Goal: Task Accomplishment & Management: Manage account settings

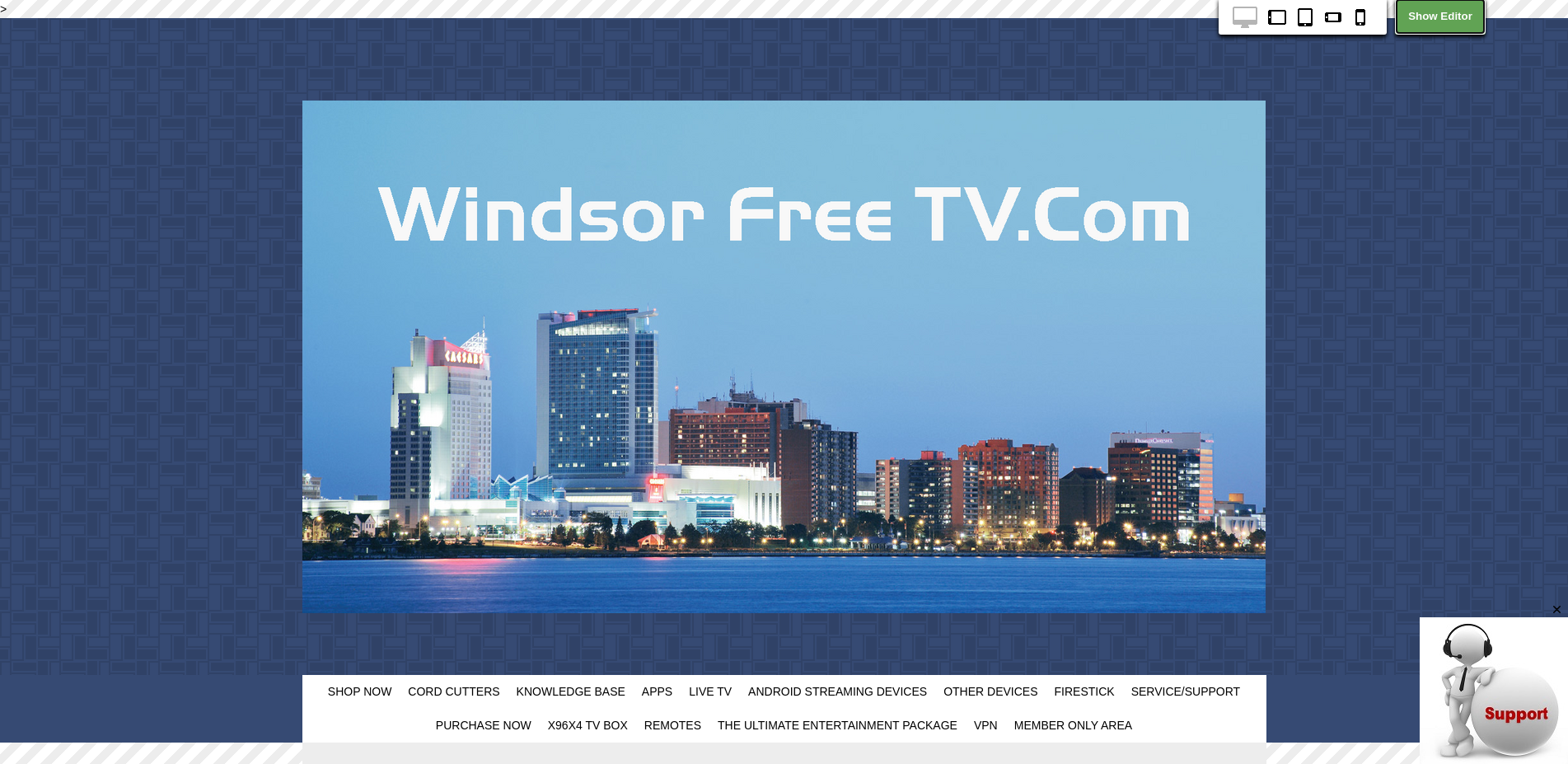
click at [1442, 17] on link "Show Editor" at bounding box center [1440, 16] width 91 height 37
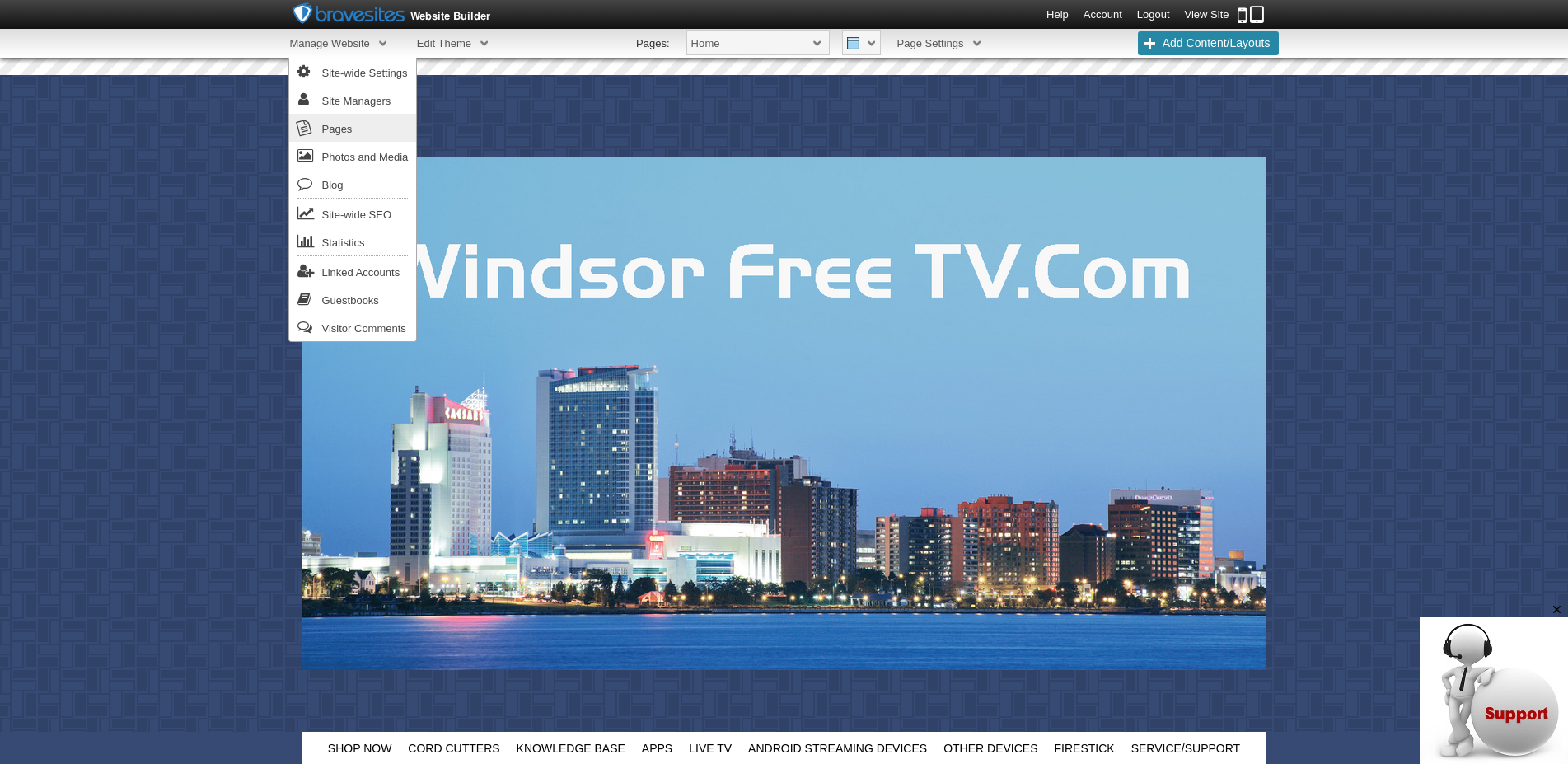
click at [340, 126] on link "Pages" at bounding box center [352, 128] width 128 height 28
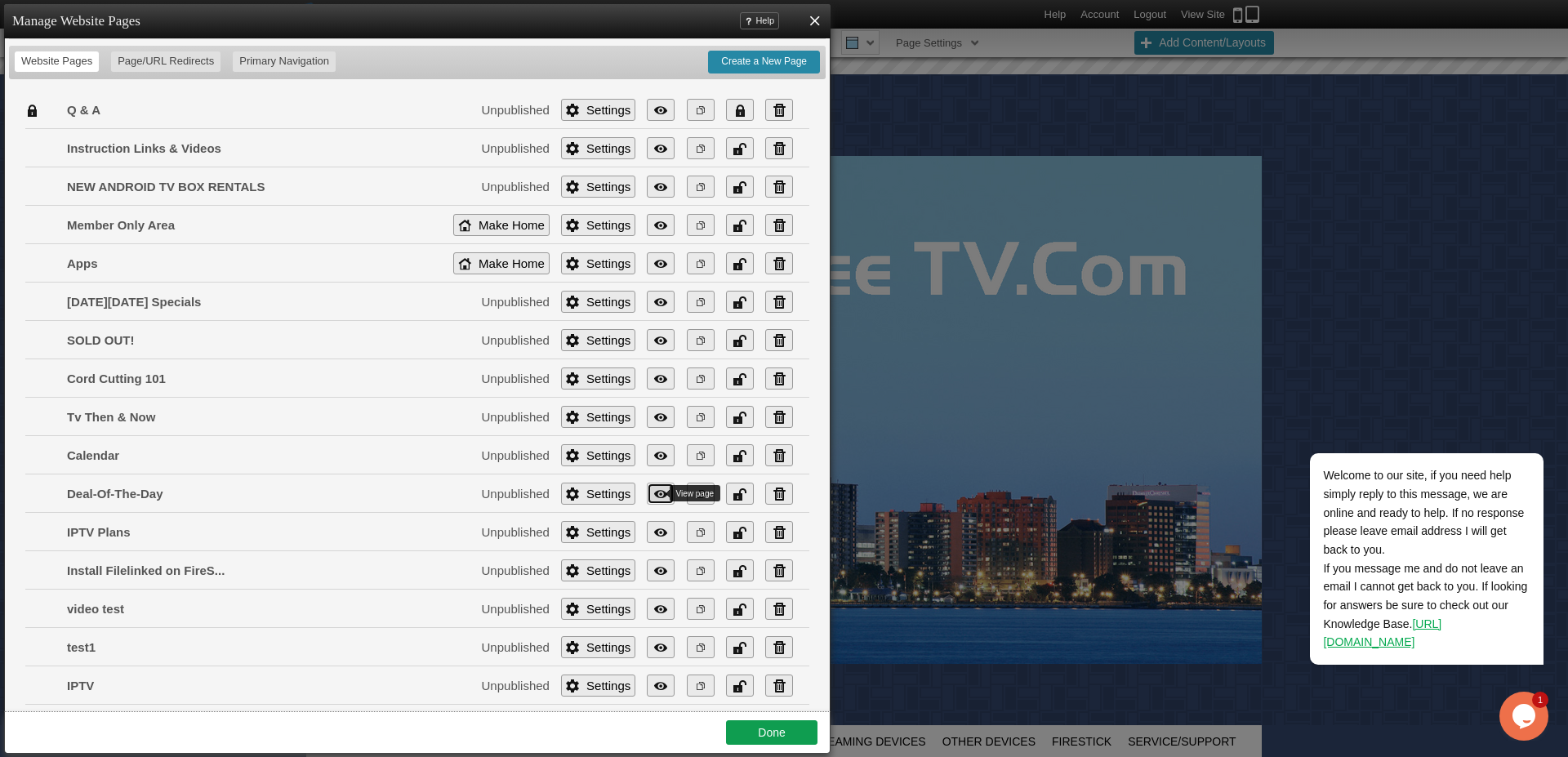
click at [647, 493] on link "View" at bounding box center [661, 493] width 27 height 22
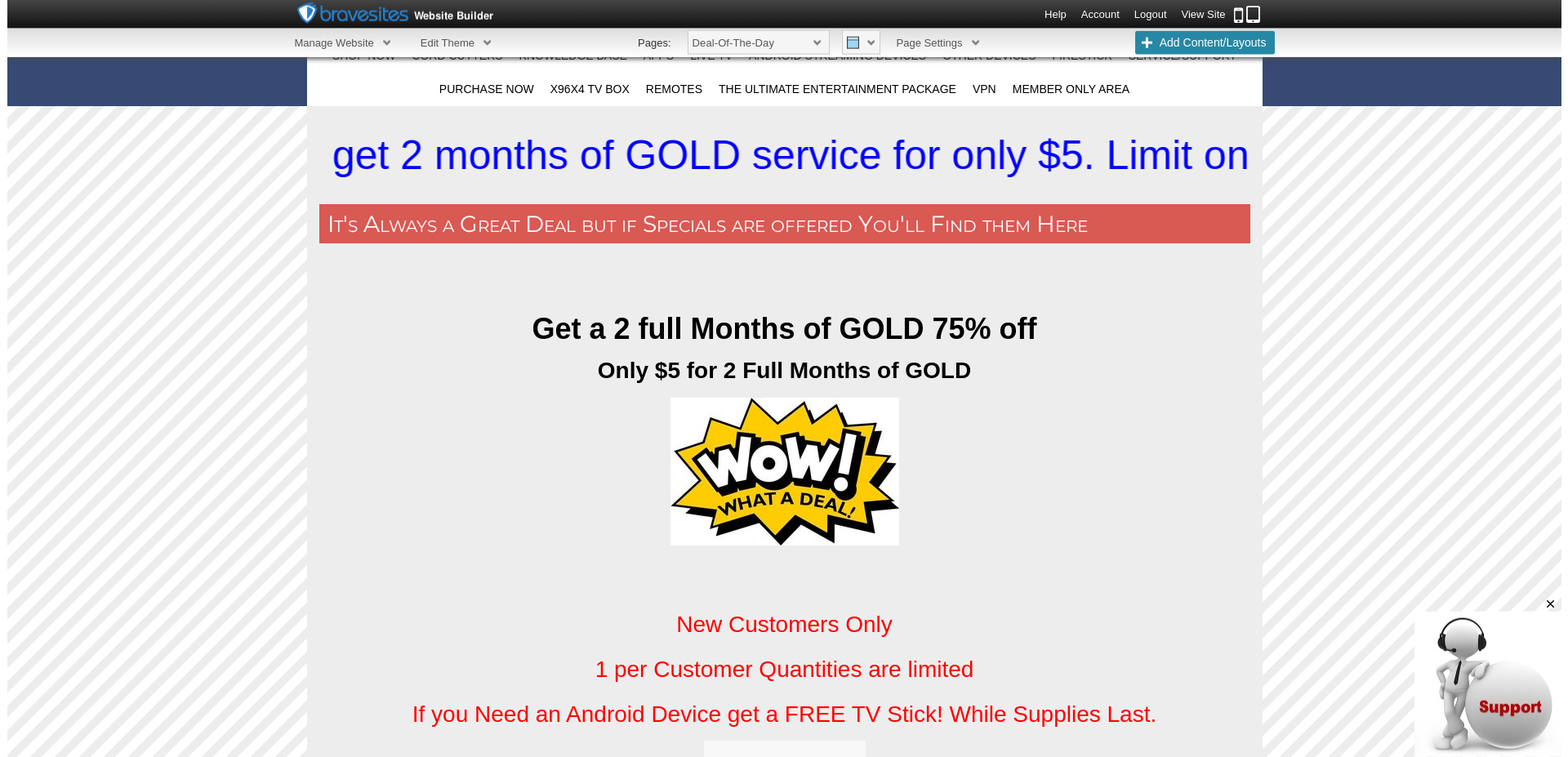
scroll to position [582, 0]
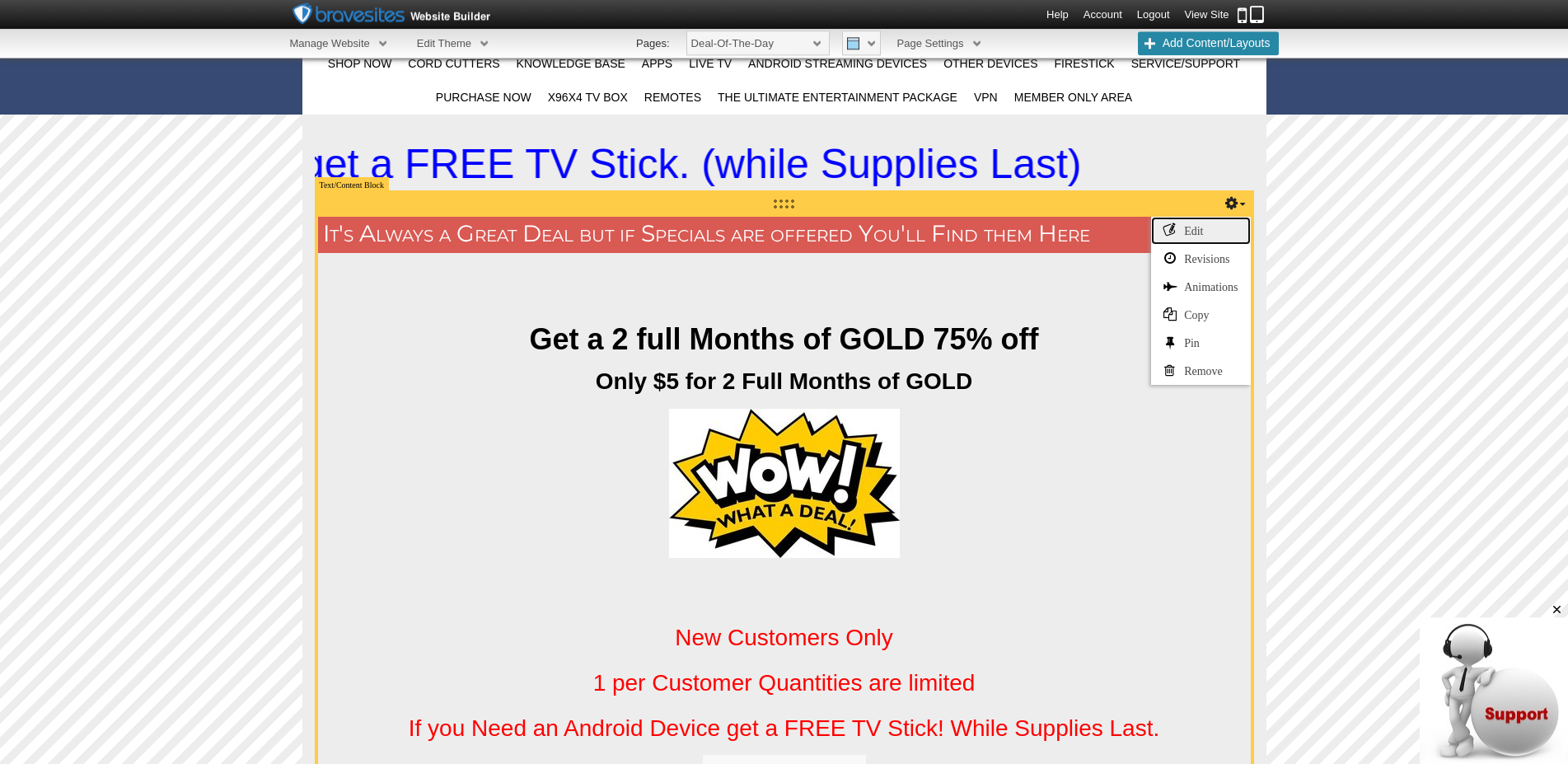
click at [1203, 225] on link "Edit" at bounding box center [1201, 231] width 99 height 28
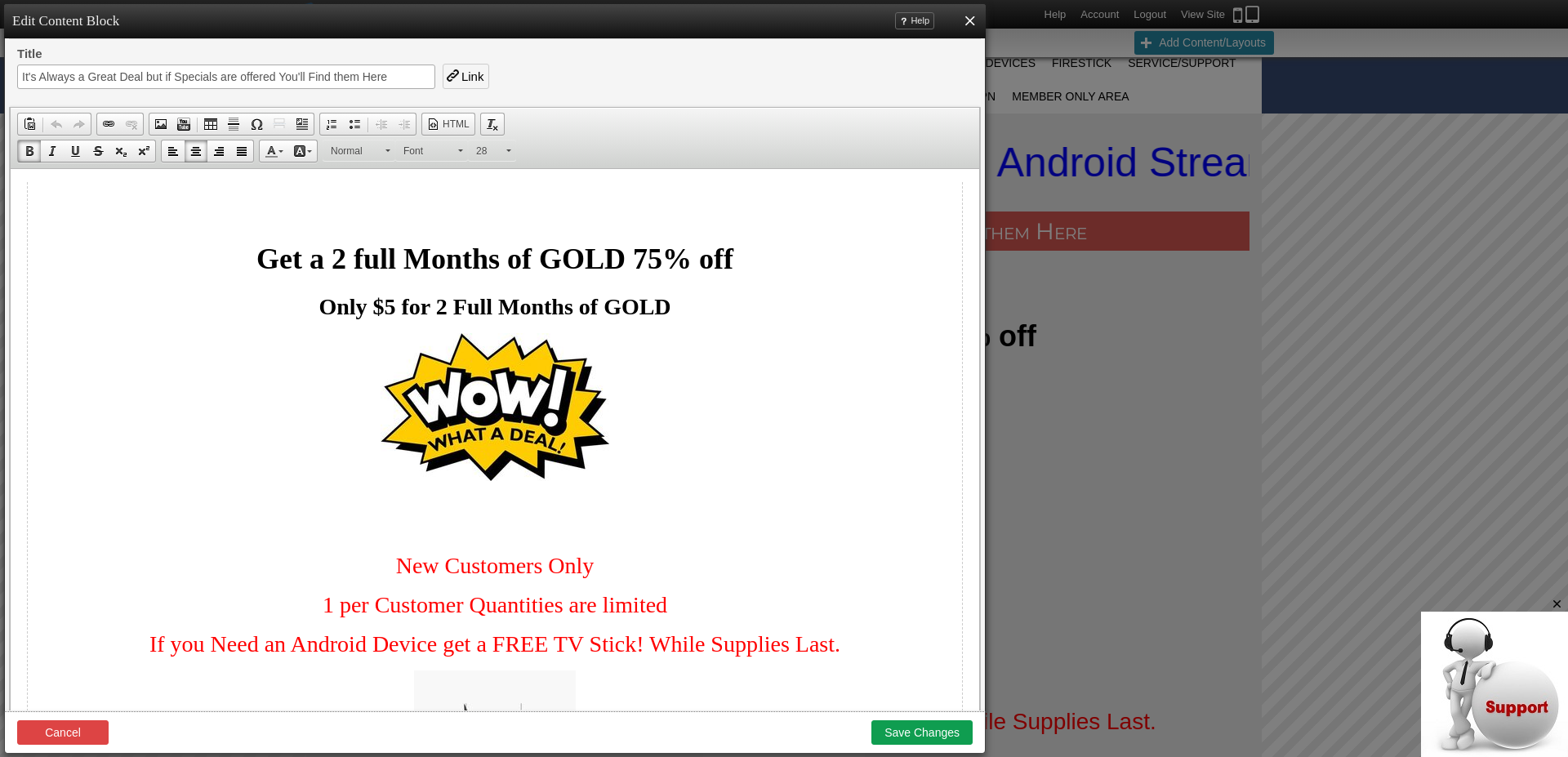
drag, startPoint x: 680, startPoint y: 308, endPoint x: 554, endPoint y: 297, distance: 126.5
click at [653, 301] on p "Only $5 for 2 Full Months of GOLD" at bounding box center [494, 307] width 935 height 26
drag, startPoint x: 554, startPoint y: 297, endPoint x: 452, endPoint y: 295, distance: 102.0
click at [469, 295] on span "Only $5 for 2 Full Months of GOLD" at bounding box center [494, 307] width 352 height 25
drag, startPoint x: 452, startPoint y: 295, endPoint x: 281, endPoint y: 300, distance: 171.1
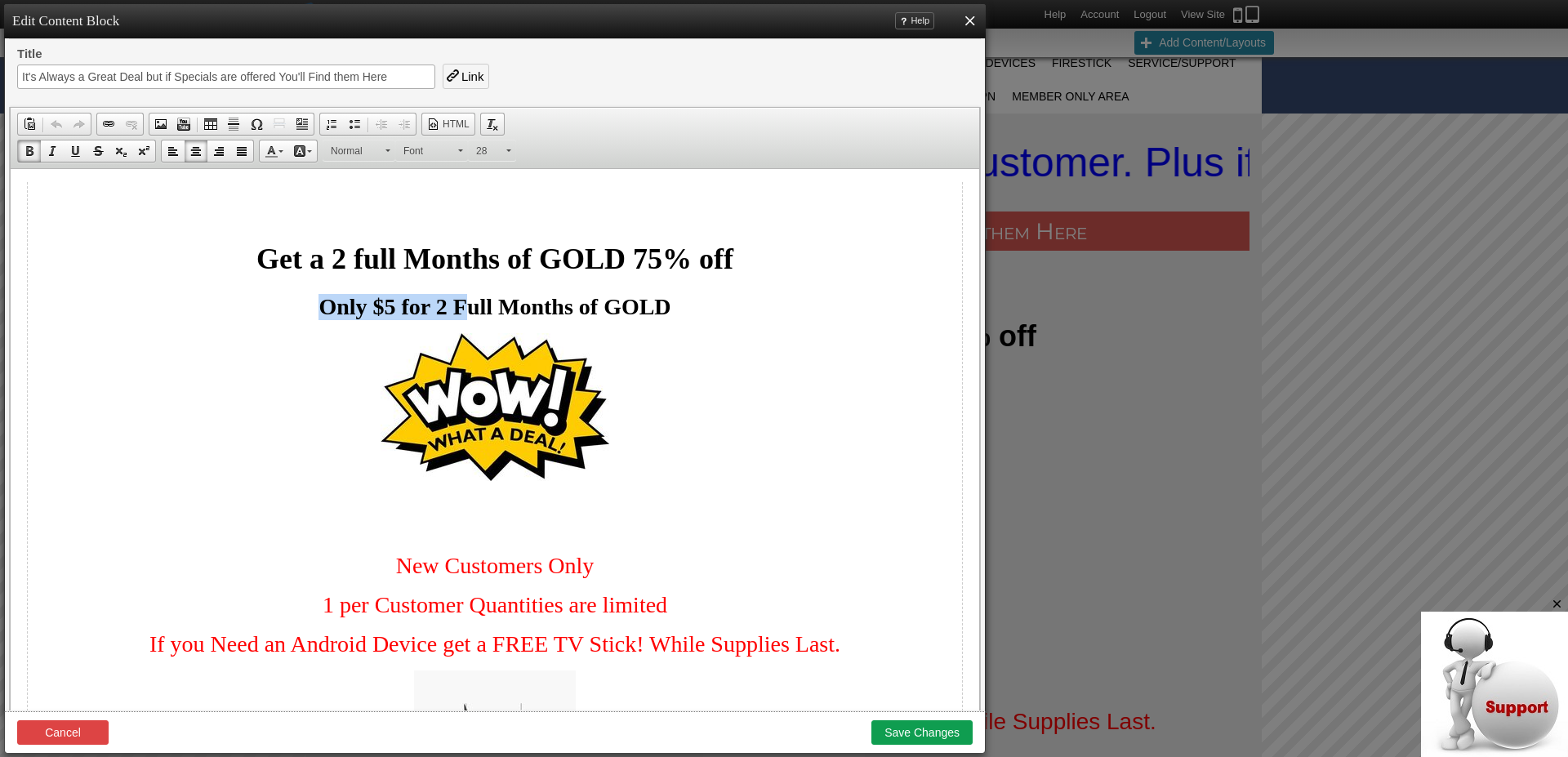
click at [282, 300] on p "Only $5 for 2 Full Months of GOLD" at bounding box center [494, 307] width 935 height 26
click at [247, 256] on h1 "Get a 2 full Months of GOLD 75% off" at bounding box center [494, 259] width 935 height 34
drag, startPoint x: 971, startPoint y: 338, endPoint x: 953, endPoint y: 335, distance: 18.2
click at [674, 304] on p "Only $5 for 2 Full Months of GOLD" at bounding box center [494, 307] width 935 height 26
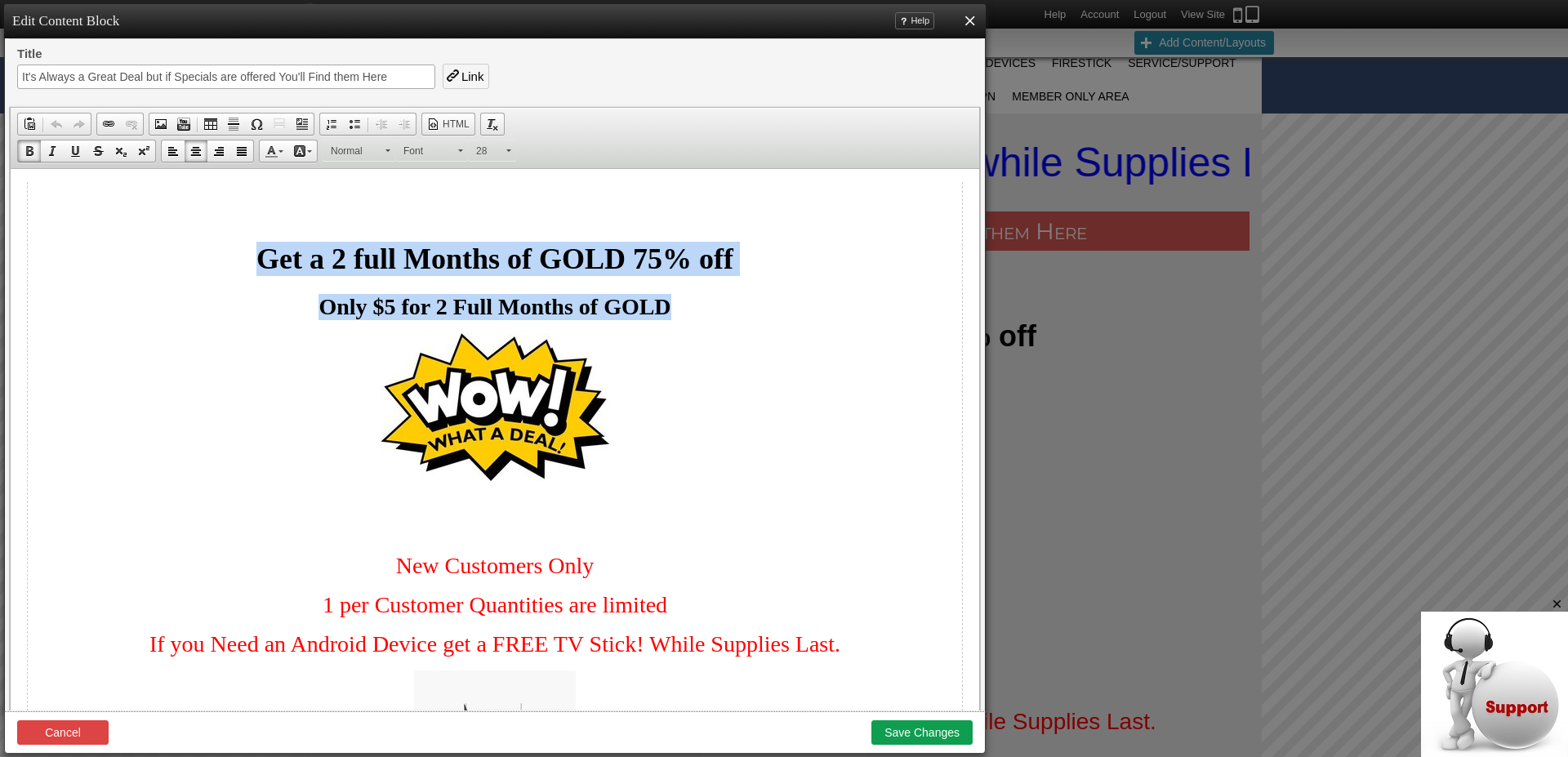
click at [244, 262] on h1 "Get a 2 full Months of GOLD 75% off" at bounding box center [494, 259] width 935 height 34
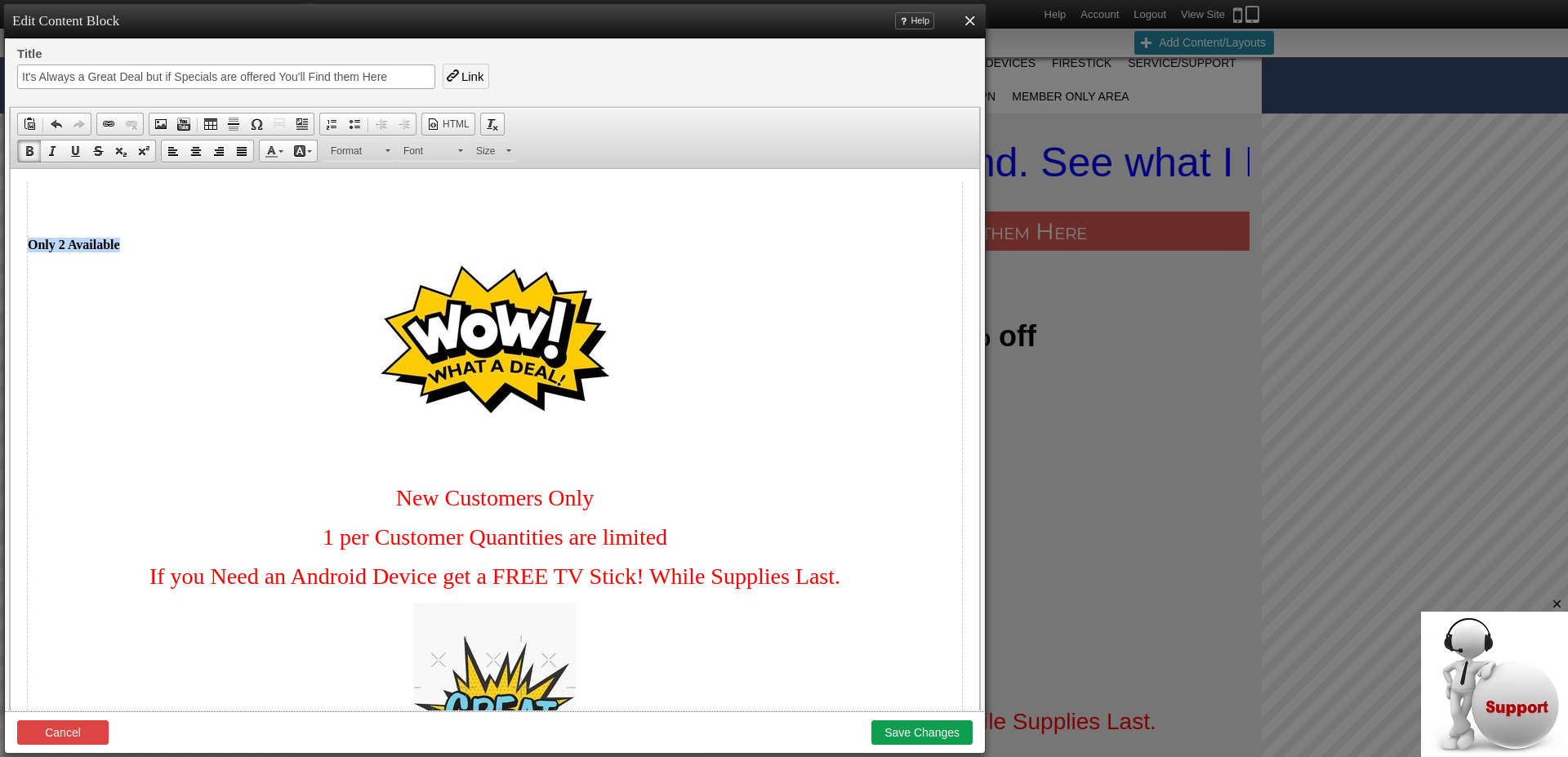
drag, startPoint x: 142, startPoint y: 243, endPoint x: 26, endPoint y: 242, distance: 116.0
click at [26, 242] on html "Only 2 Available New Customers Only 1 per Customer Quantities are limited If yo…" at bounding box center [495, 439] width 969 height 542
click at [510, 149] on span at bounding box center [508, 148] width 4 height 16
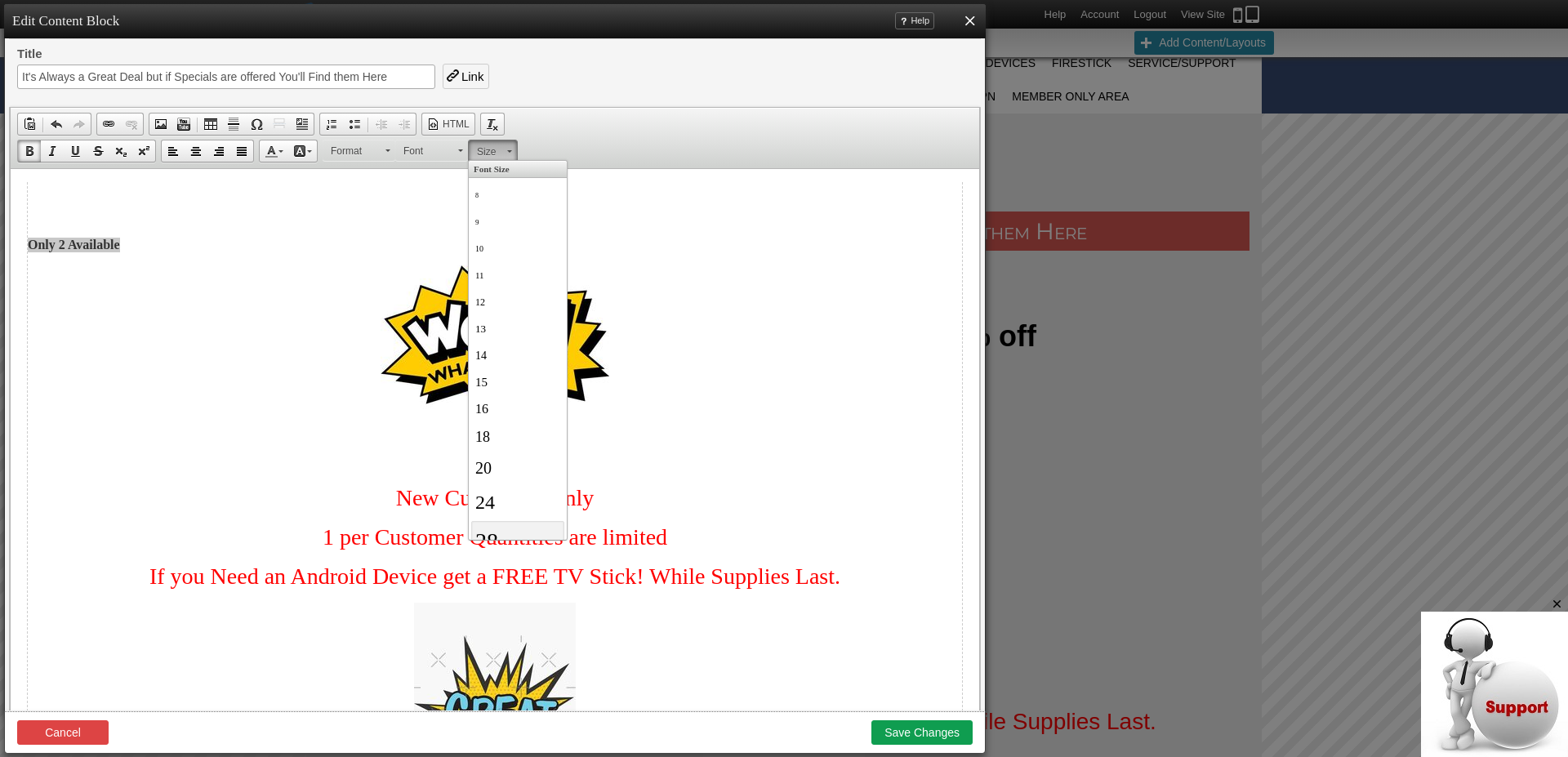
click at [499, 530] on link "28" at bounding box center [518, 541] width 93 height 41
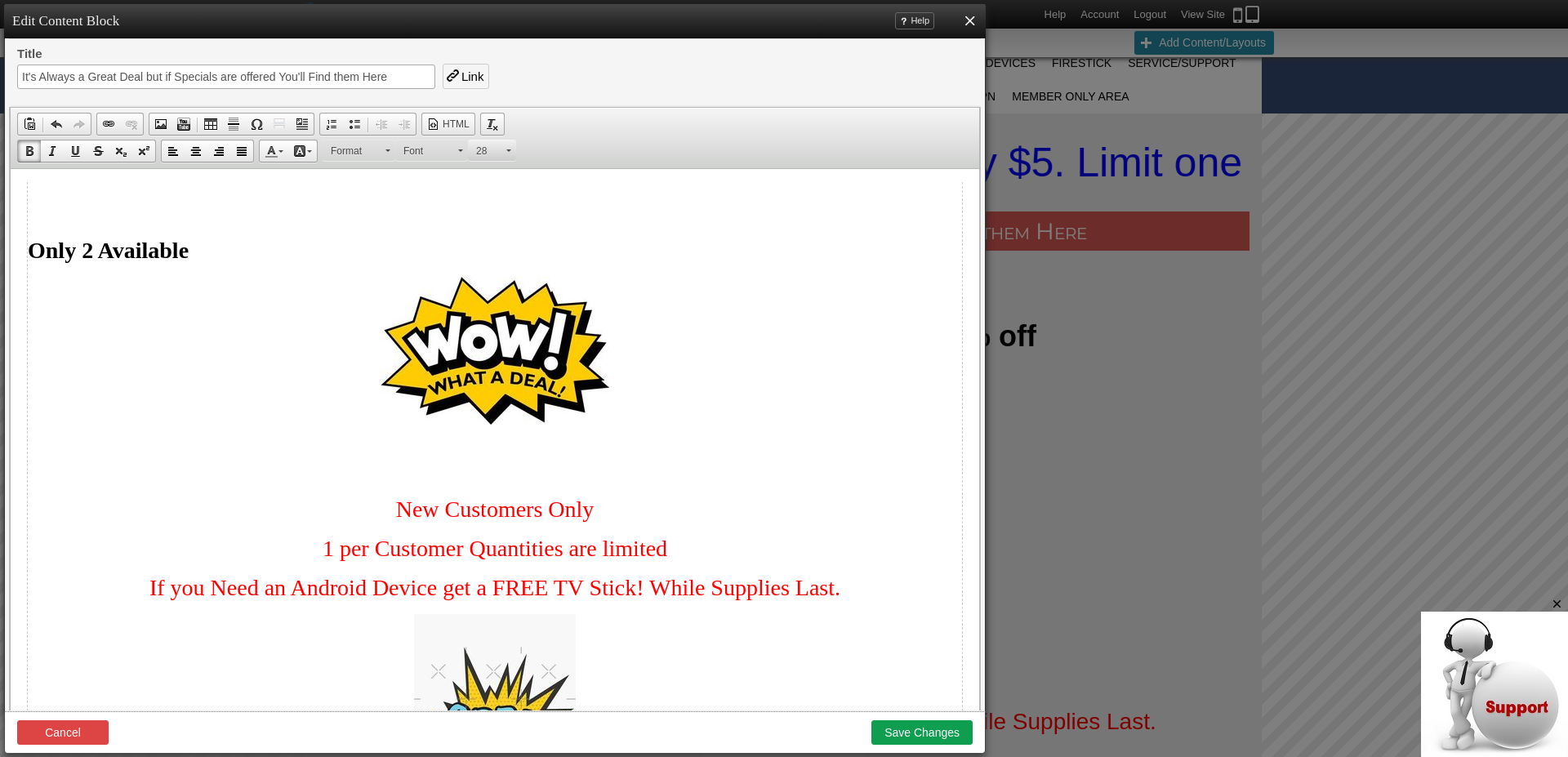
click at [507, 149] on span at bounding box center [508, 148] width 4 height 16
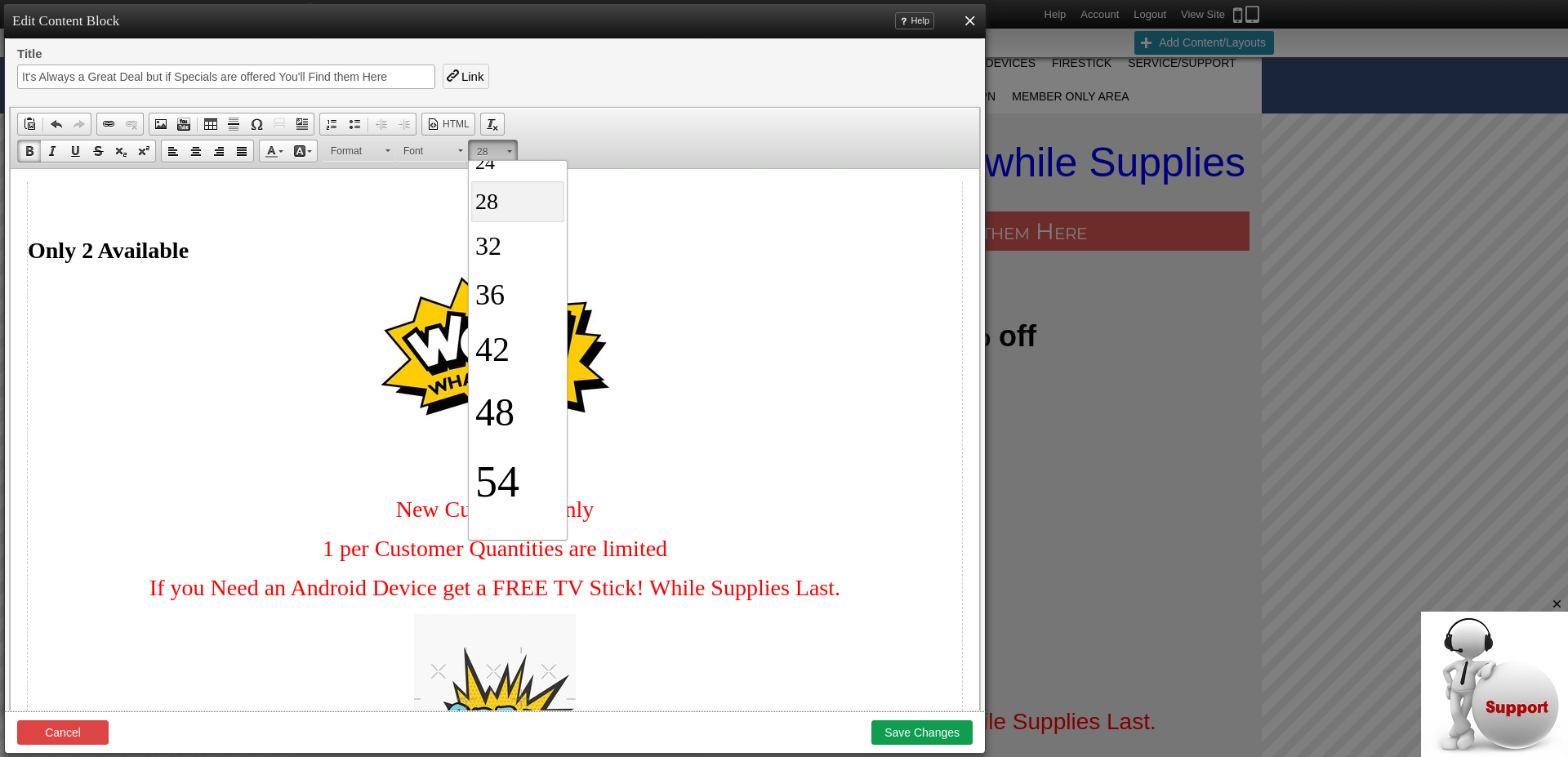
scroll to position [355, 0]
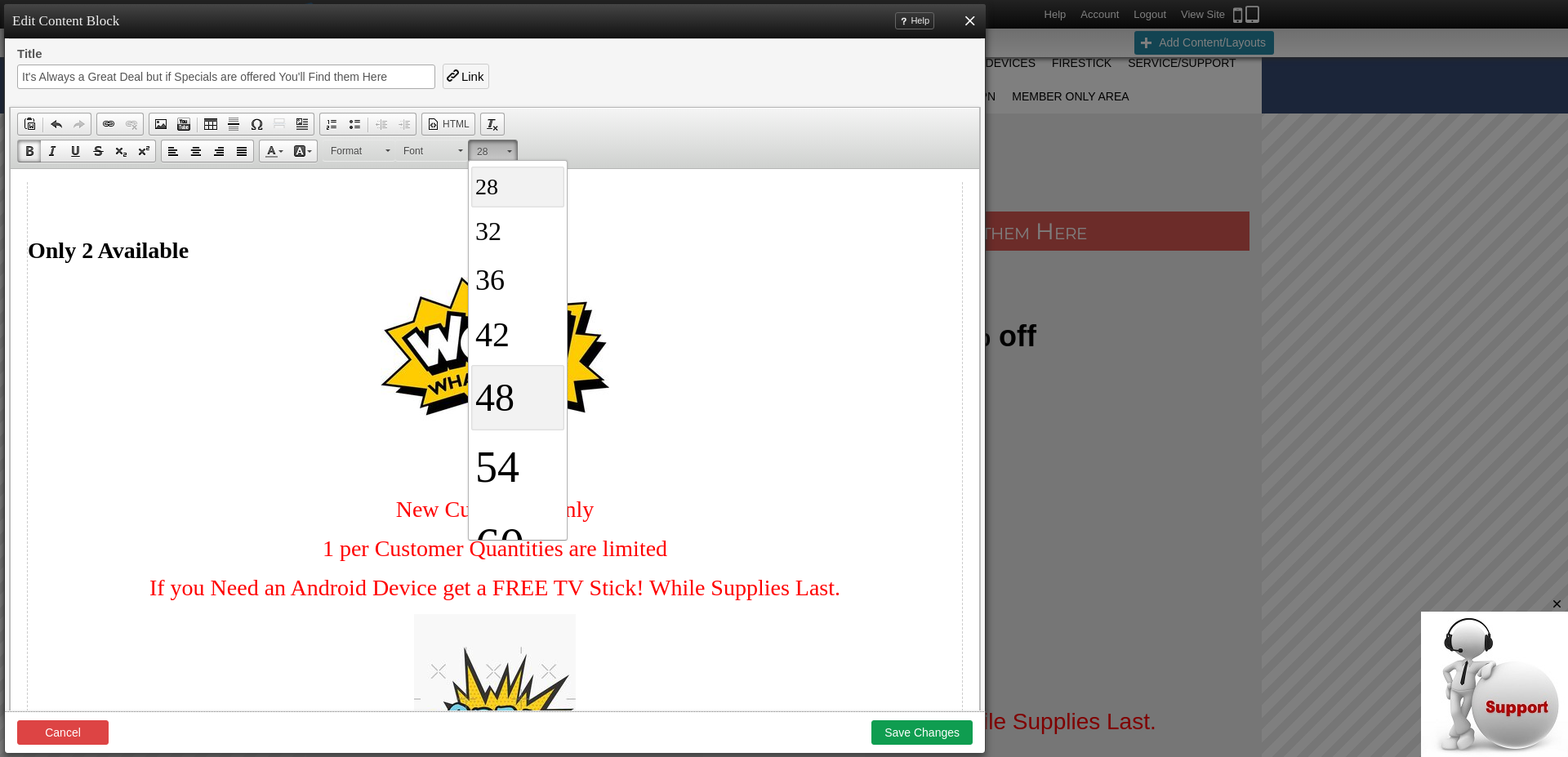
click at [501, 404] on span "48" at bounding box center [495, 397] width 39 height 43
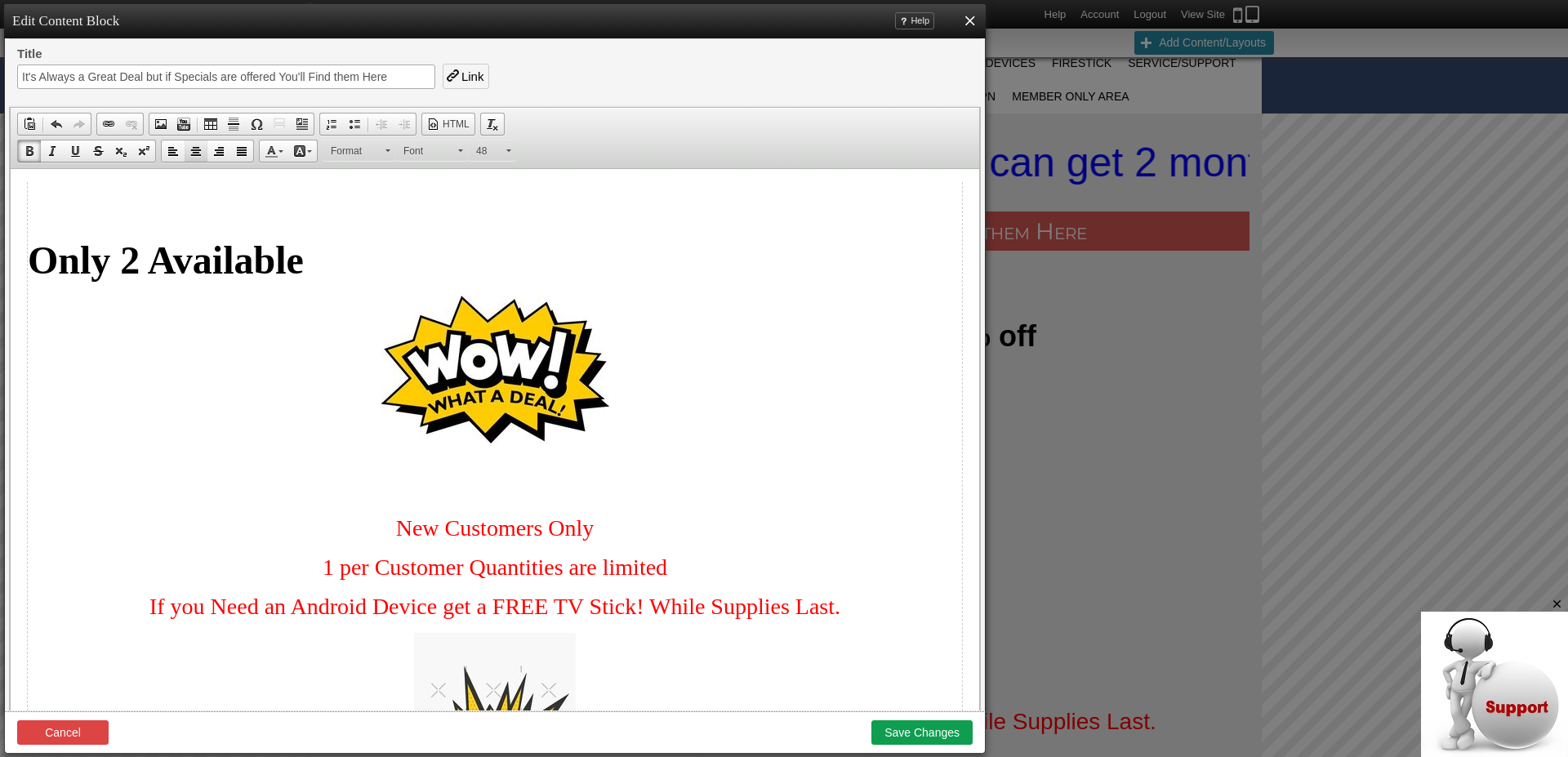
click at [193, 155] on span at bounding box center [195, 150] width 13 height 13
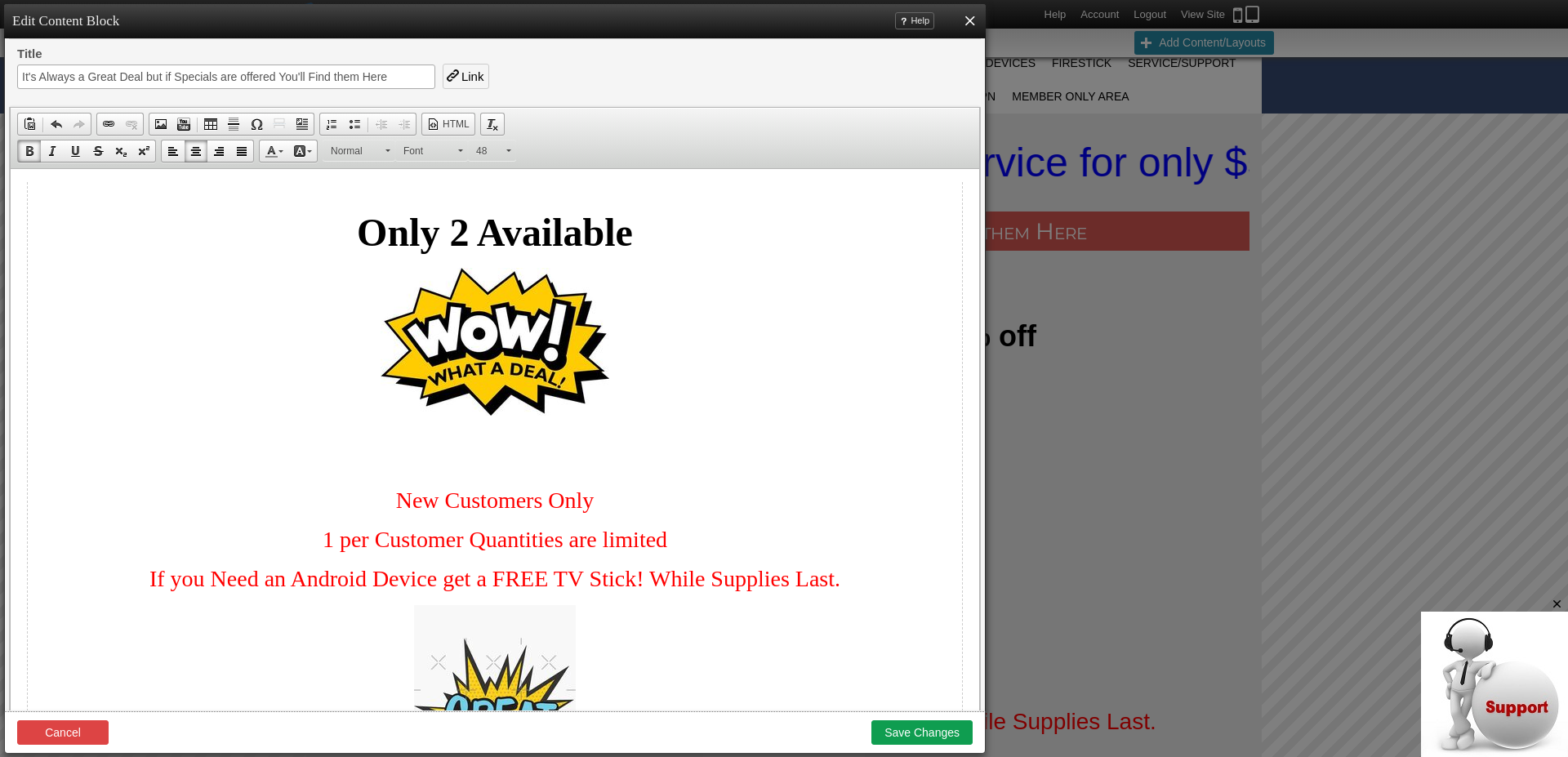
click at [658, 233] on p "Only 2 Available" at bounding box center [494, 232] width 935 height 45
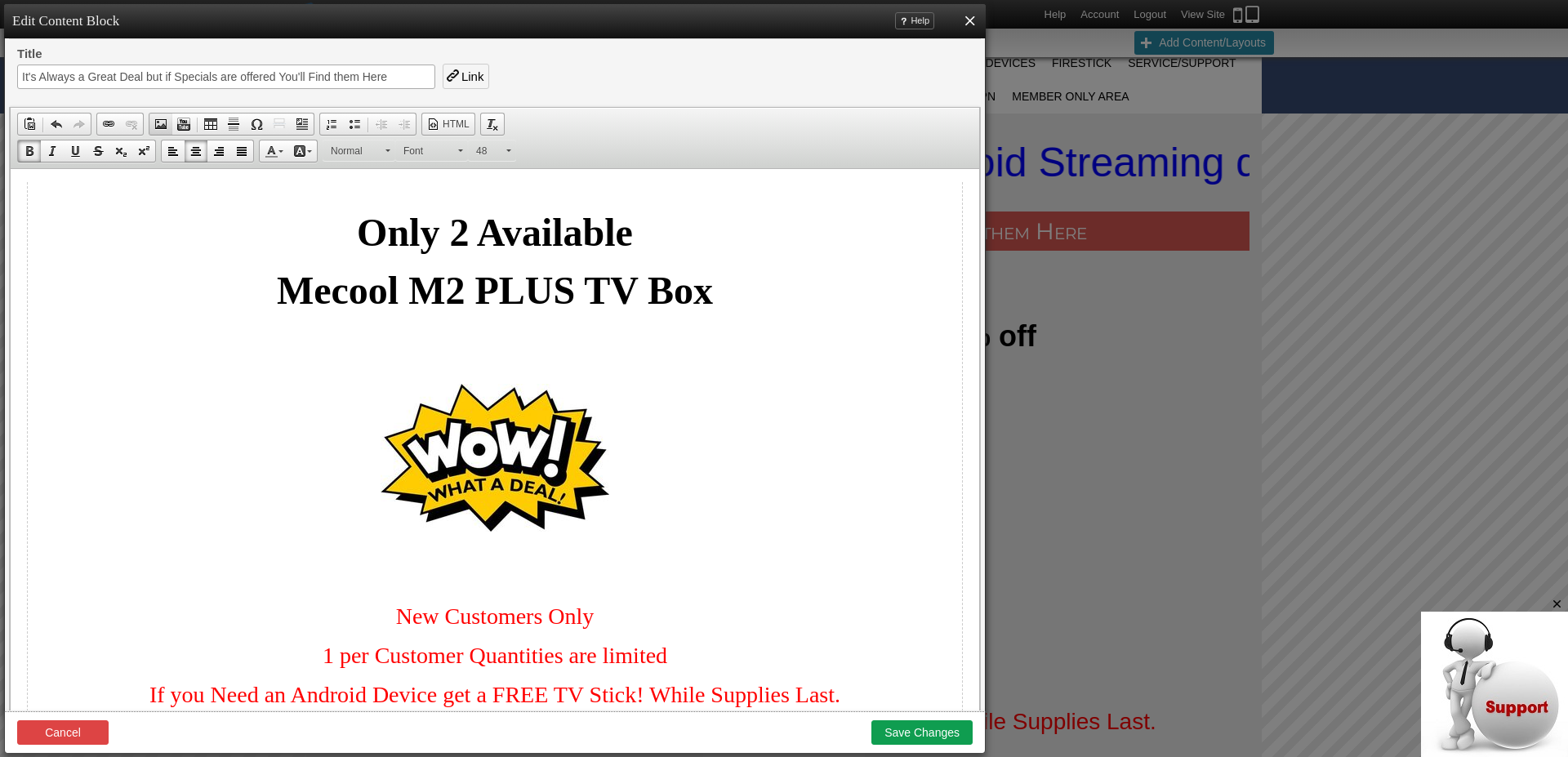
click at [161, 125] on span at bounding box center [160, 124] width 13 height 13
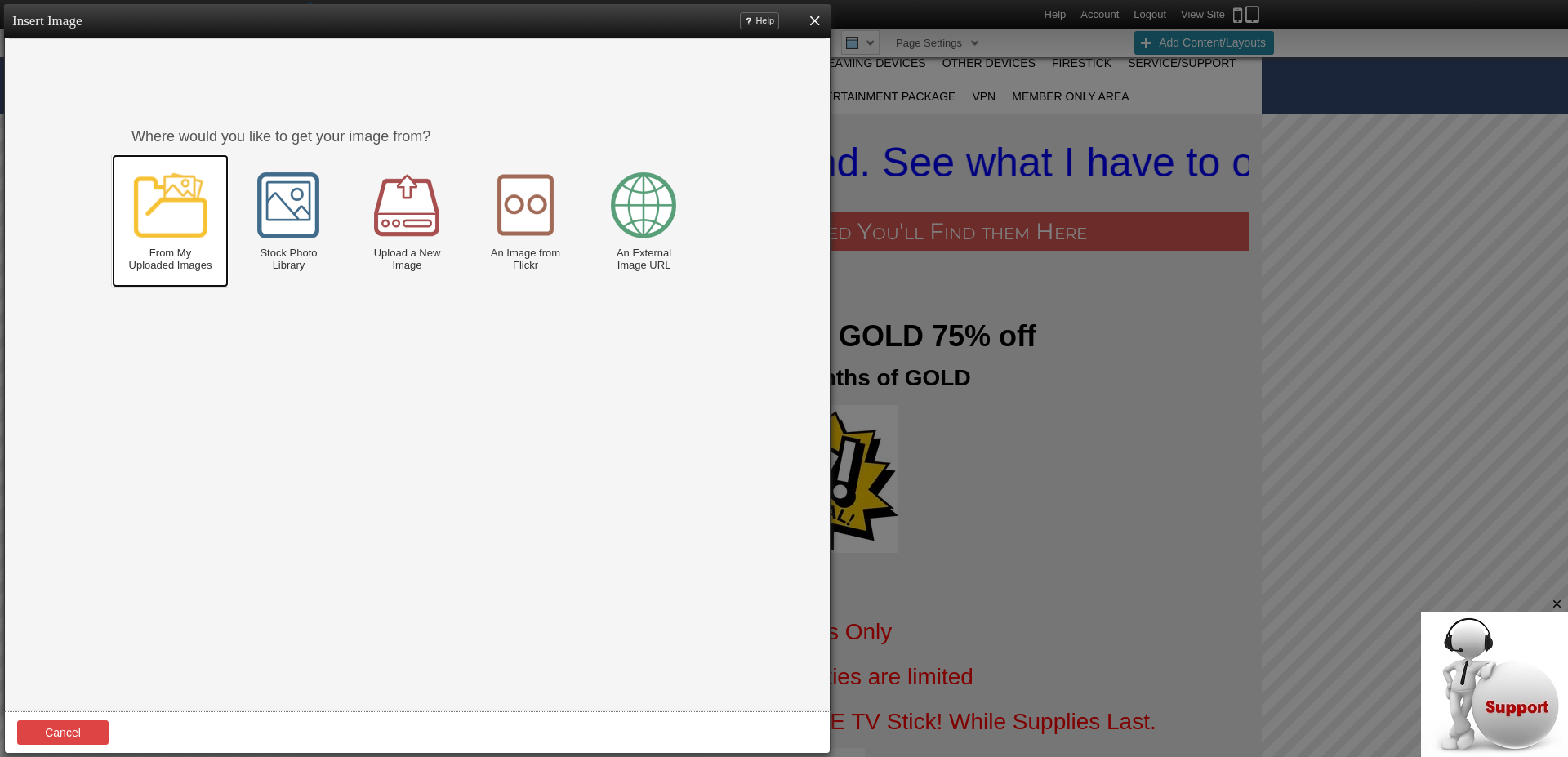
click at [165, 208] on img at bounding box center [171, 205] width 73 height 73
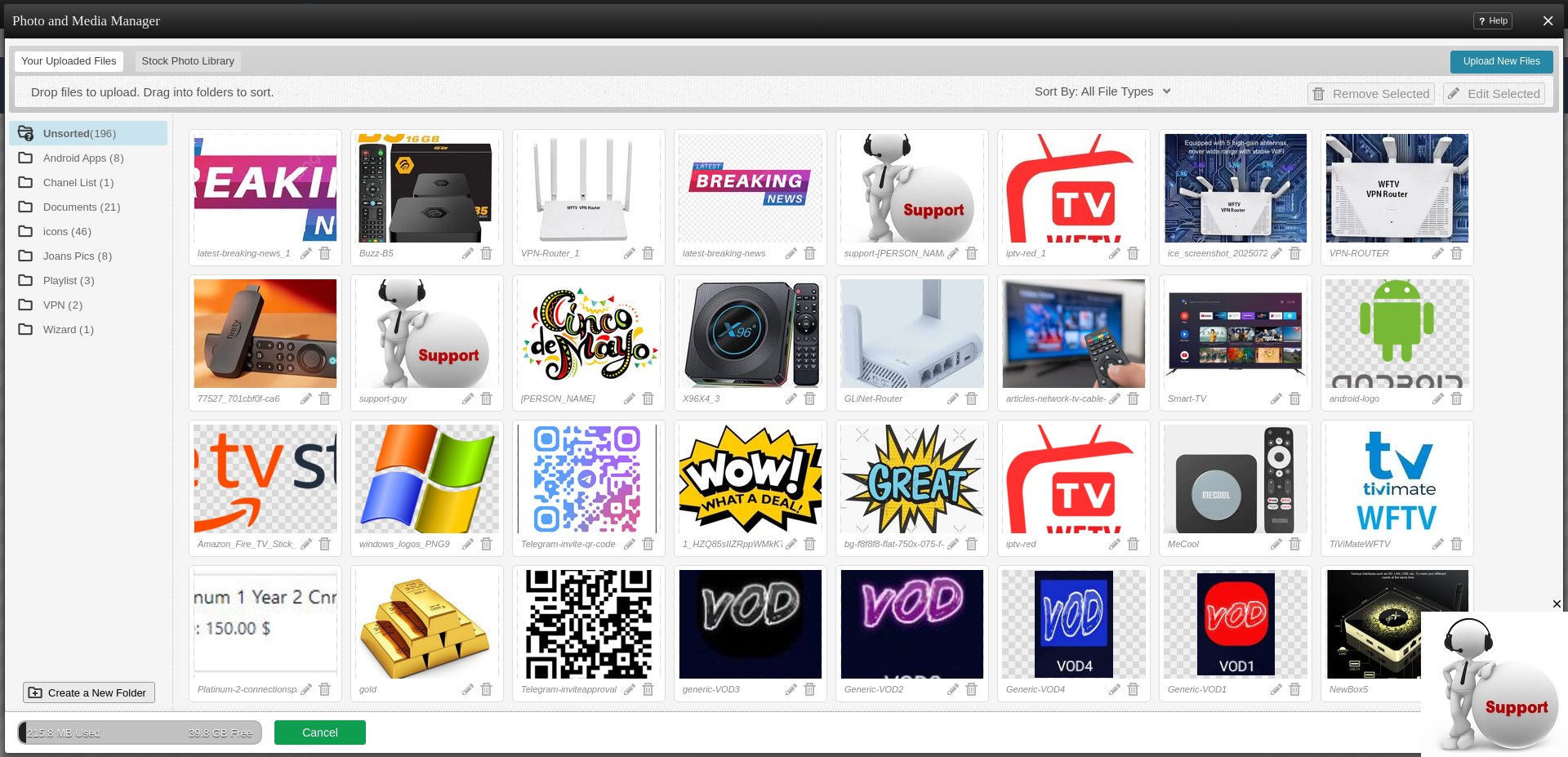
click at [1236, 472] on div at bounding box center [1236, 479] width 144 height 109
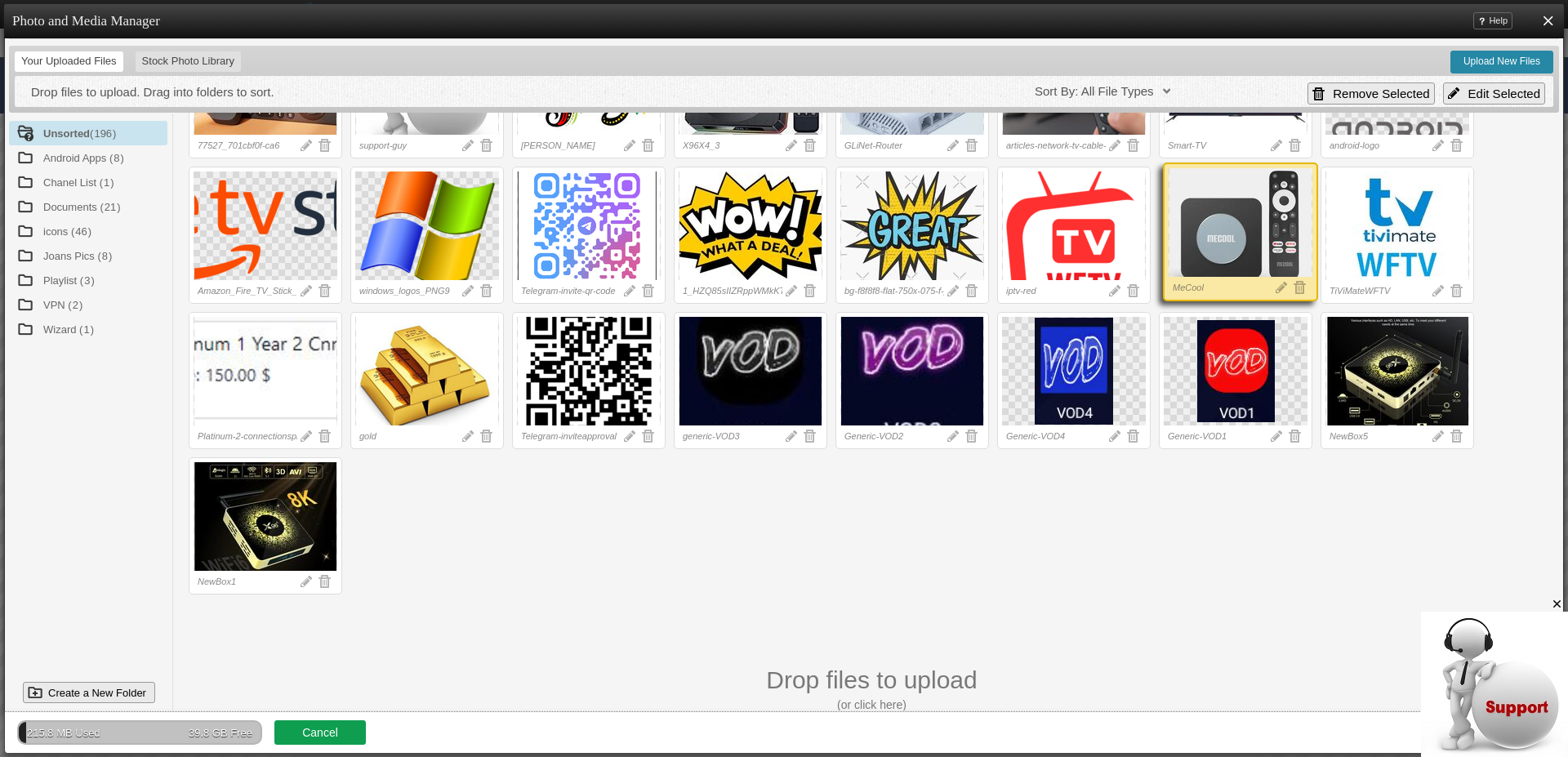
scroll to position [264, 0]
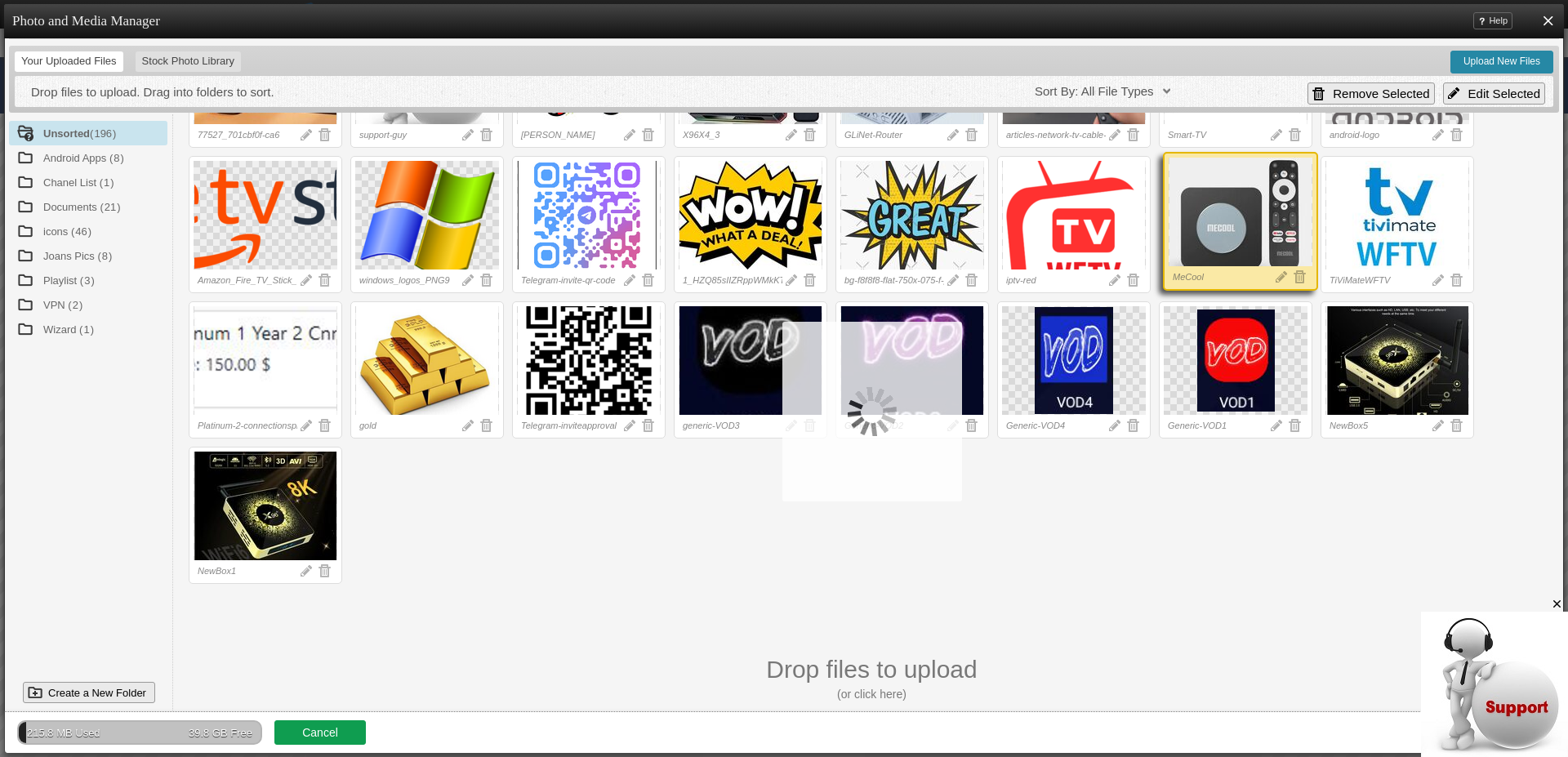
click at [1553, 606] on icon "Close" at bounding box center [1557, 604] width 15 height 15
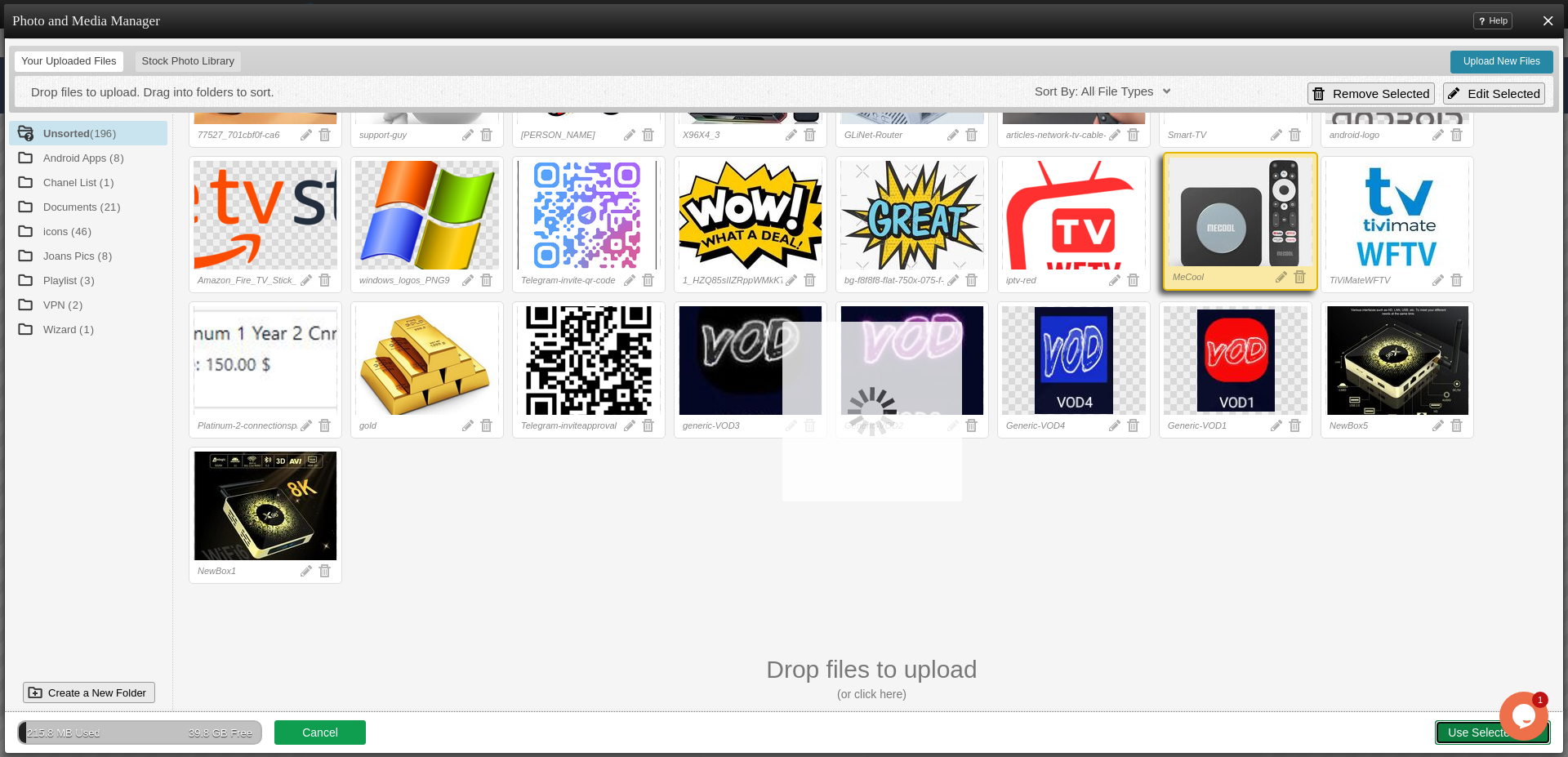
click at [1459, 729] on link "Use Selected File" at bounding box center [1493, 732] width 116 height 25
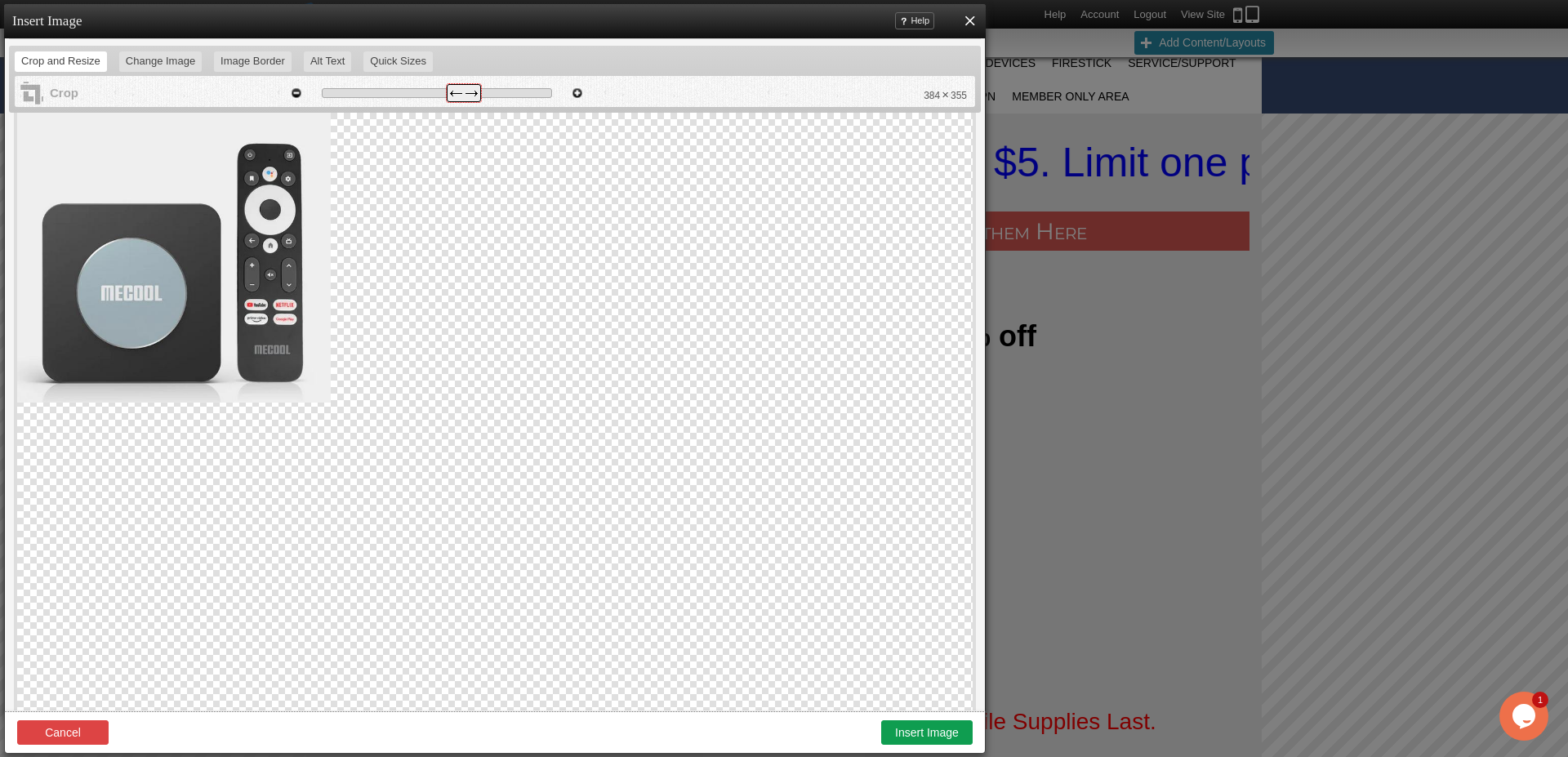
drag, startPoint x: 547, startPoint y: 93, endPoint x: 459, endPoint y: 95, distance: 88.0
click at [459, 95] on span at bounding box center [464, 93] width 34 height 18
click at [927, 732] on button "Insert Image" at bounding box center [927, 732] width 91 height 25
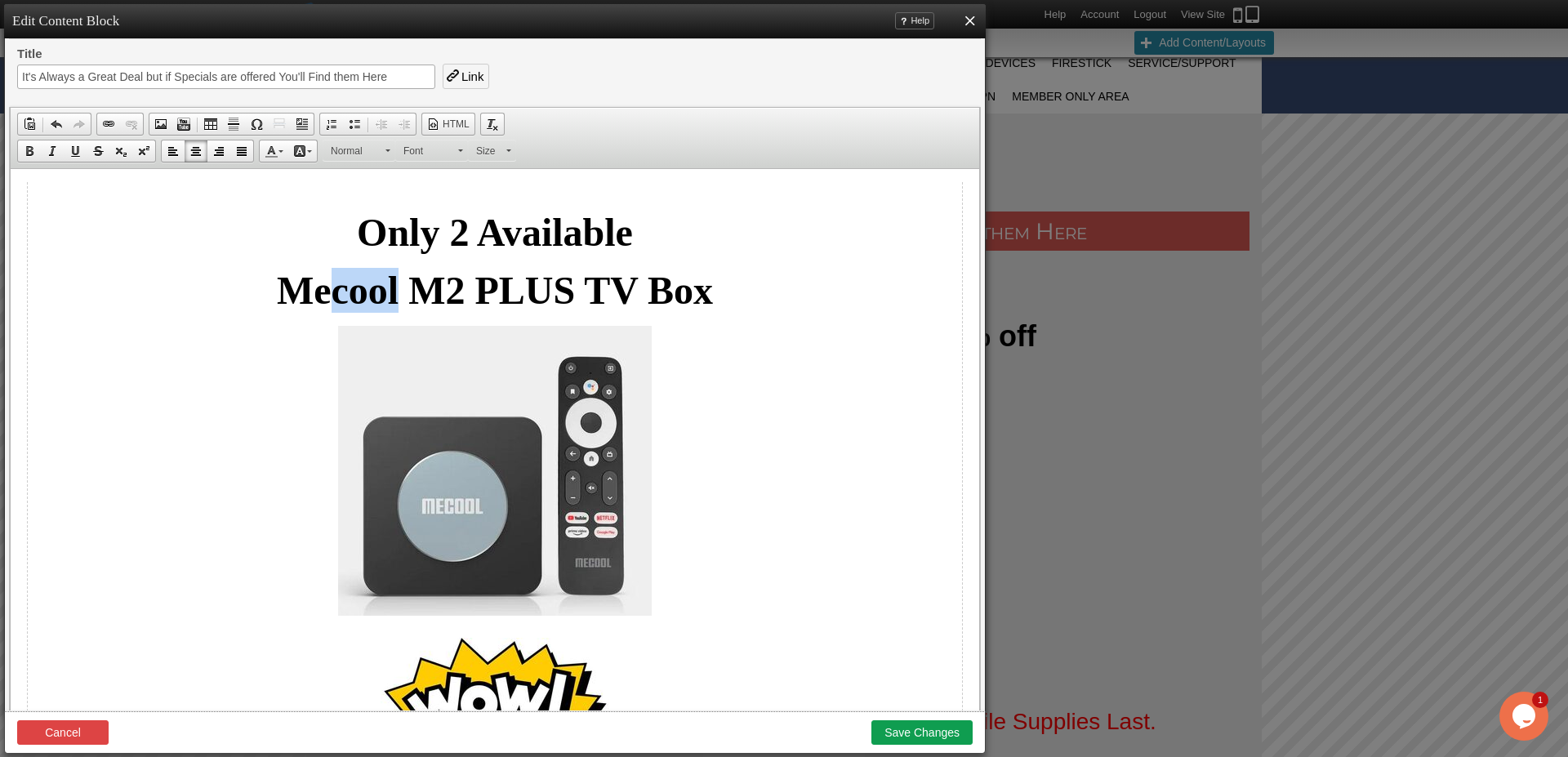
drag, startPoint x: 390, startPoint y: 286, endPoint x: 317, endPoint y: 289, distance: 73.1
click at [317, 289] on strong "Mecool M2 PLUS TV Box" at bounding box center [494, 290] width 436 height 43
click at [312, 290] on strong "Mecool M2 PLUS TV Box" at bounding box center [494, 290] width 436 height 43
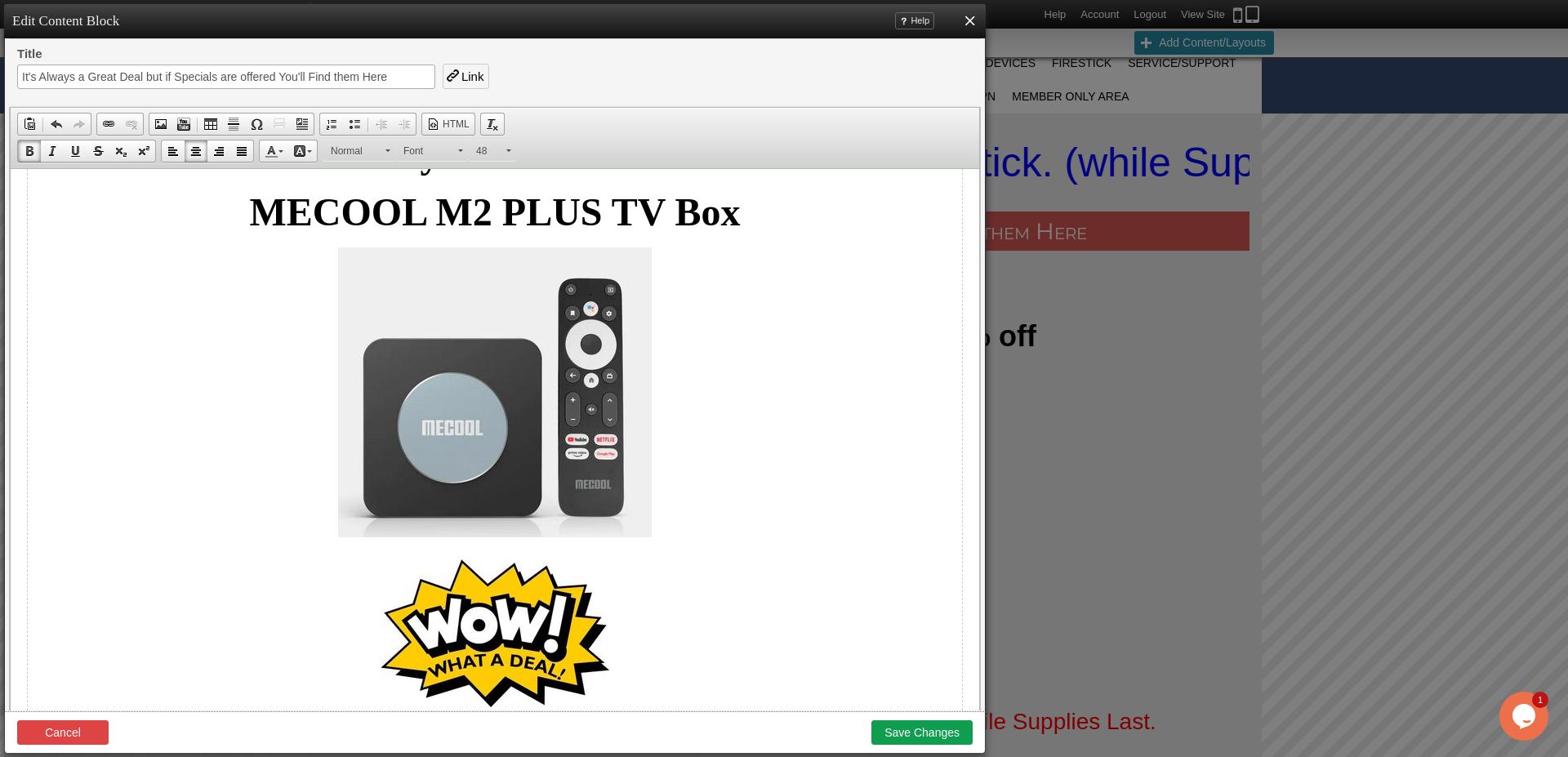
scroll to position [88, 0]
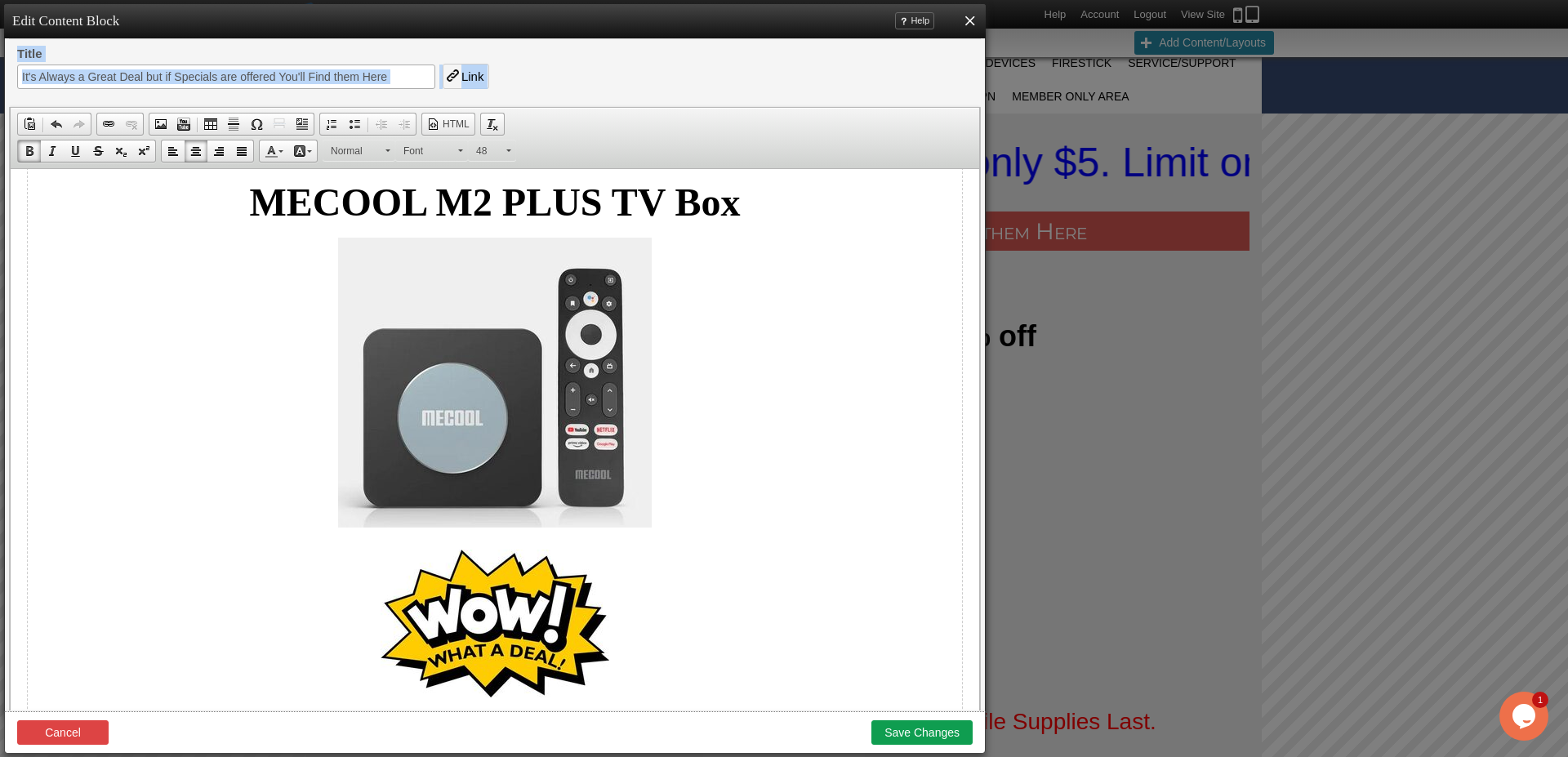
click at [981, 222] on div "Title It's Always a Great Deal but if Specials are offered You'll Find them Her…" at bounding box center [494, 378] width 972 height 665
click at [981, 222] on div "Edit Content Block Help X Title It's Always a Great Deal but if Specials are of…" at bounding box center [494, 362] width 982 height 716
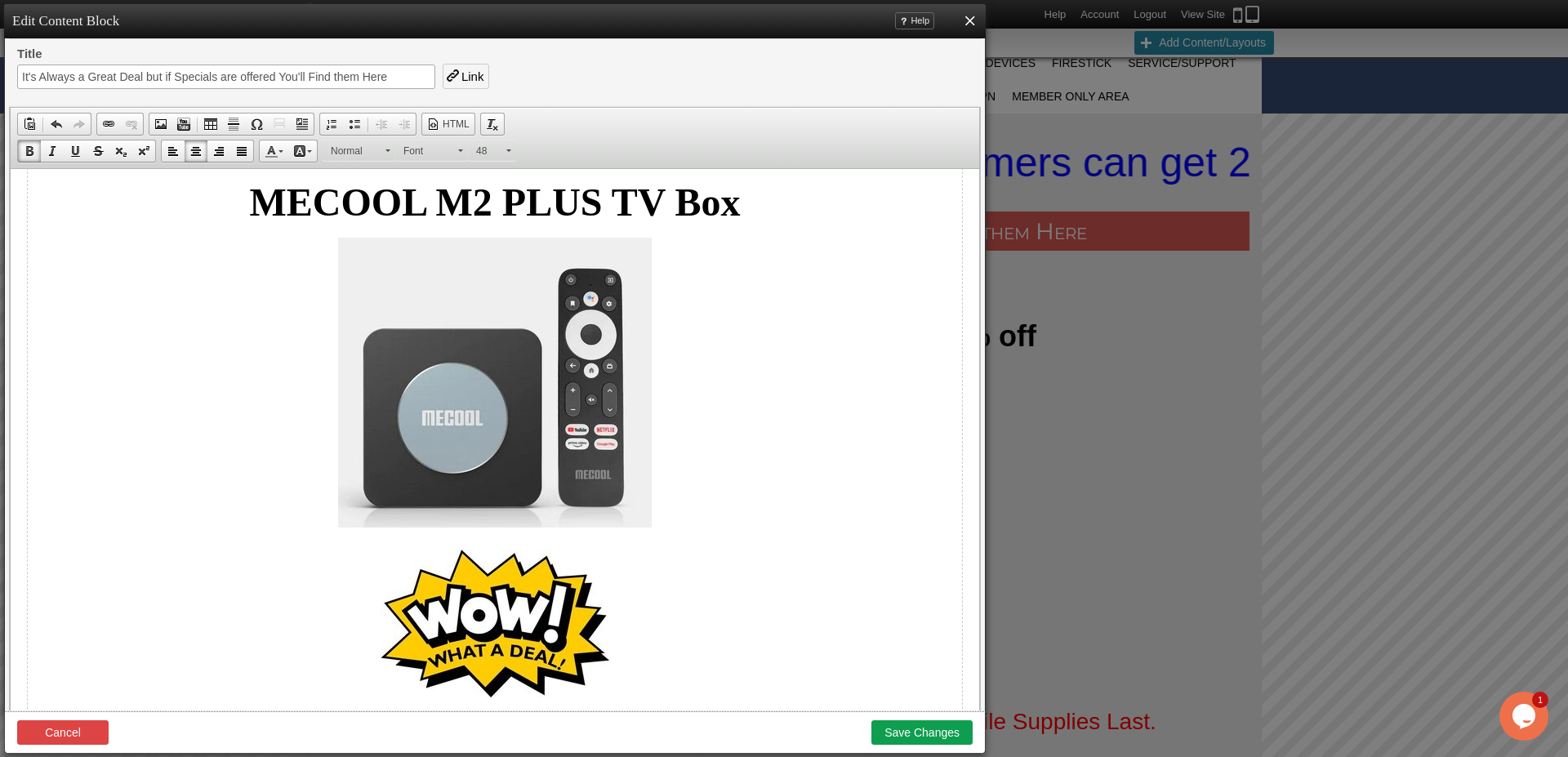
click at [981, 222] on div "Edit Content Block Help X Title It's Always a Great Deal but if Specials are of…" at bounding box center [494, 362] width 982 height 716
click at [981, 224] on div "Edit Content Block Help X Title It's Always a Great Deal but if Specials are of…" at bounding box center [494, 362] width 982 height 716
click at [663, 516] on p at bounding box center [494, 386] width 935 height 299
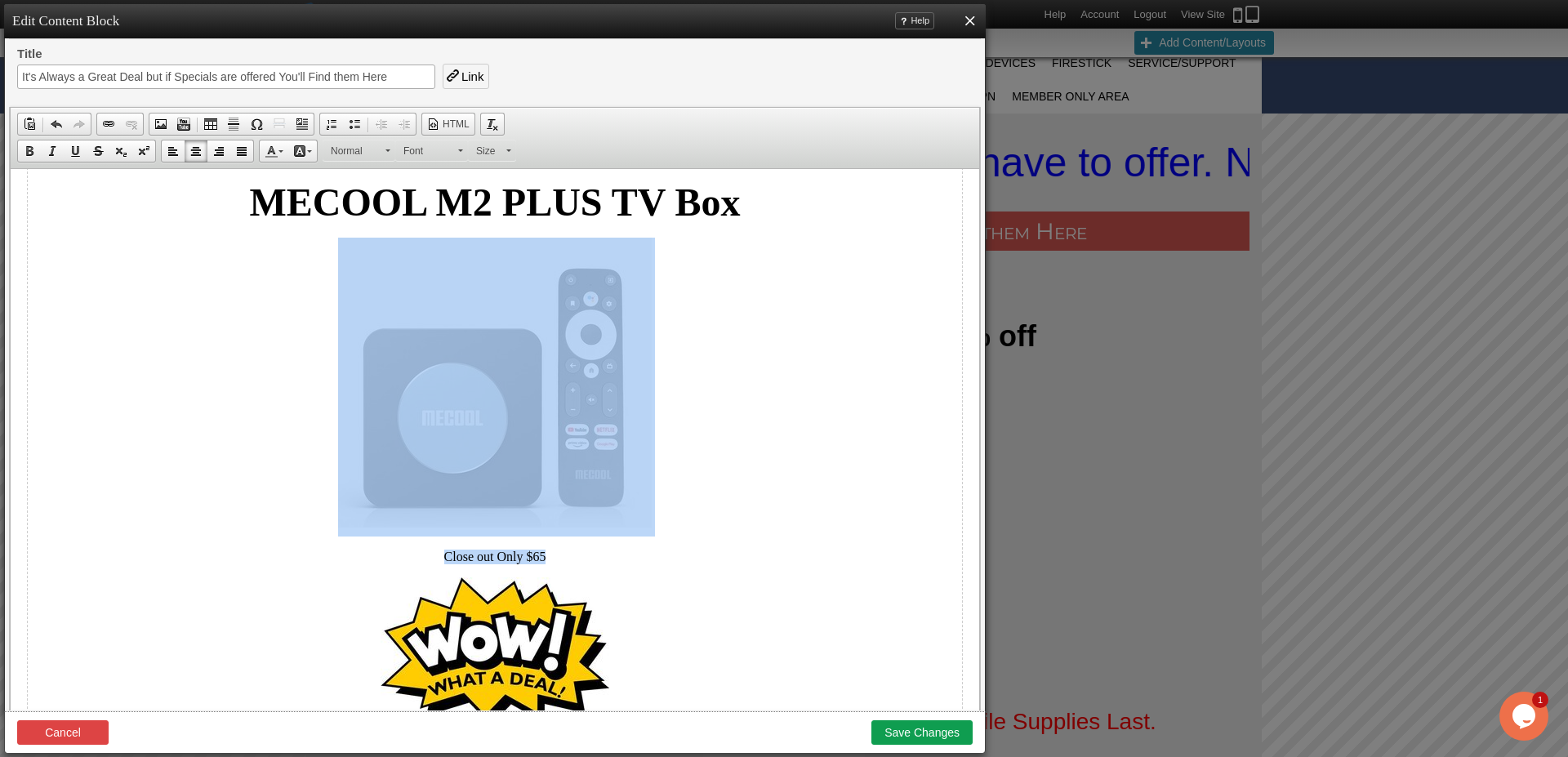
drag, startPoint x: 549, startPoint y: 555, endPoint x: 400, endPoint y: 542, distance: 149.6
click at [507, 150] on span at bounding box center [508, 150] width 5 height 2
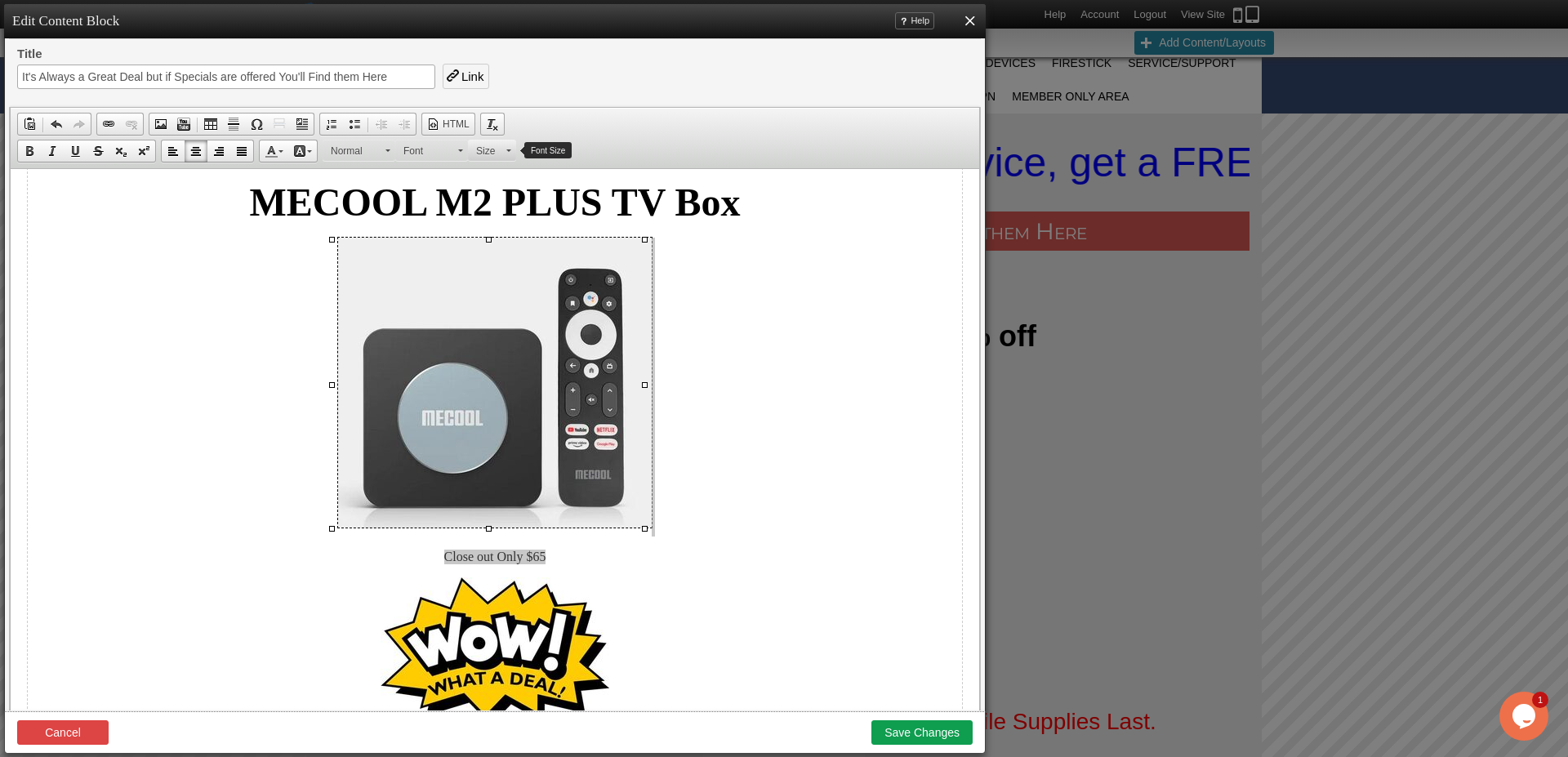
scroll to position [355, 0]
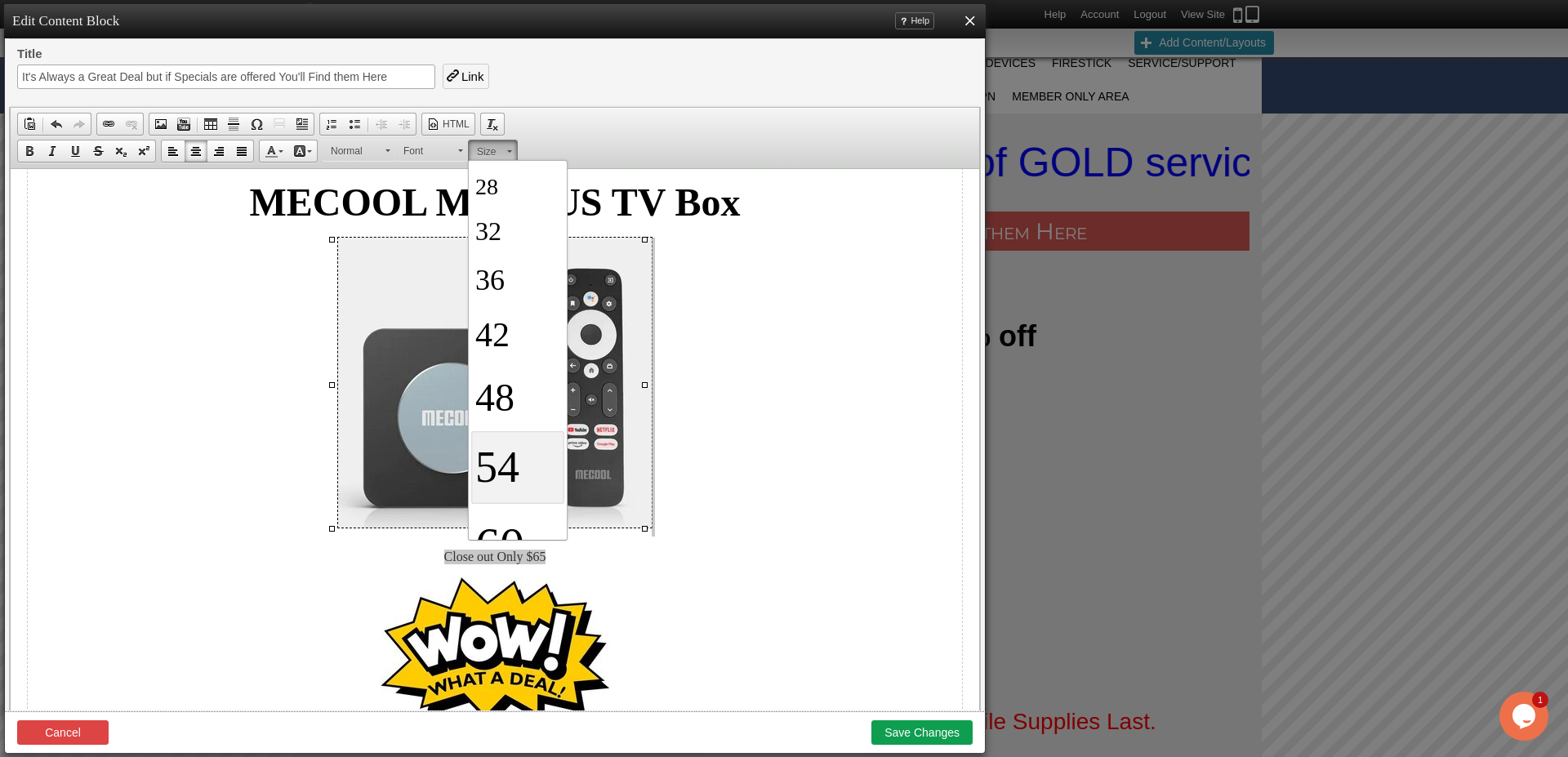
click at [503, 466] on span "54" at bounding box center [497, 467] width 44 height 49
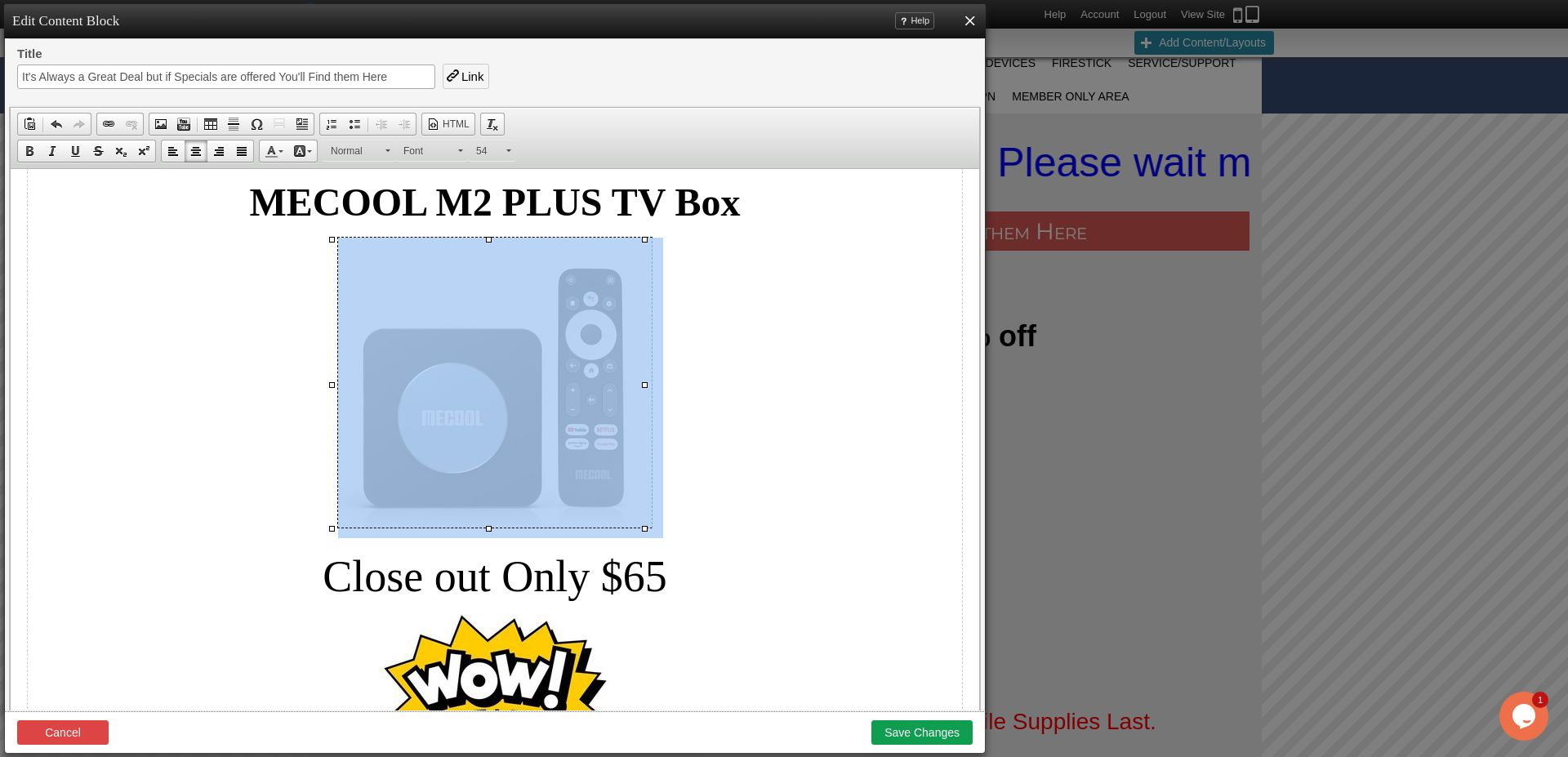
click at [744, 581] on p "Close out Only $65" at bounding box center [494, 577] width 935 height 51
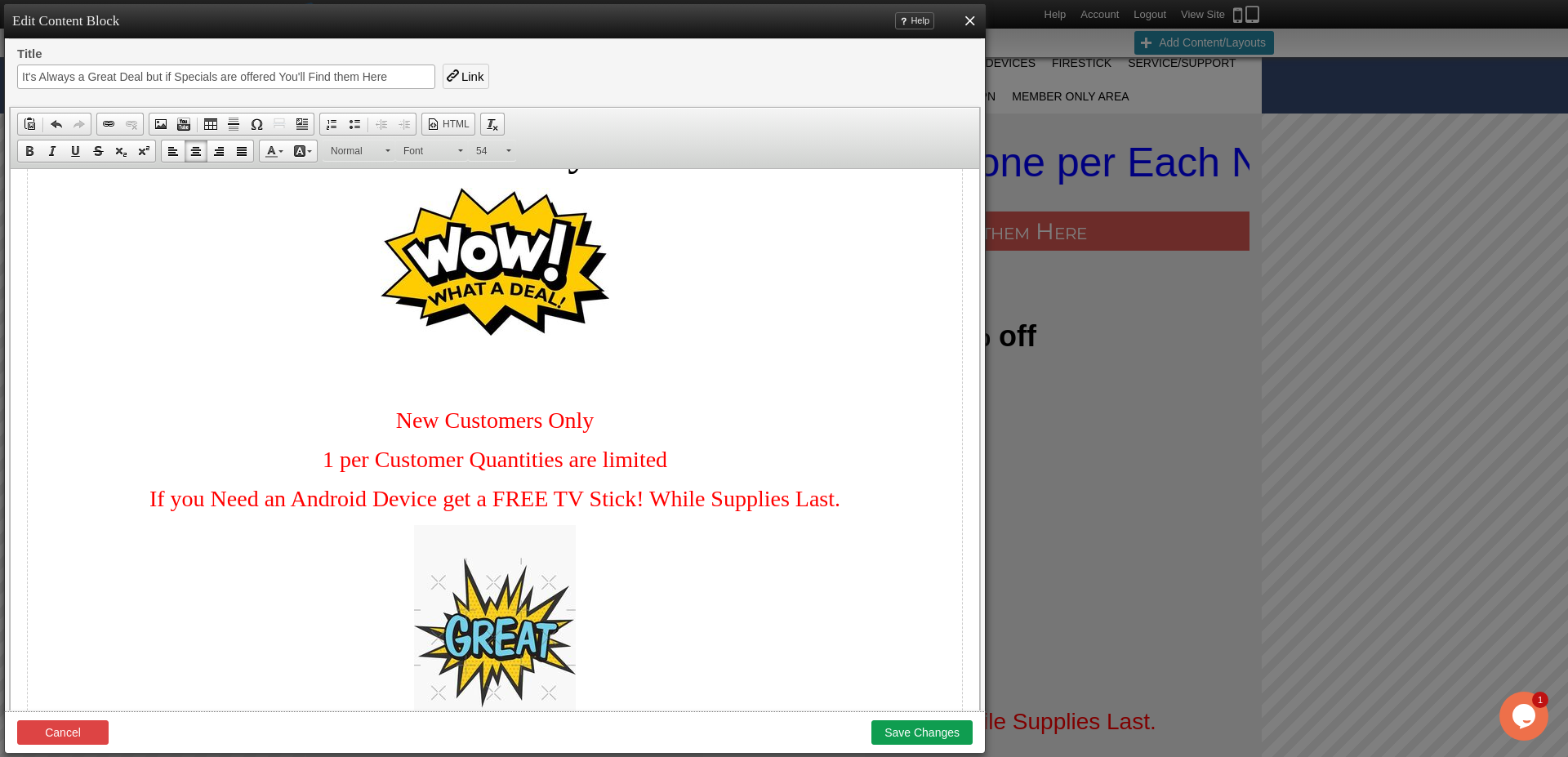
scroll to position [526, 0]
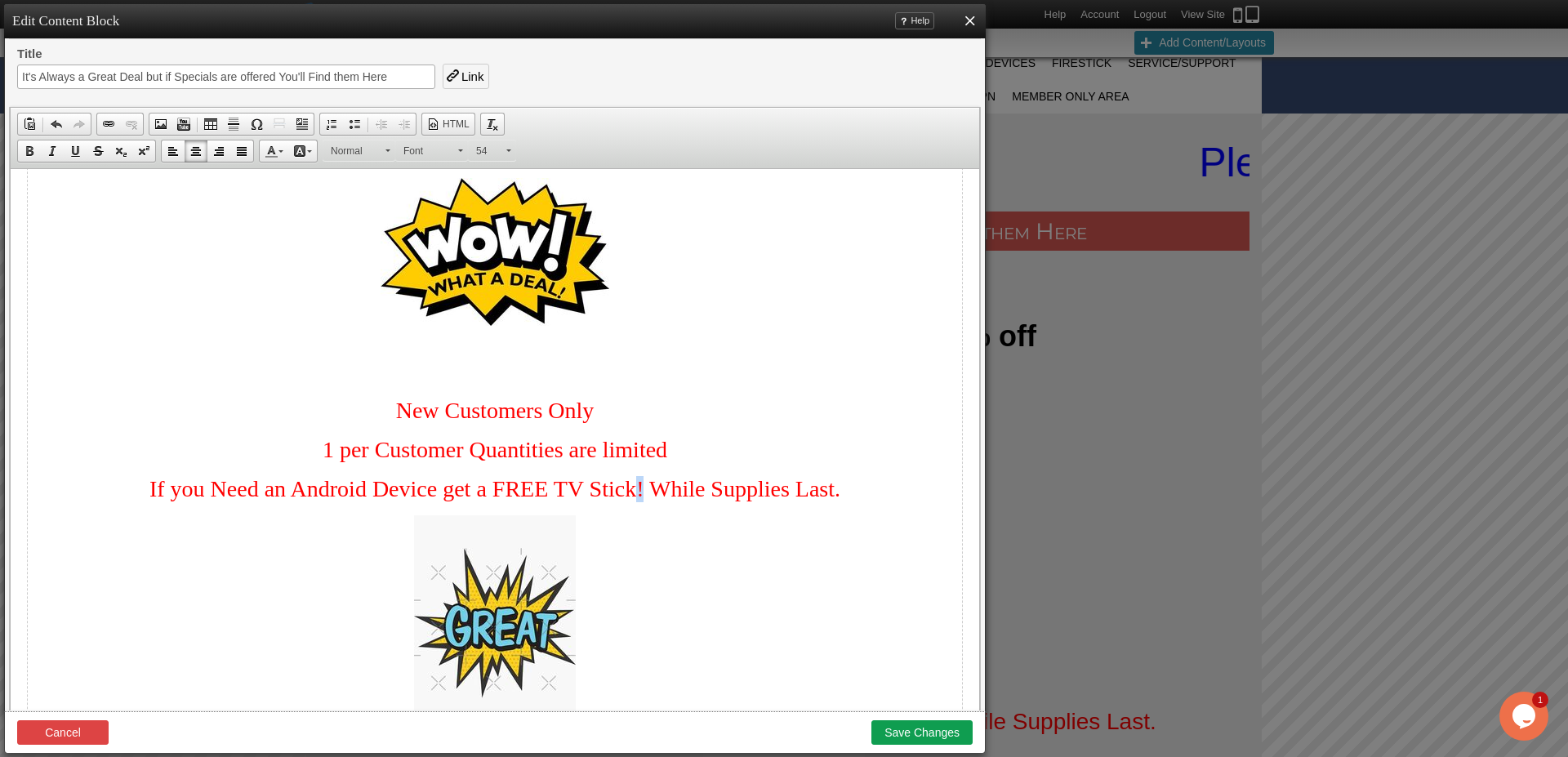
drag, startPoint x: 638, startPoint y: 491, endPoint x: 472, endPoint y: 501, distance: 166.3
click at [620, 491] on span "If you Need an Android Device get a FREE TV Stick! While Supplies Last." at bounding box center [494, 489] width 691 height 25
click at [435, 500] on span "If you Need an Android Device get a FREE TV Stick! While Supplies Last." at bounding box center [494, 489] width 691 height 25
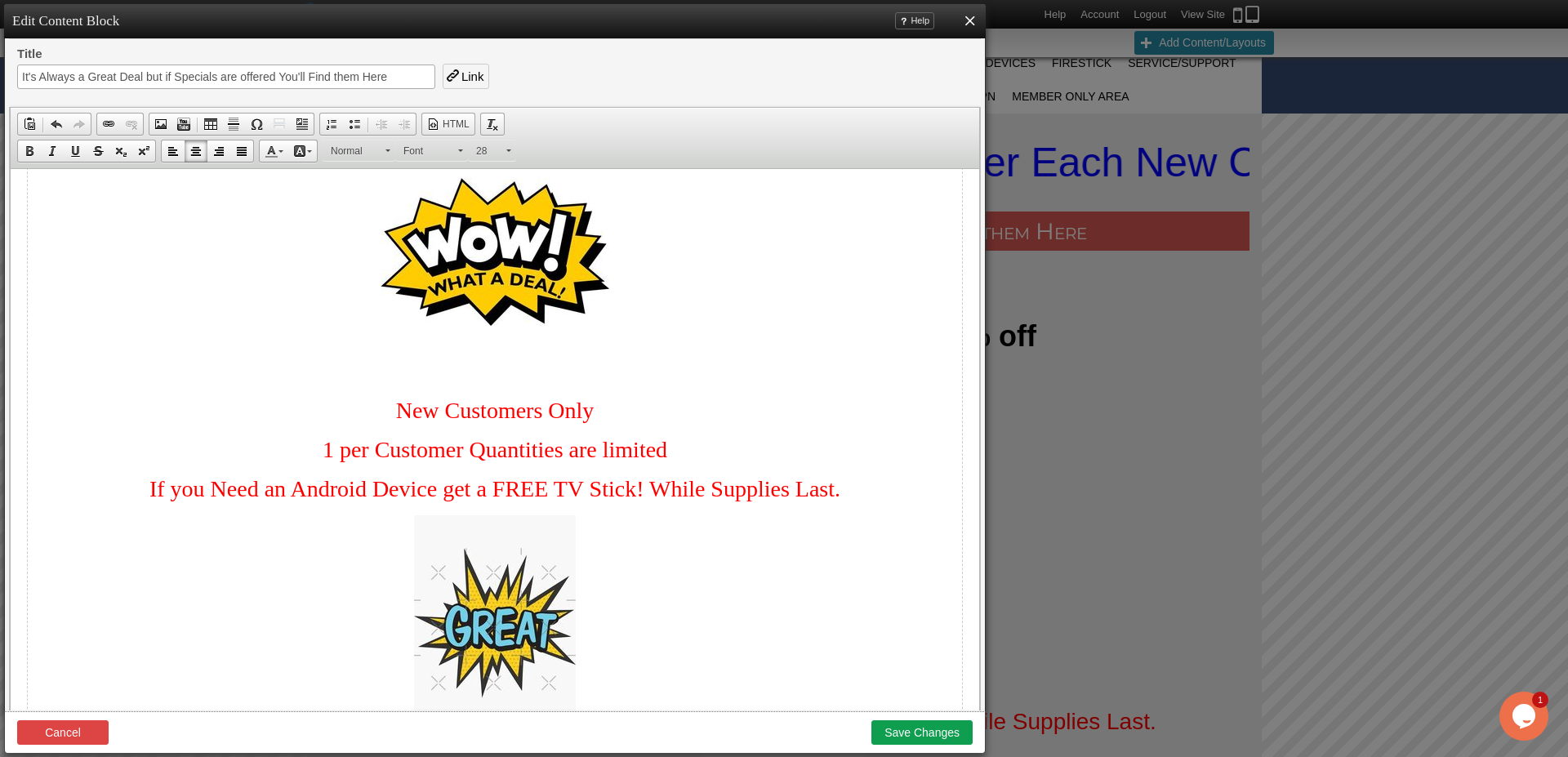
click at [432, 499] on span "If you Need an Android Device get a FREE TV Stick! While Supplies Last." at bounding box center [494, 489] width 691 height 25
click at [646, 491] on span "If you Need an Android Device get a FREE TV Stick! While Supplies Last." at bounding box center [494, 489] width 691 height 25
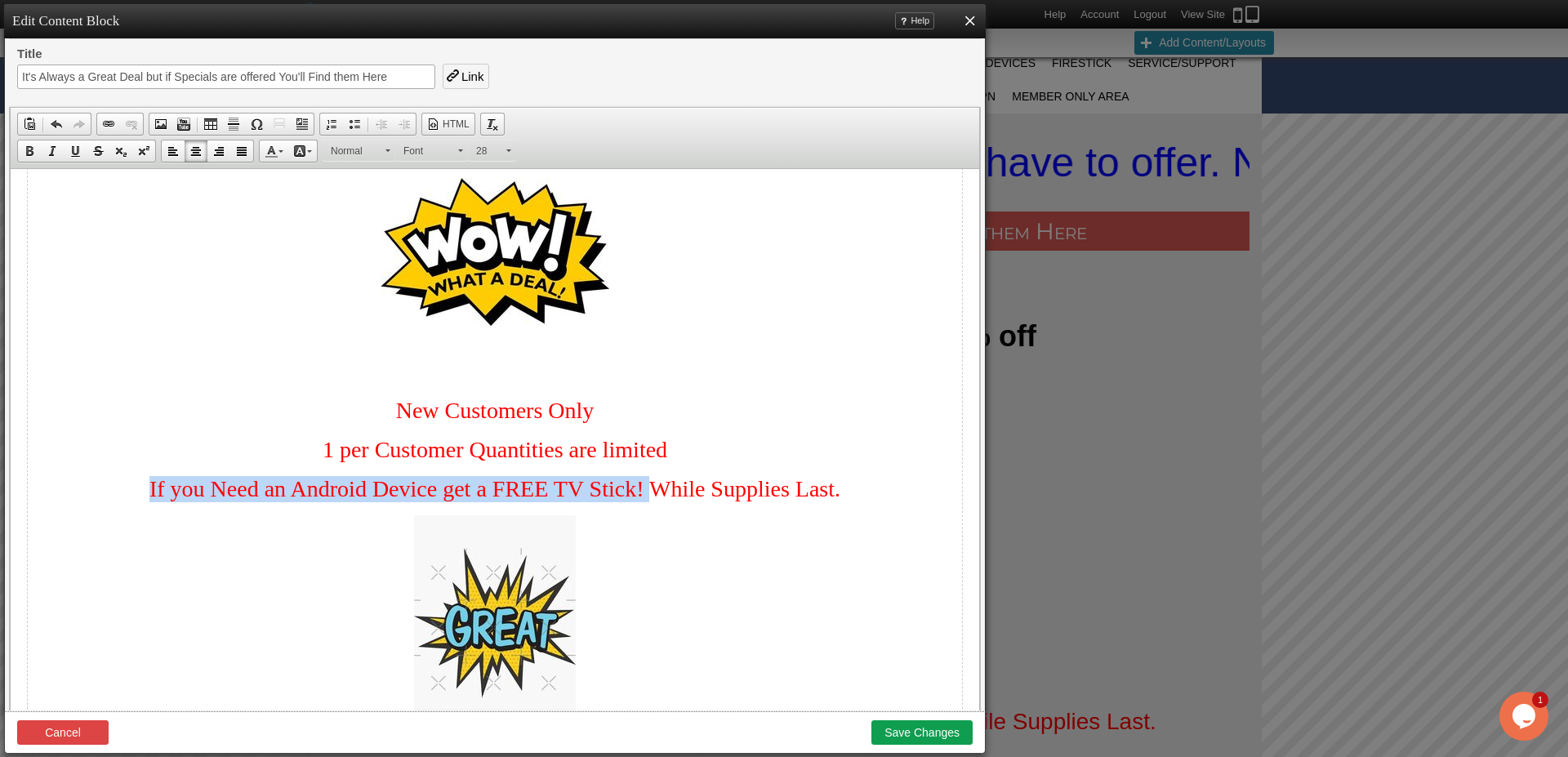
click at [133, 489] on p "If you Need an Android Device get a FREE TV Stick! While Supplies Last." at bounding box center [494, 489] width 935 height 26
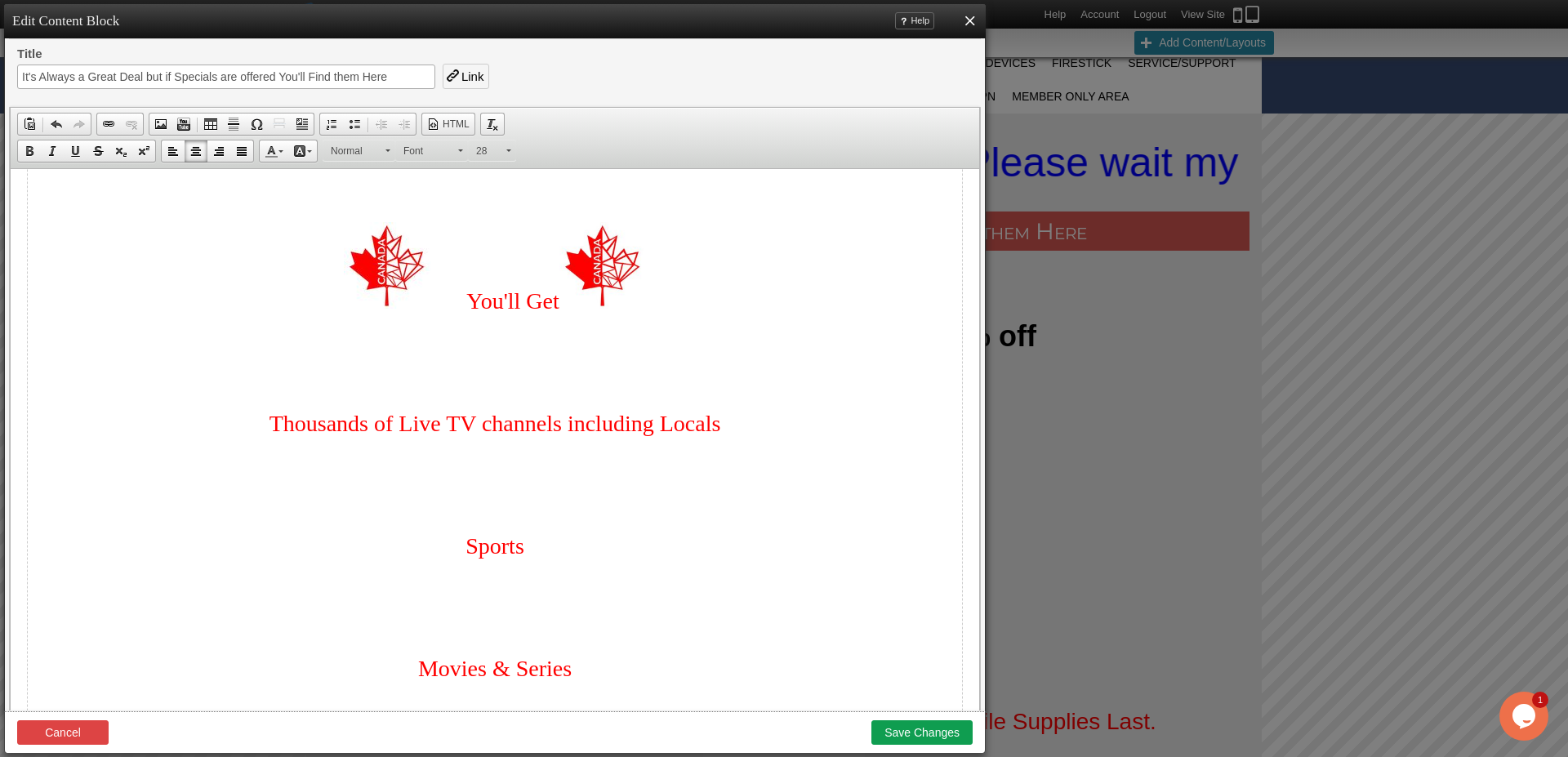
scroll to position [1308, 0]
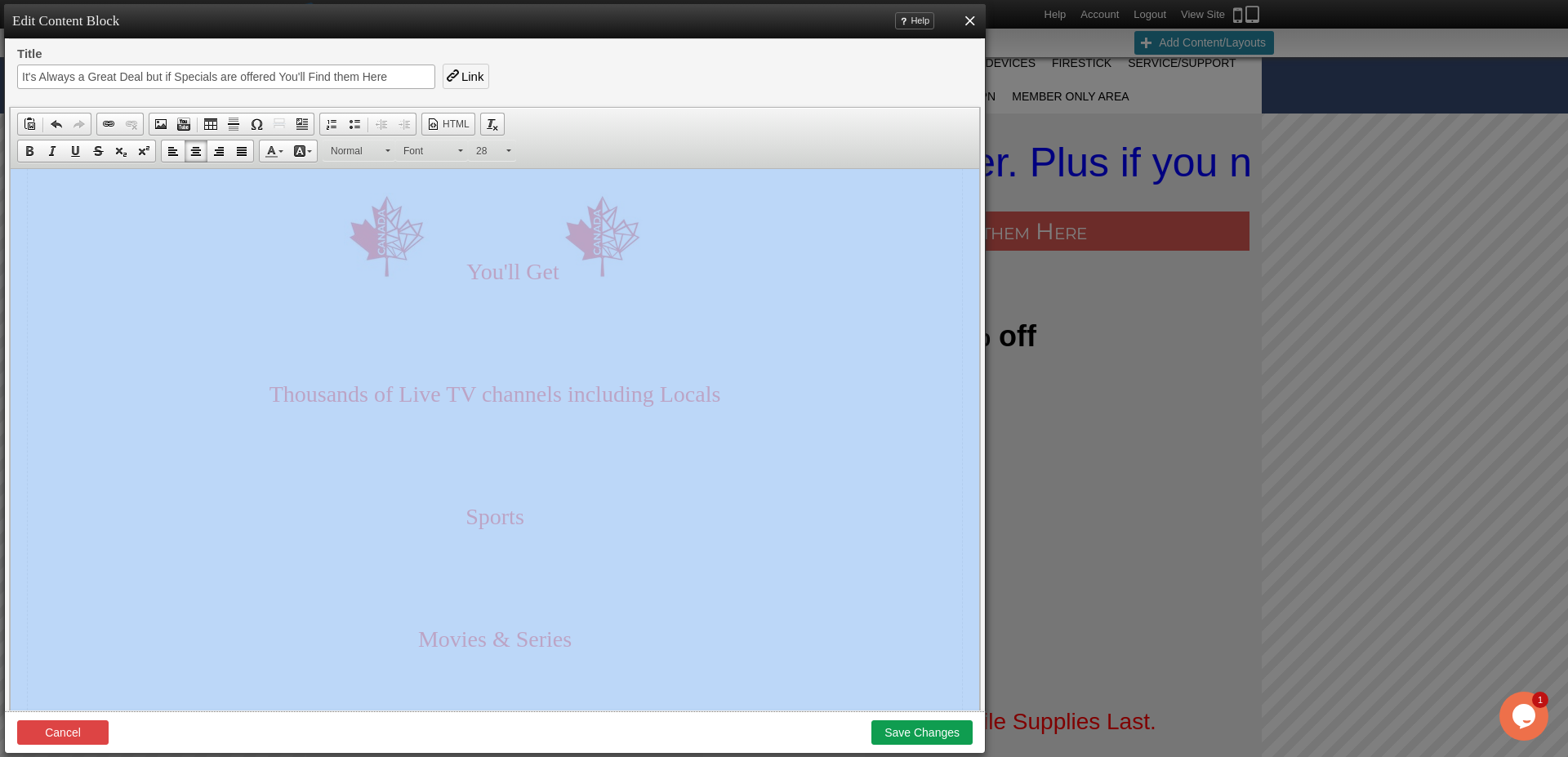
drag, startPoint x: 994, startPoint y: 484, endPoint x: 971, endPoint y: 306, distance: 179.5
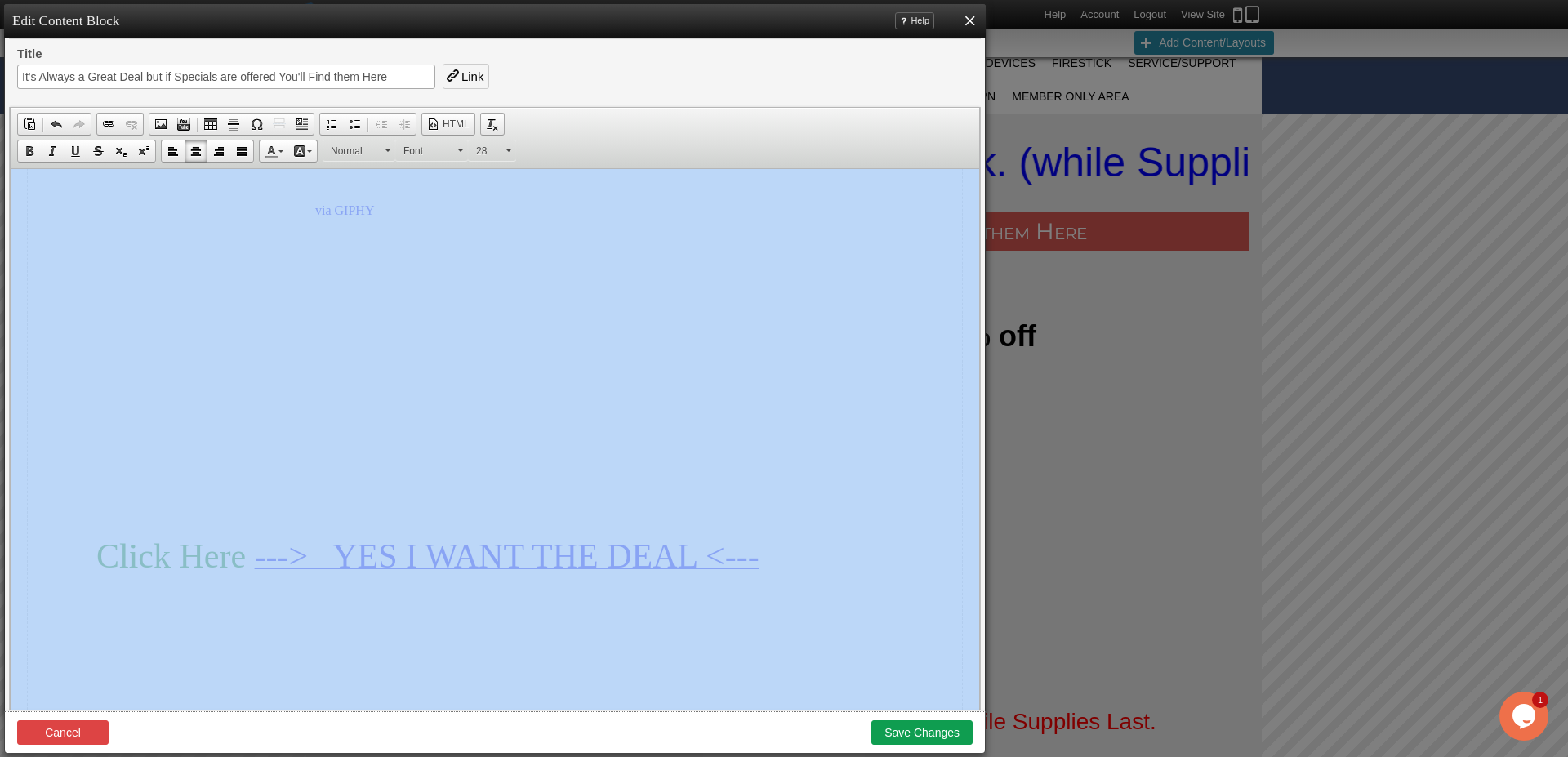
scroll to position [2390, 0]
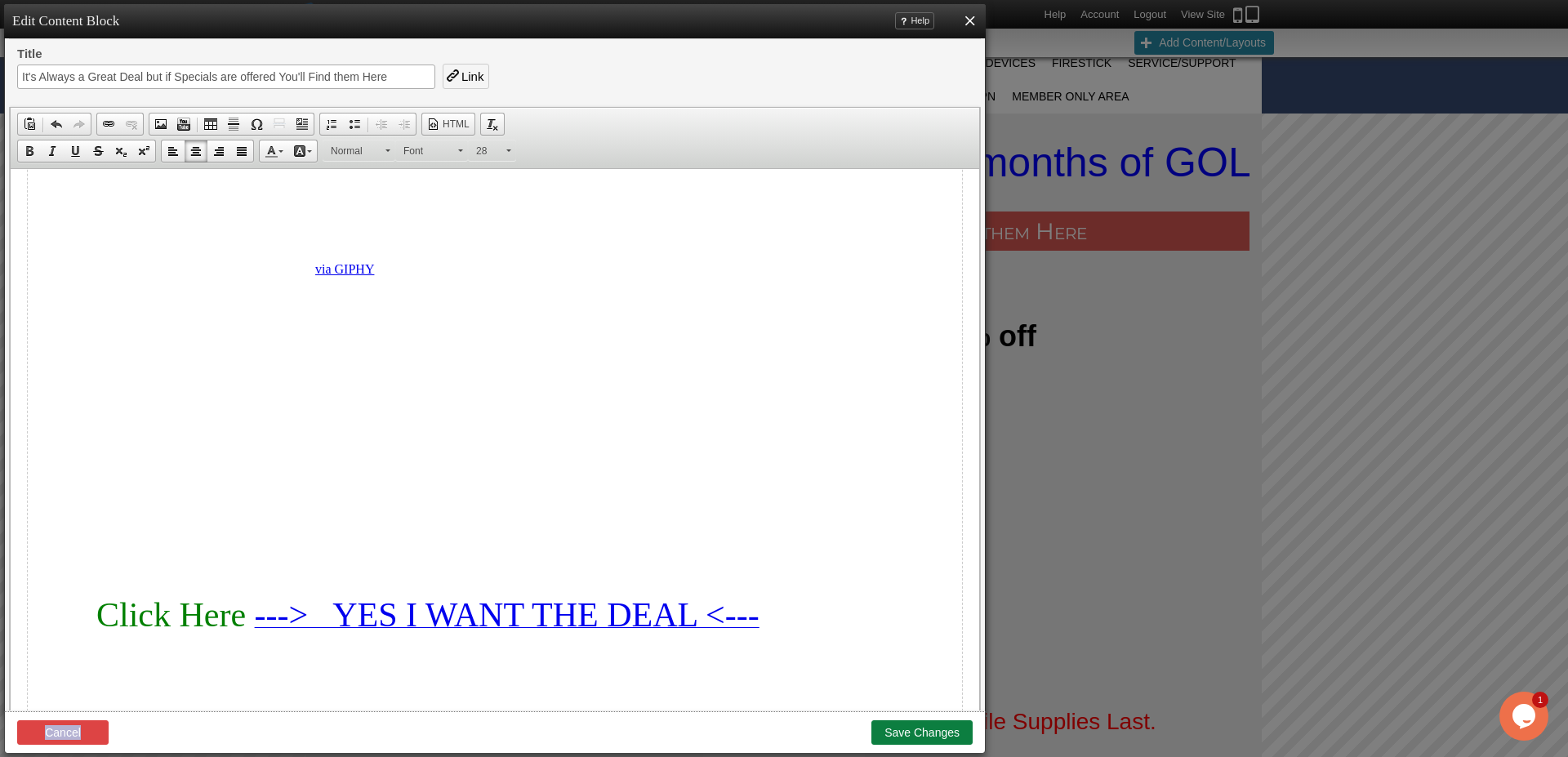
click at [922, 735] on button "Save Changes" at bounding box center [922, 732] width 101 height 25
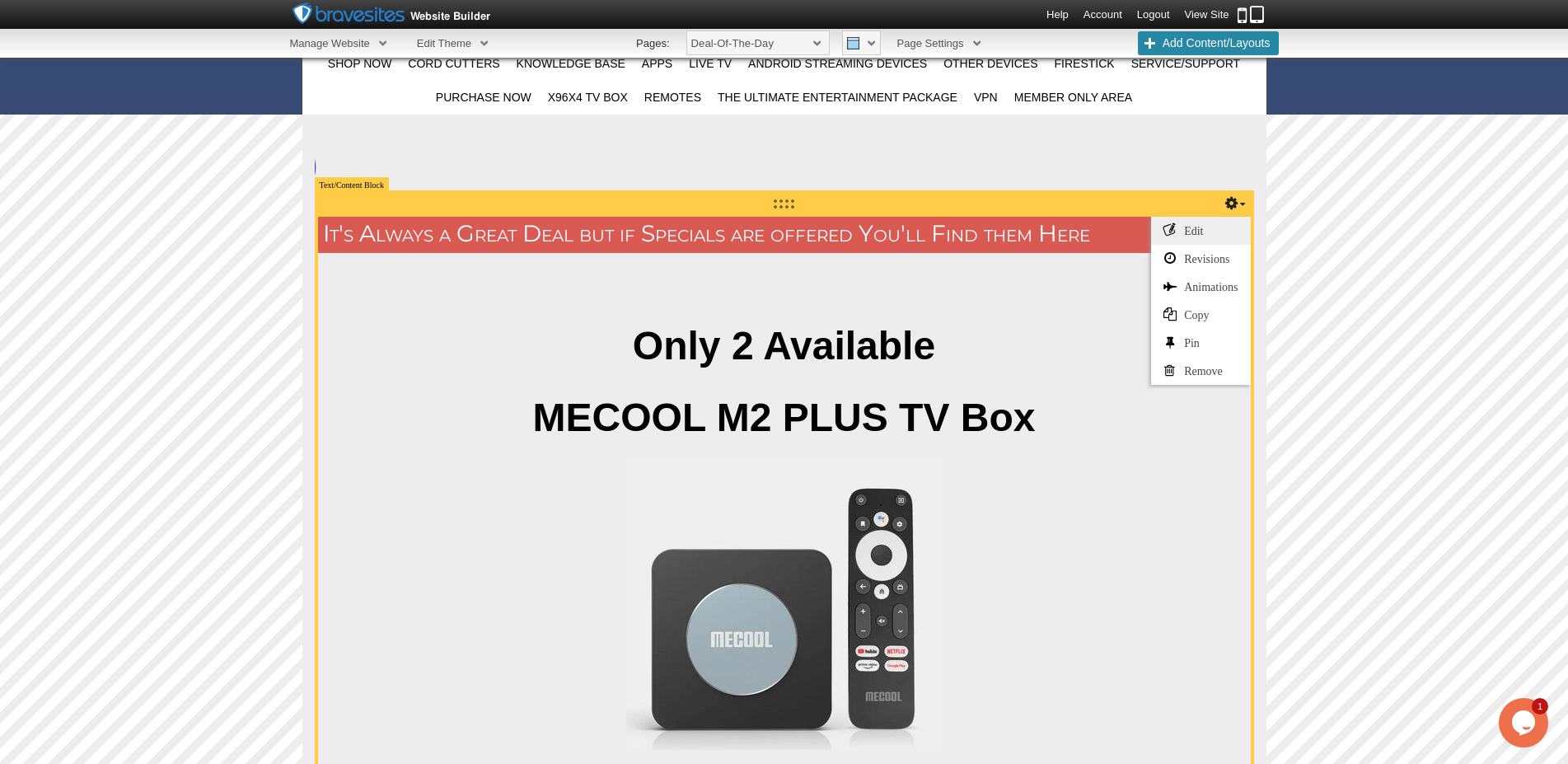
click at [1208, 229] on link "Edit" at bounding box center [1201, 231] width 99 height 28
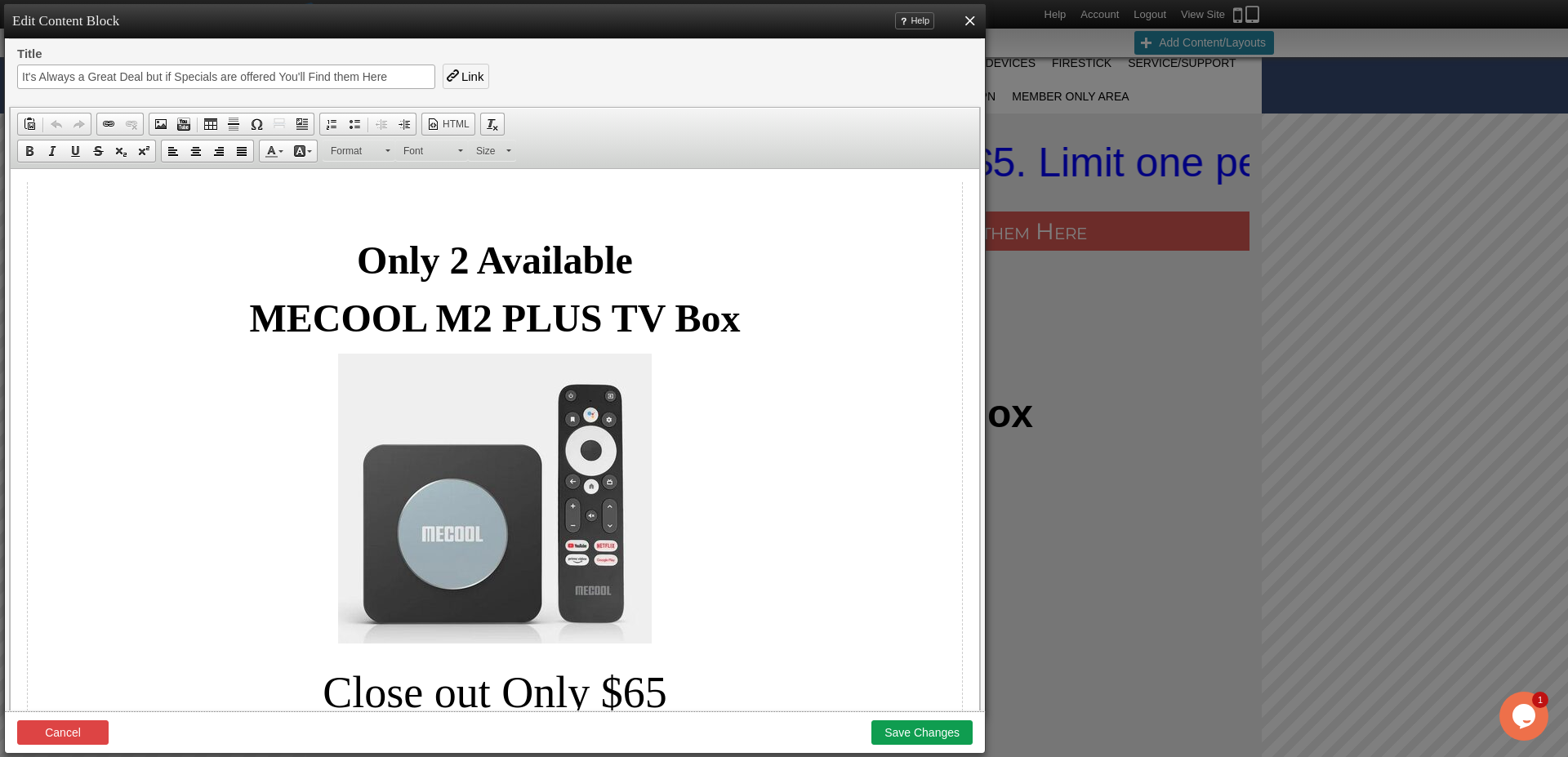
click at [304, 687] on p "Close out Only $65" at bounding box center [494, 693] width 935 height 51
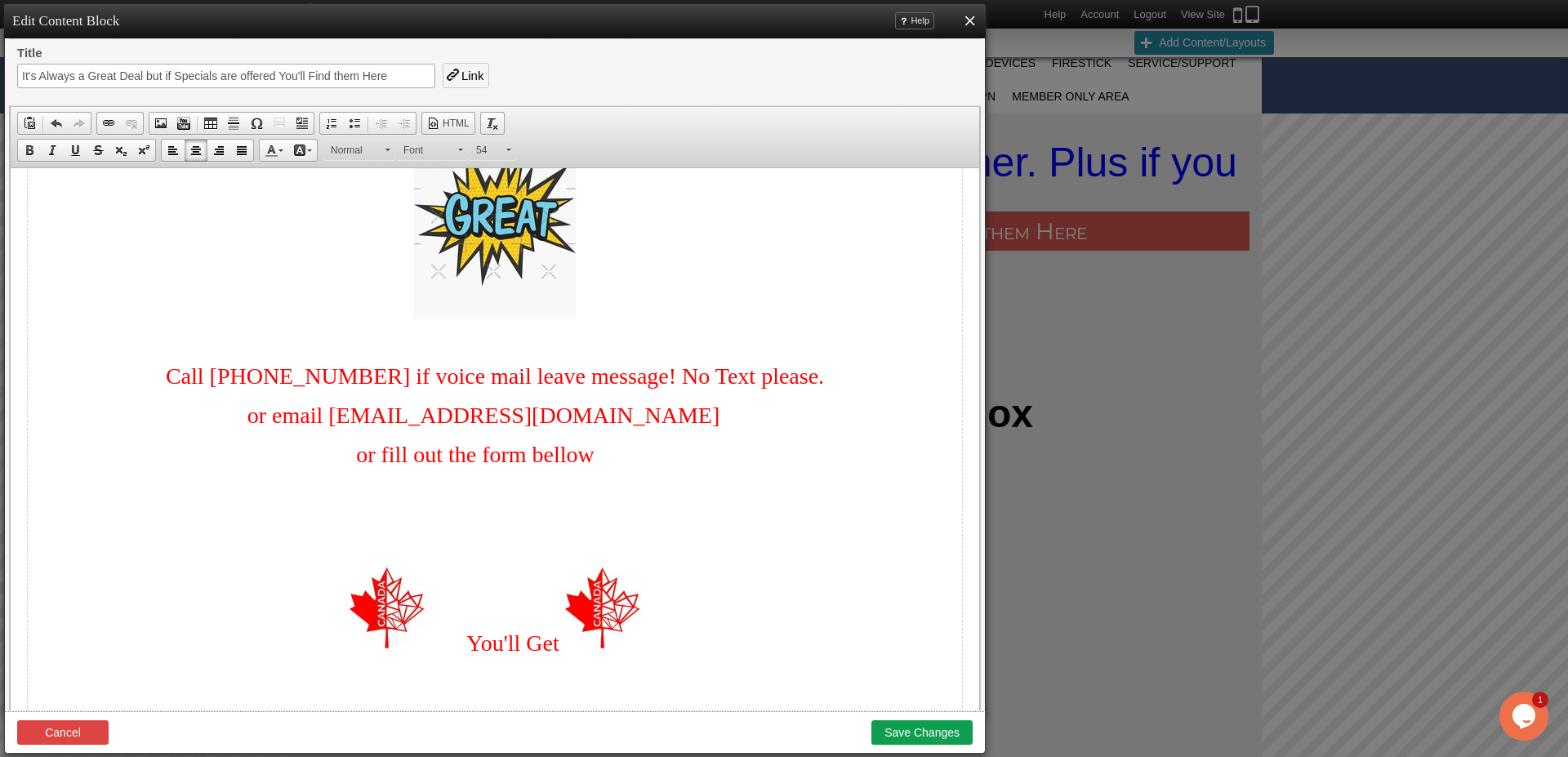
scroll to position [1007, 0]
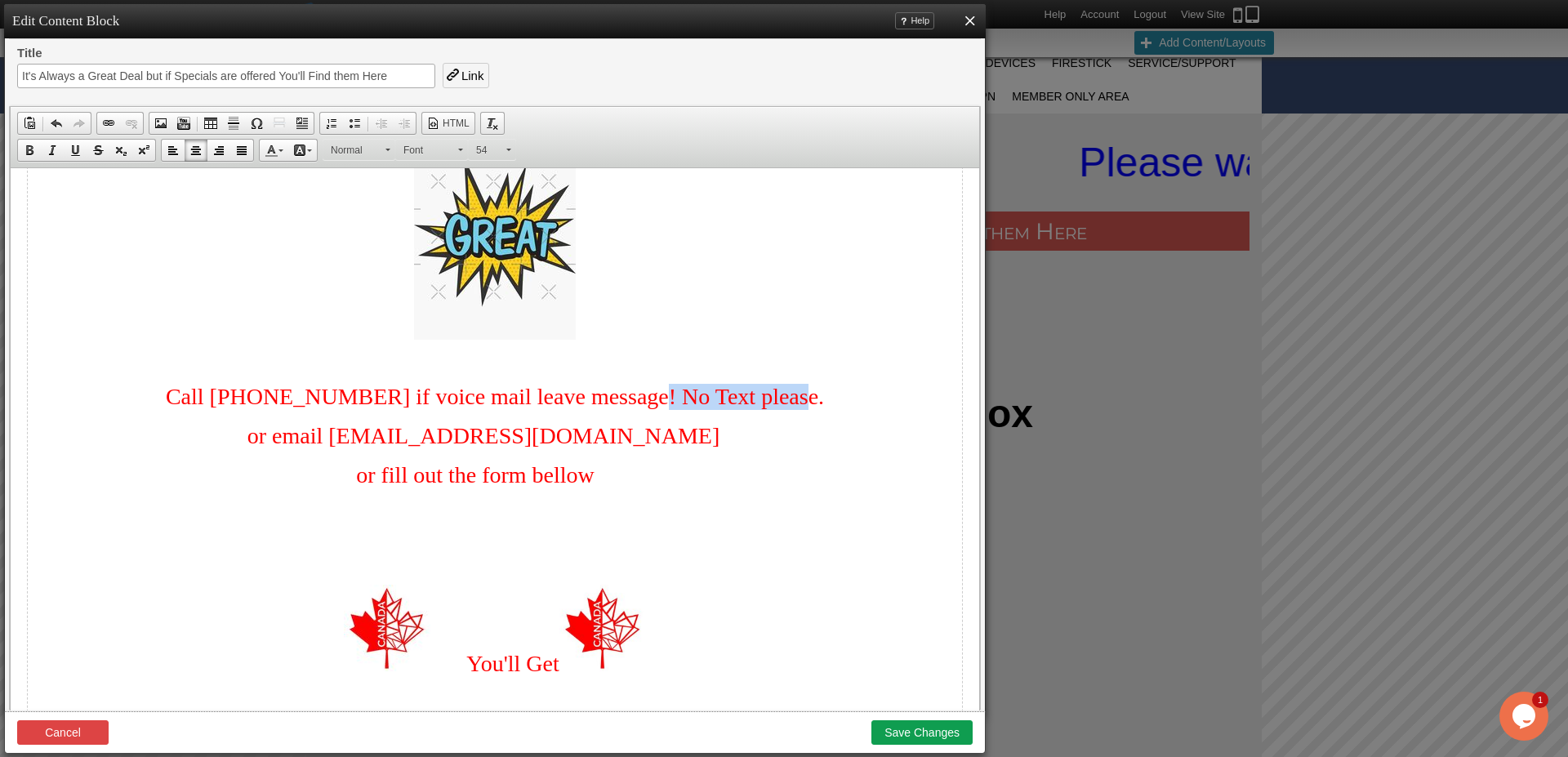
drag, startPoint x: 642, startPoint y: 399, endPoint x: 794, endPoint y: 407, distance: 152.2
click at [794, 407] on p "Call [PHONE_NUMBER] if voice mail leave message! No Text please." at bounding box center [494, 397] width 935 height 26
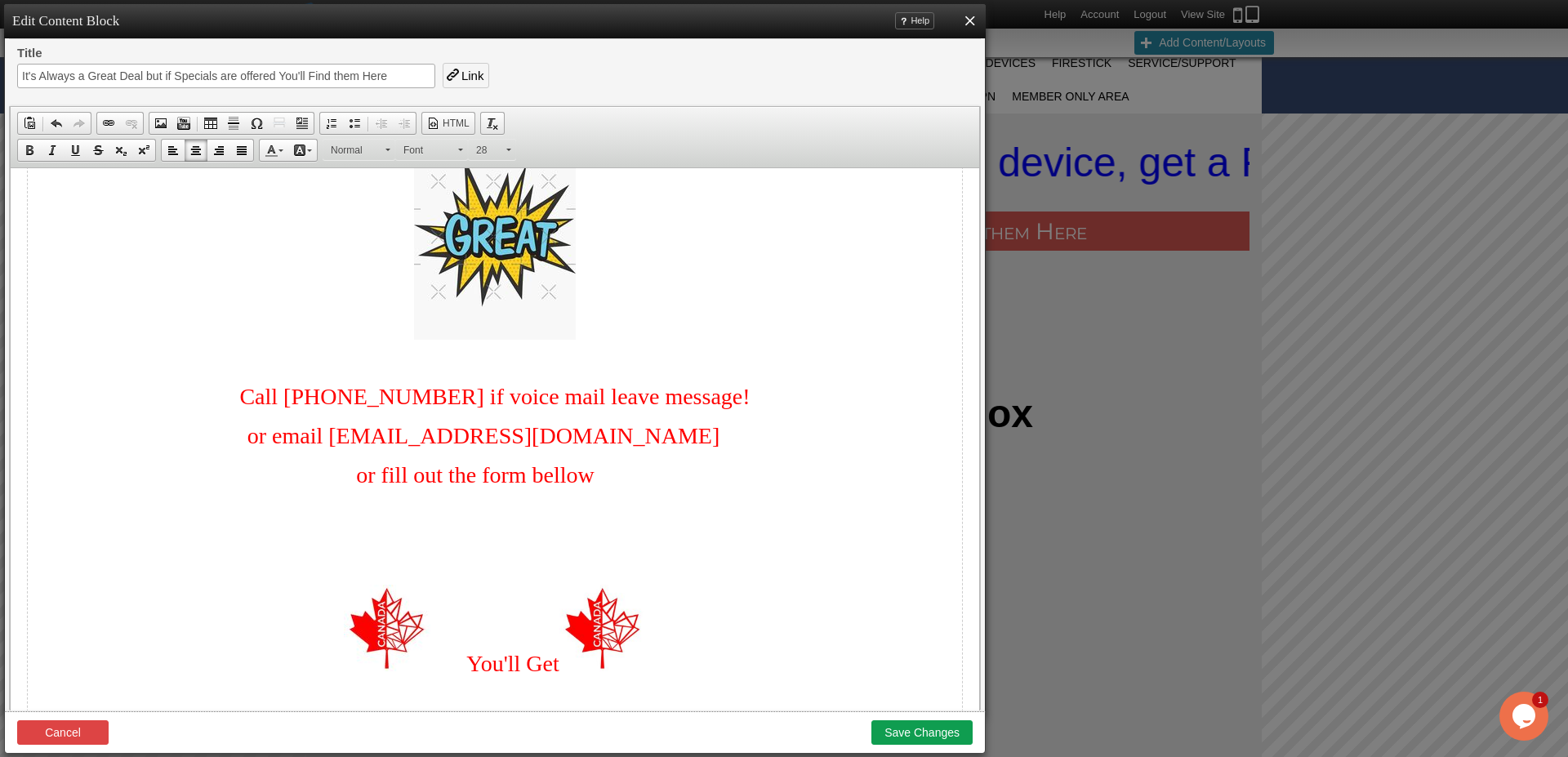
drag, startPoint x: 591, startPoint y: 484, endPoint x: 318, endPoint y: 486, distance: 273.0
click at [318, 486] on p "or fill out the form bellow" at bounding box center [494, 475] width 935 height 26
click at [320, 486] on p "or fill out the form bellow" at bounding box center [494, 475] width 935 height 26
drag, startPoint x: 582, startPoint y: 486, endPoint x: 332, endPoint y: 482, distance: 250.0
click at [356, 482] on span "or fill out the form bellow" at bounding box center [475, 475] width 238 height 25
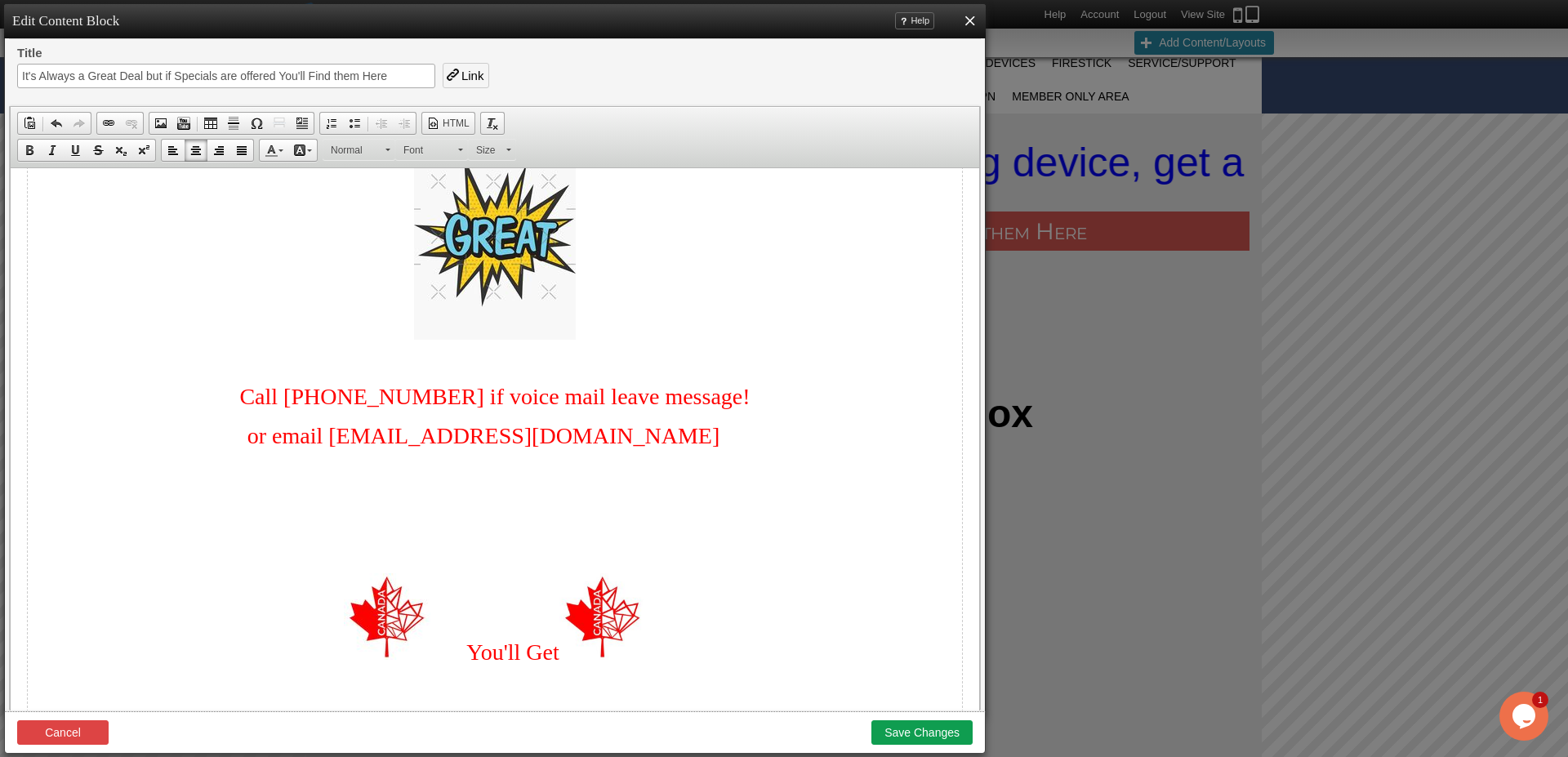
drag, startPoint x: 980, startPoint y: 277, endPoint x: 985, endPoint y: 291, distance: 14.9
click at [981, 301] on div "Title It's Always a Great Deal but if Specials are offered You'll Find them Her…" at bounding box center [494, 378] width 972 height 665
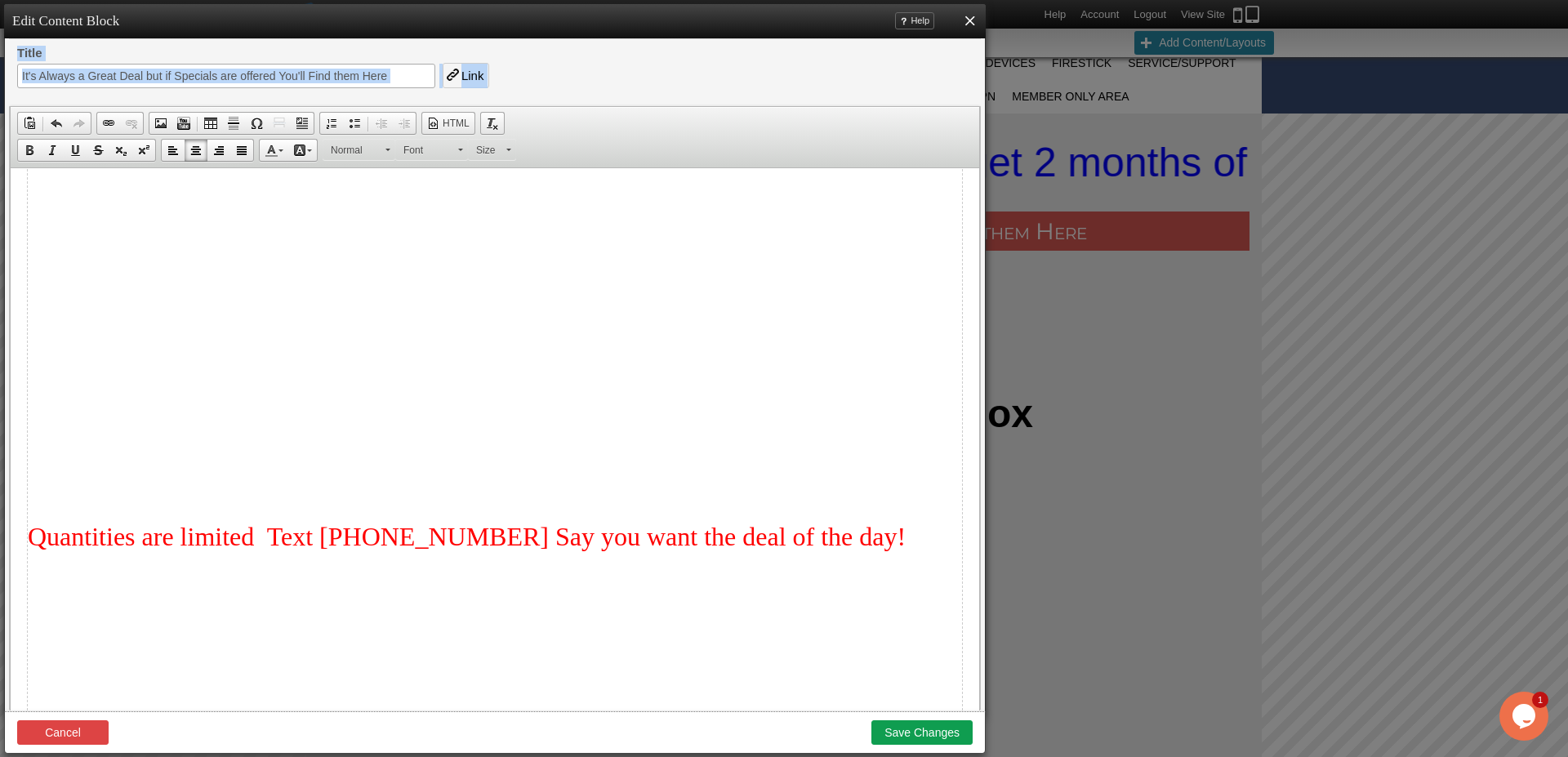
scroll to position [4866, 0]
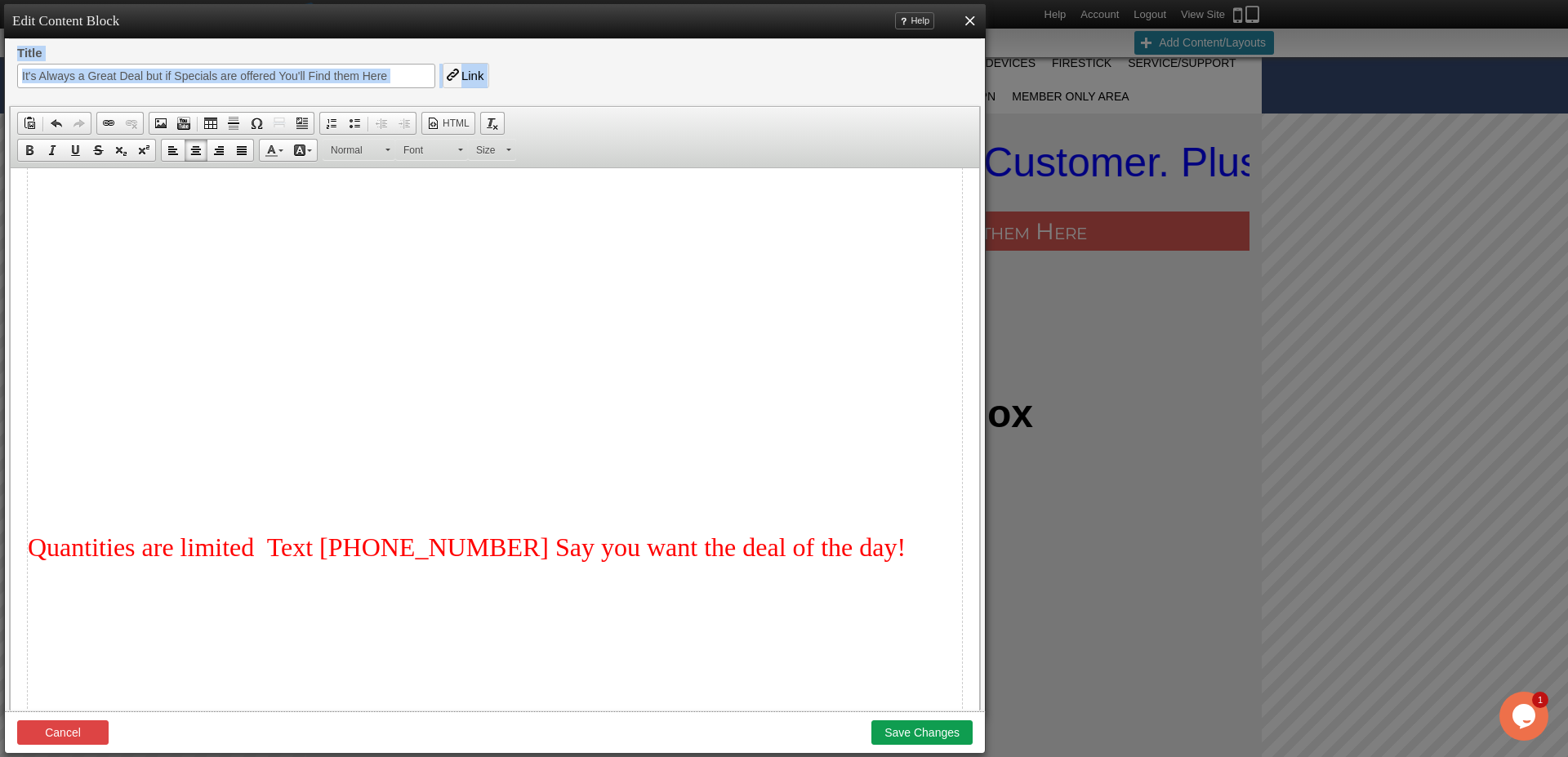
drag, startPoint x: 975, startPoint y: 299, endPoint x: 998, endPoint y: 754, distance: 455.6
click at [837, 561] on p "Quantities are limited Text [PHONE_NUMBER] Say you want the deal of the day!" at bounding box center [494, 547] width 935 height 30
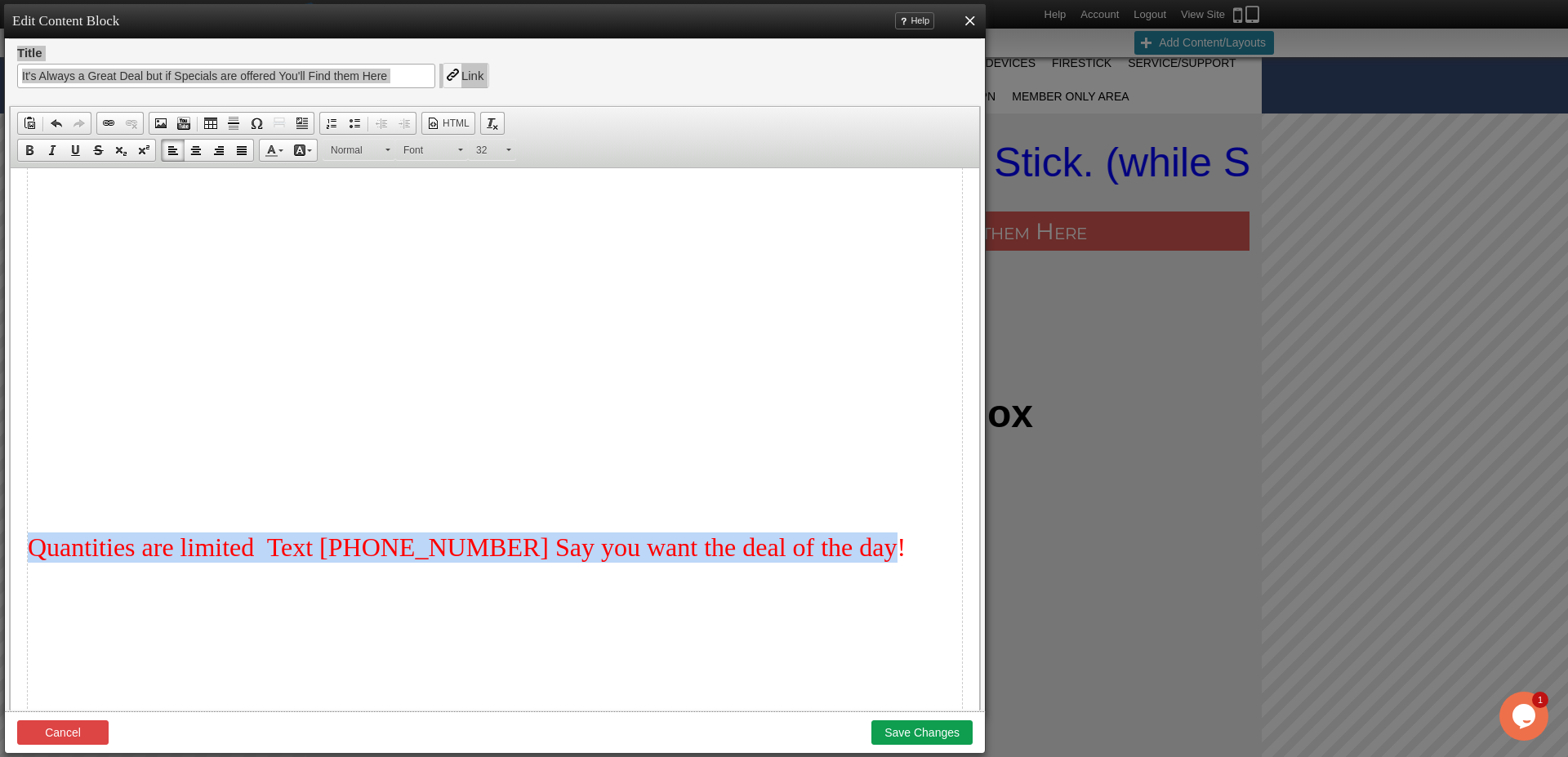
click at [32, 558] on span "Quantities are limited Text [PHONE_NUMBER] Say you want the deal of the day!" at bounding box center [466, 547] width 878 height 29
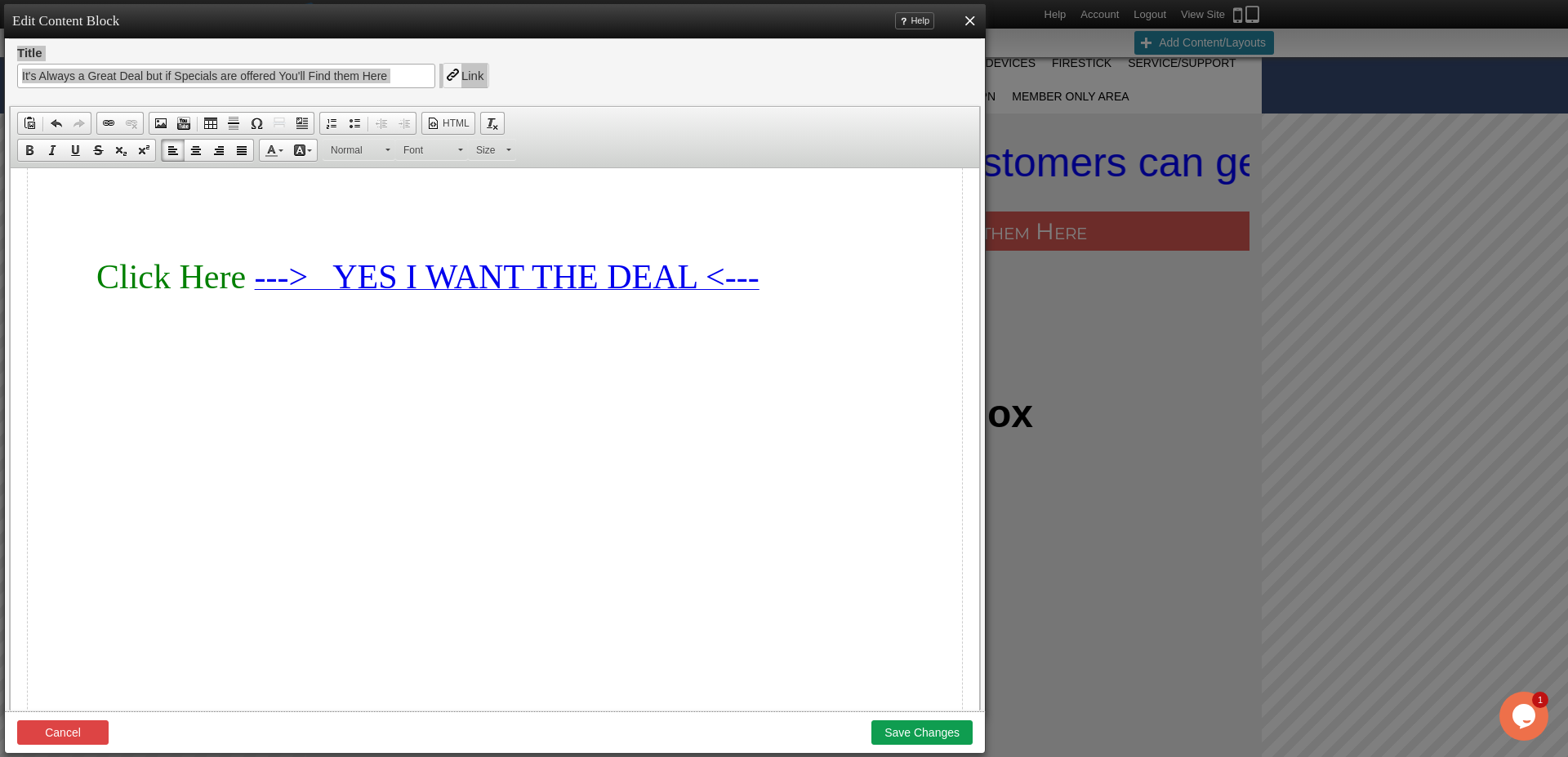
scroll to position [2817, 0]
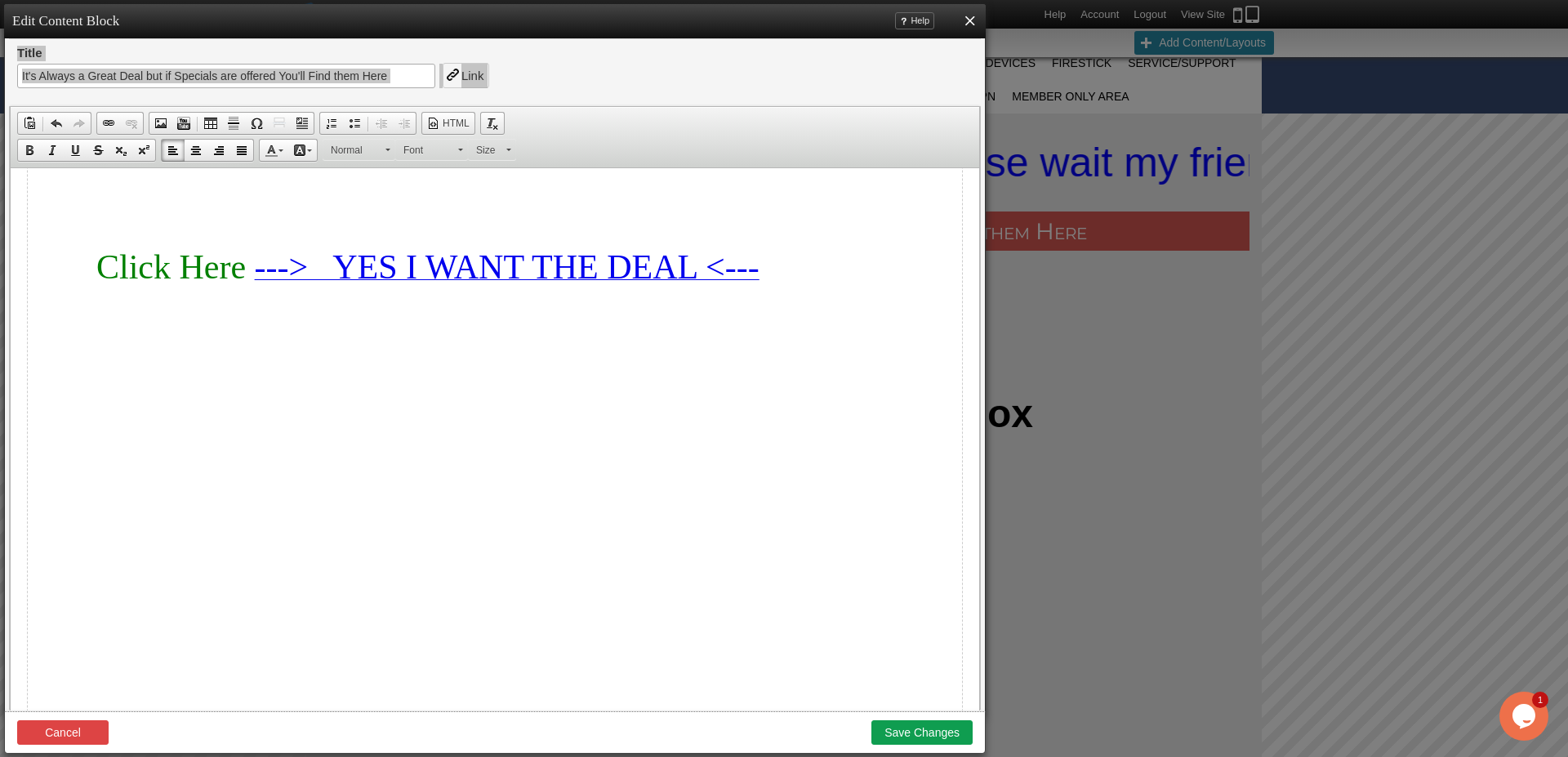
click at [800, 285] on p "Click Here ---> YES I WANT THE DEAL <---" at bounding box center [494, 267] width 935 height 39
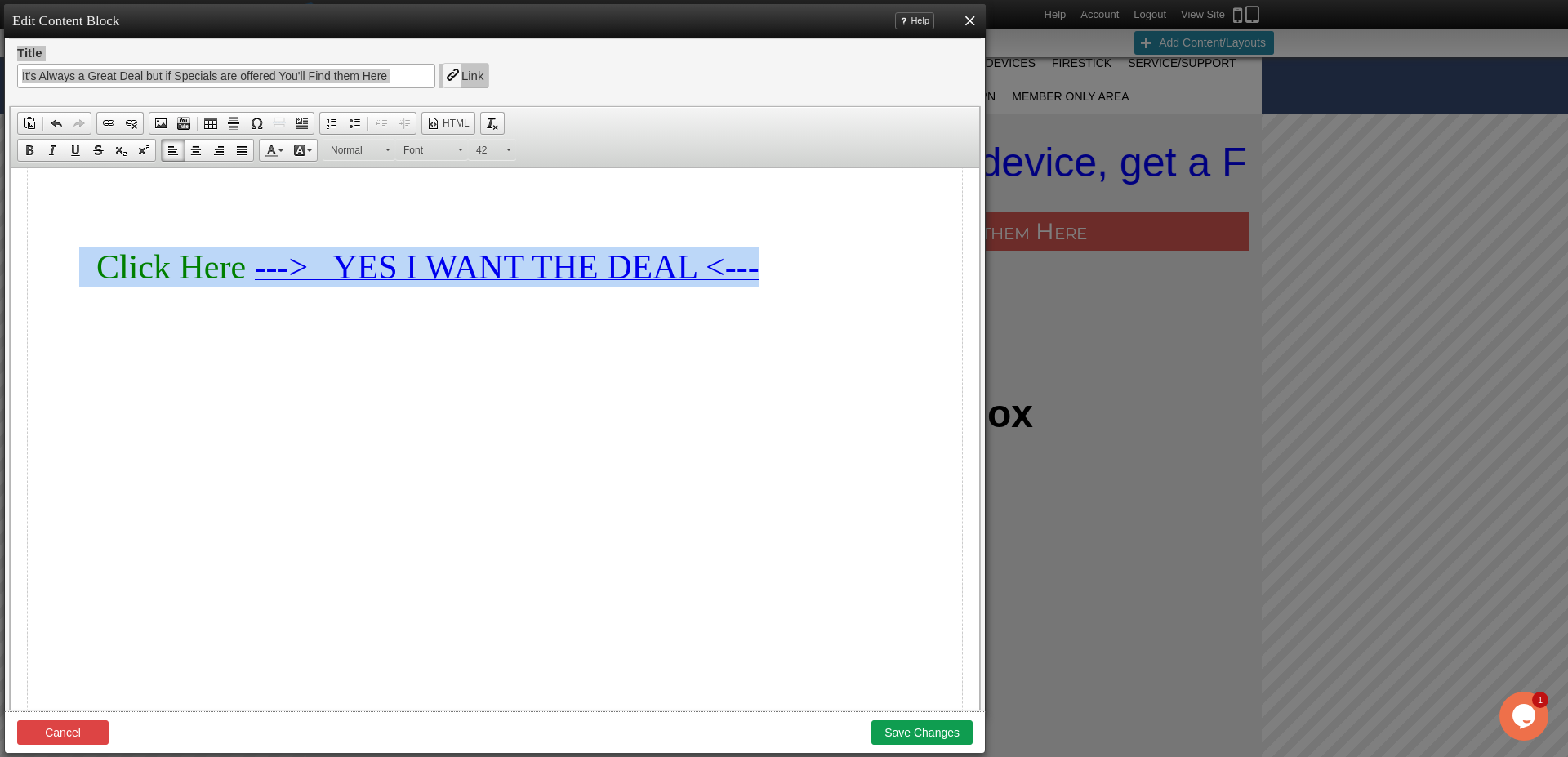
click at [81, 271] on span "Click Here" at bounding box center [141, 267] width 228 height 37
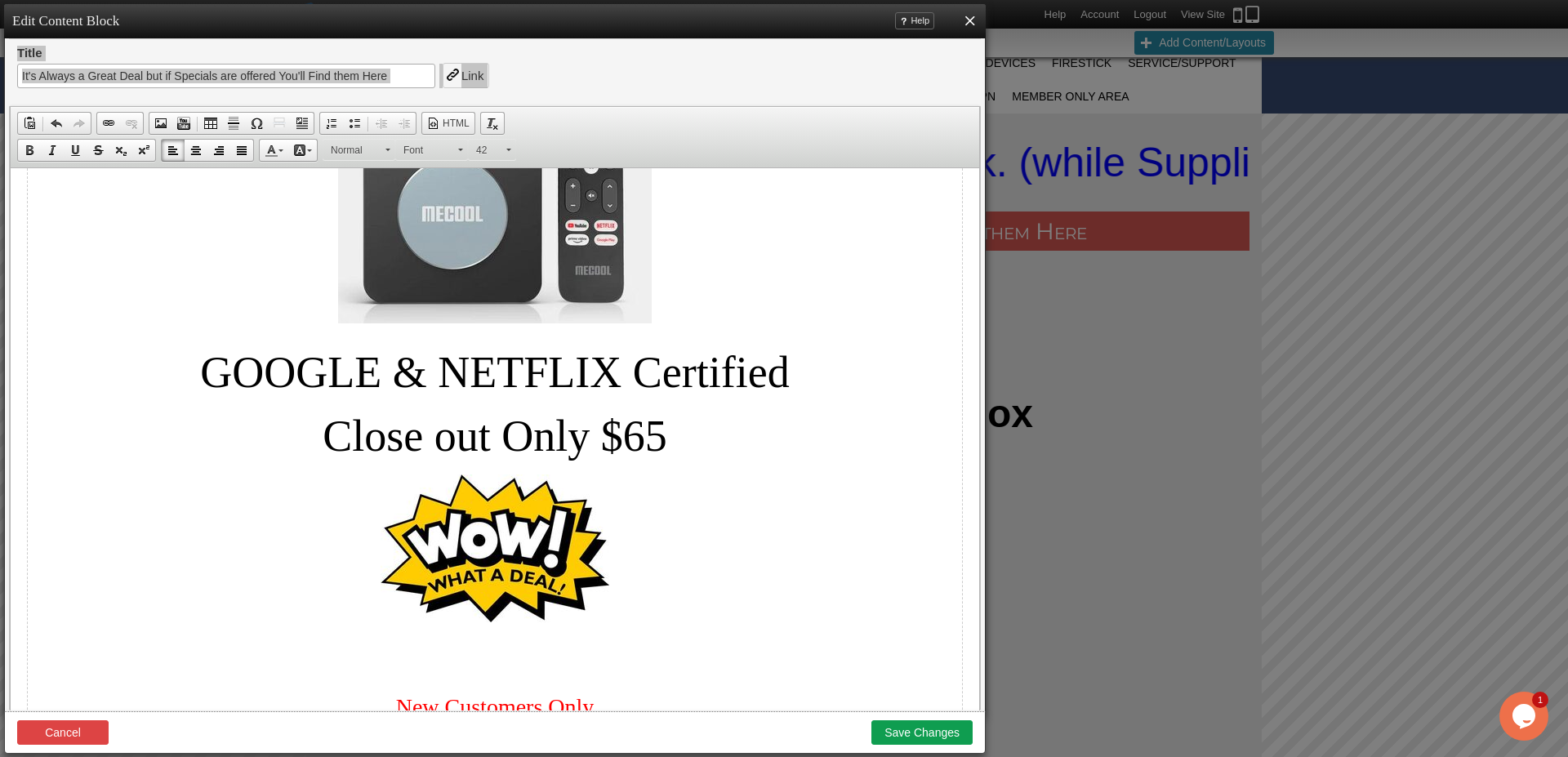
scroll to position [350, 0]
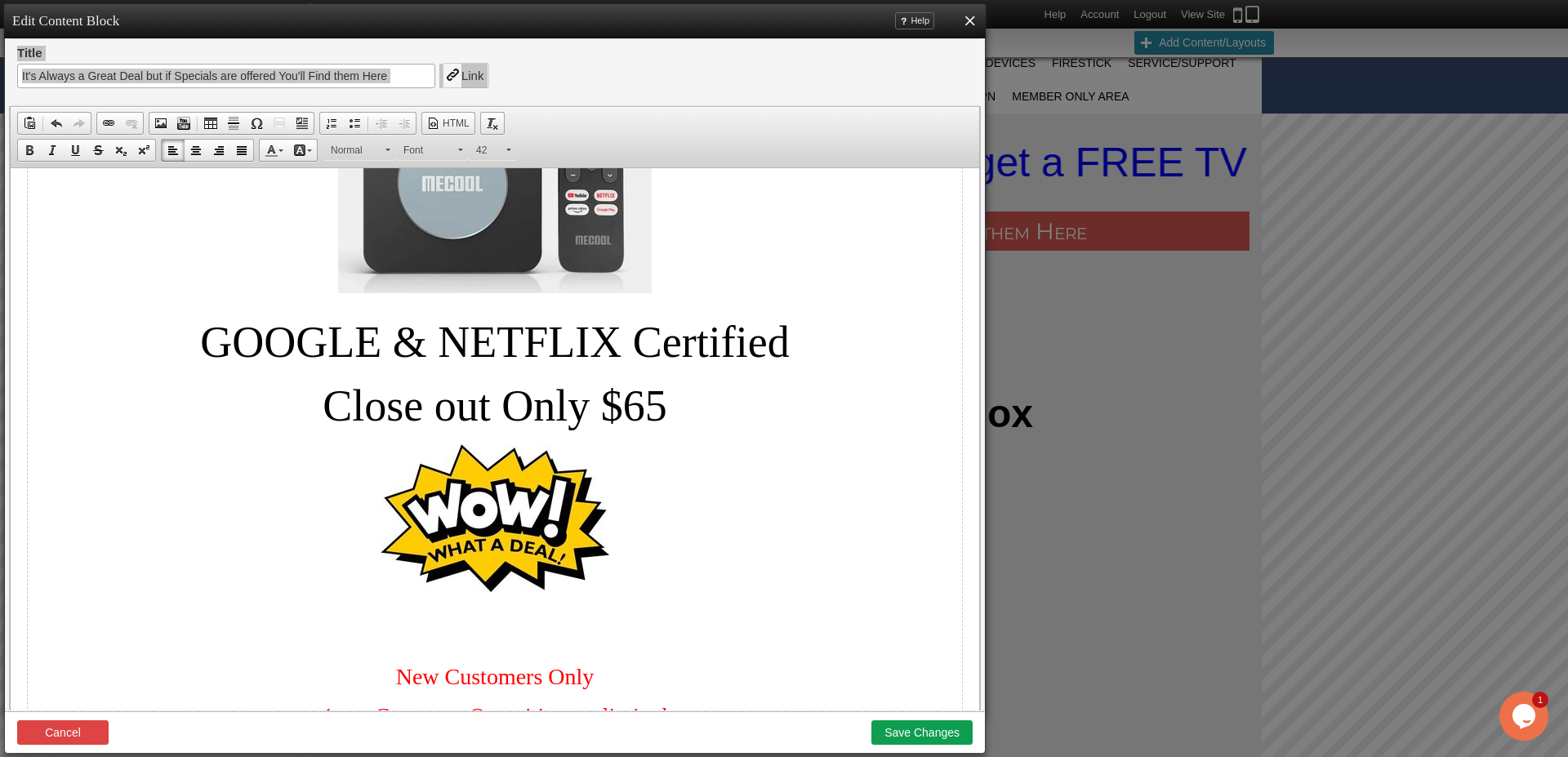
click at [384, 675] on p "New Customers Only" at bounding box center [494, 677] width 935 height 26
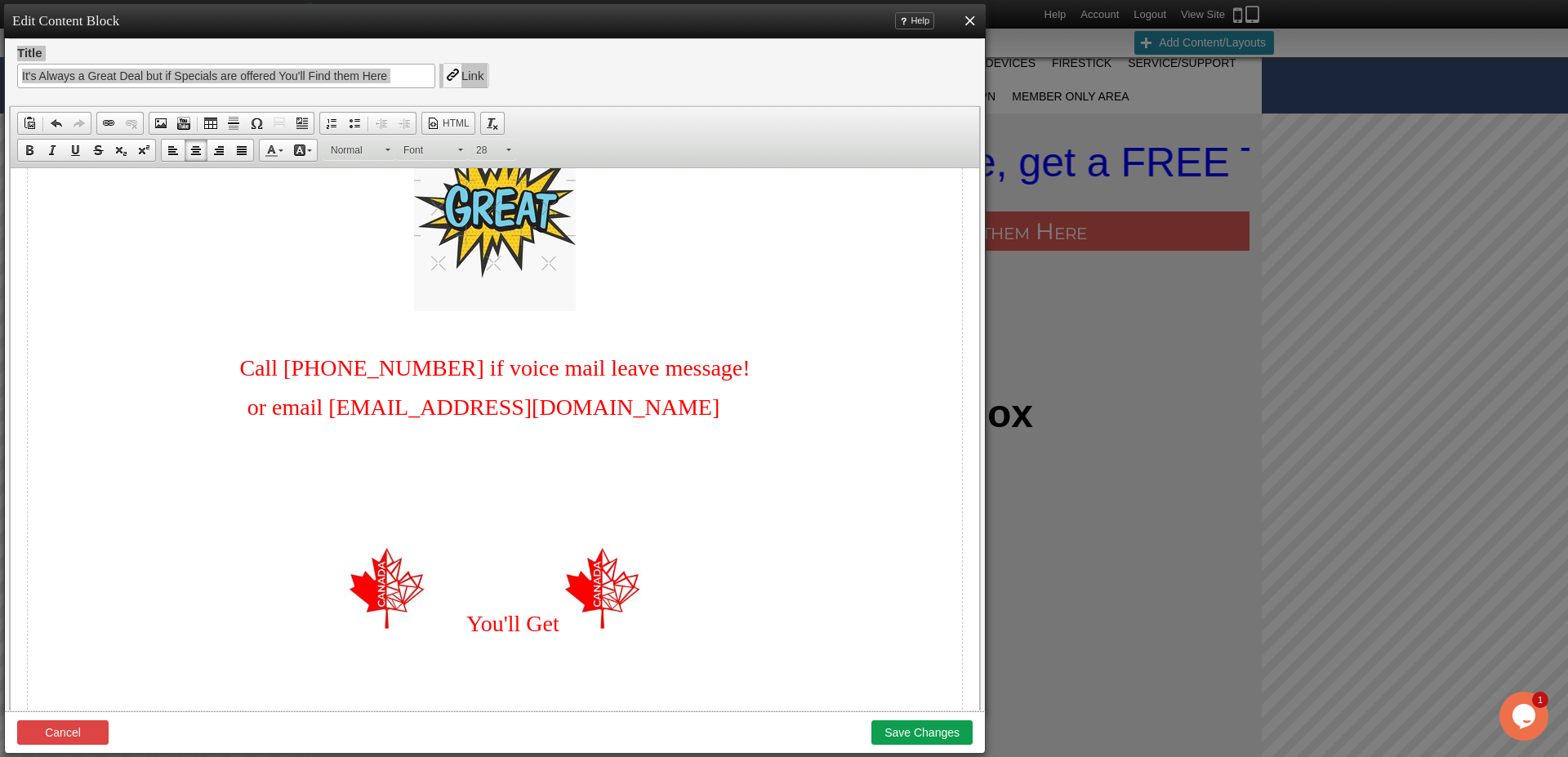
scroll to position [914, 0]
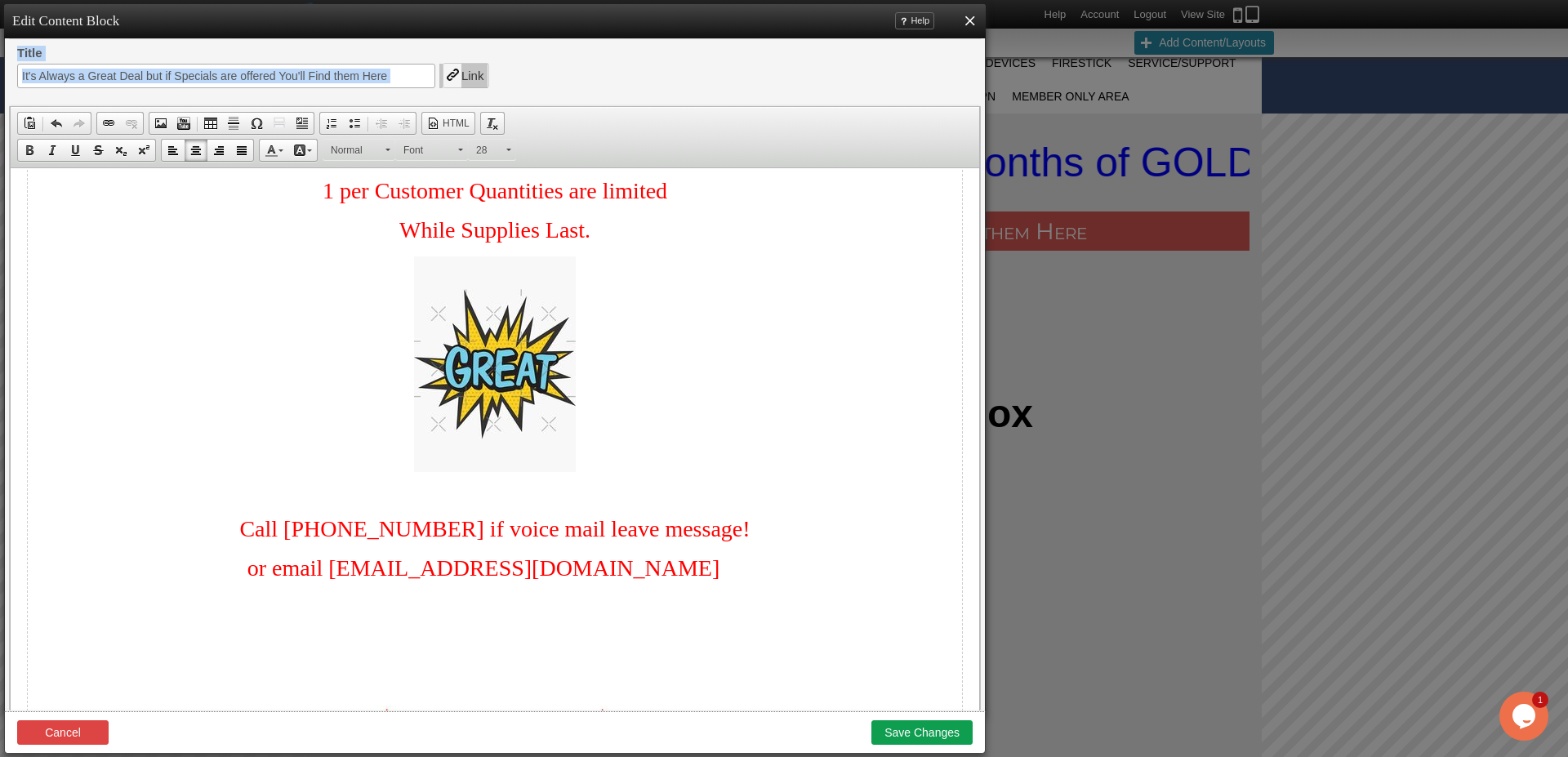
drag, startPoint x: 981, startPoint y: 252, endPoint x: 984, endPoint y: 237, distance: 15.3
click at [981, 237] on div "Title It's Always a Great Deal but if Specials are offered You'll Find them Her…" at bounding box center [494, 378] width 972 height 665
click at [983, 228] on div "Edit Content Block Help X Title It's Always a Great Deal but if Specials are of…" at bounding box center [494, 362] width 982 height 716
drag, startPoint x: 981, startPoint y: 230, endPoint x: 980, endPoint y: 242, distance: 12.0
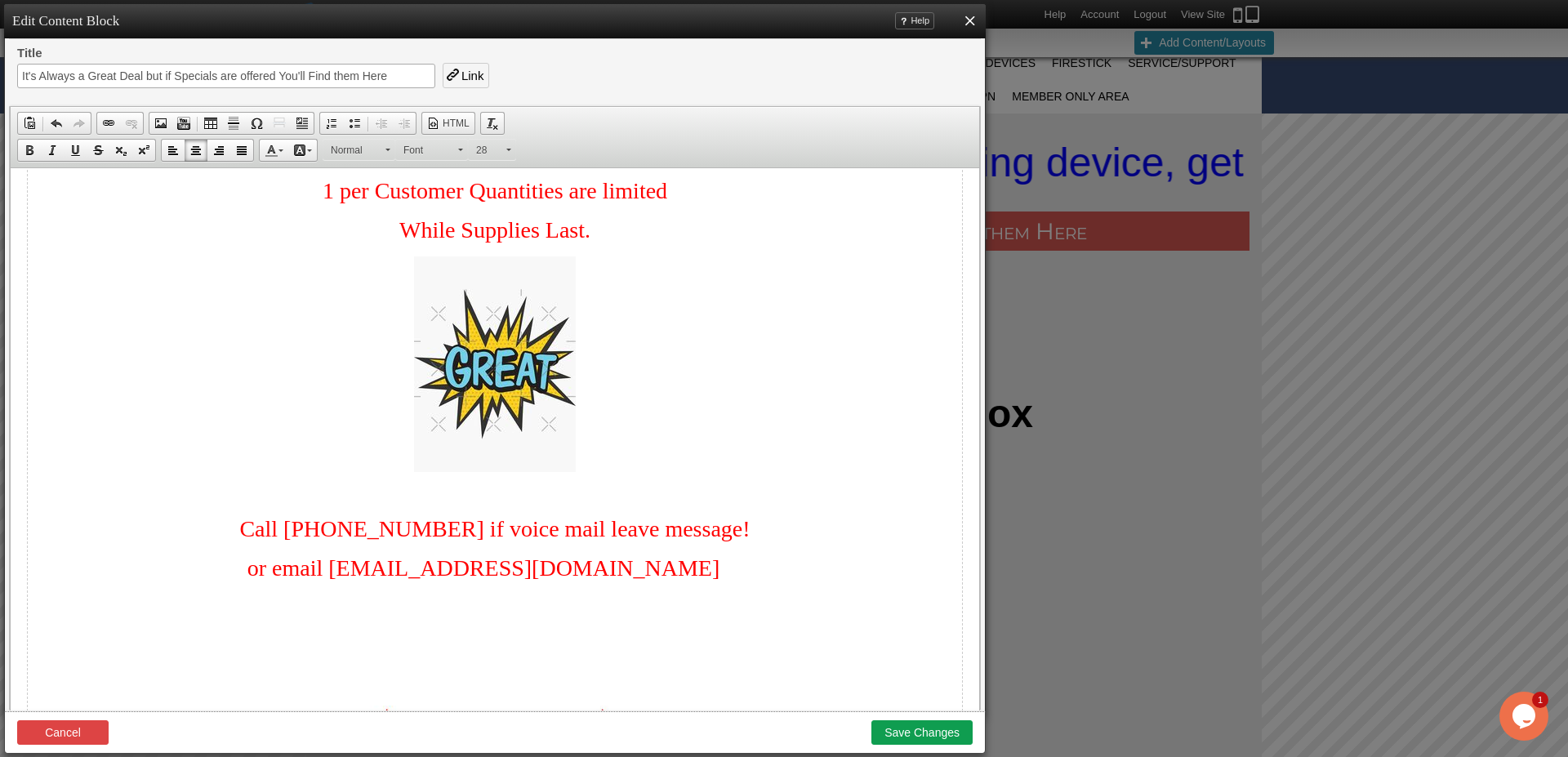
click at [981, 232] on div "Edit Content Block Help X Title It's Always a Great Deal but if Specials are of…" at bounding box center [494, 362] width 982 height 716
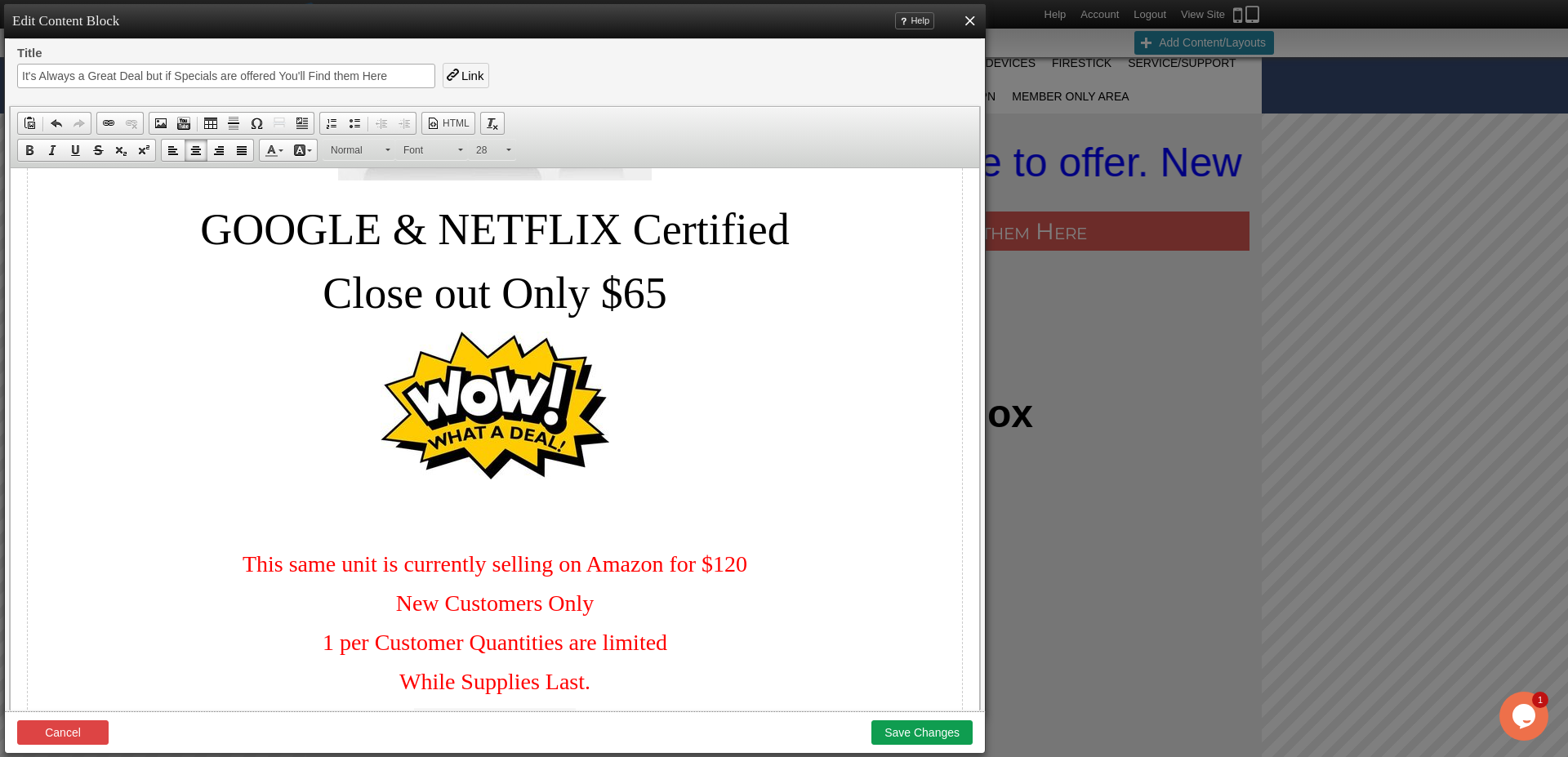
scroll to position [492, 0]
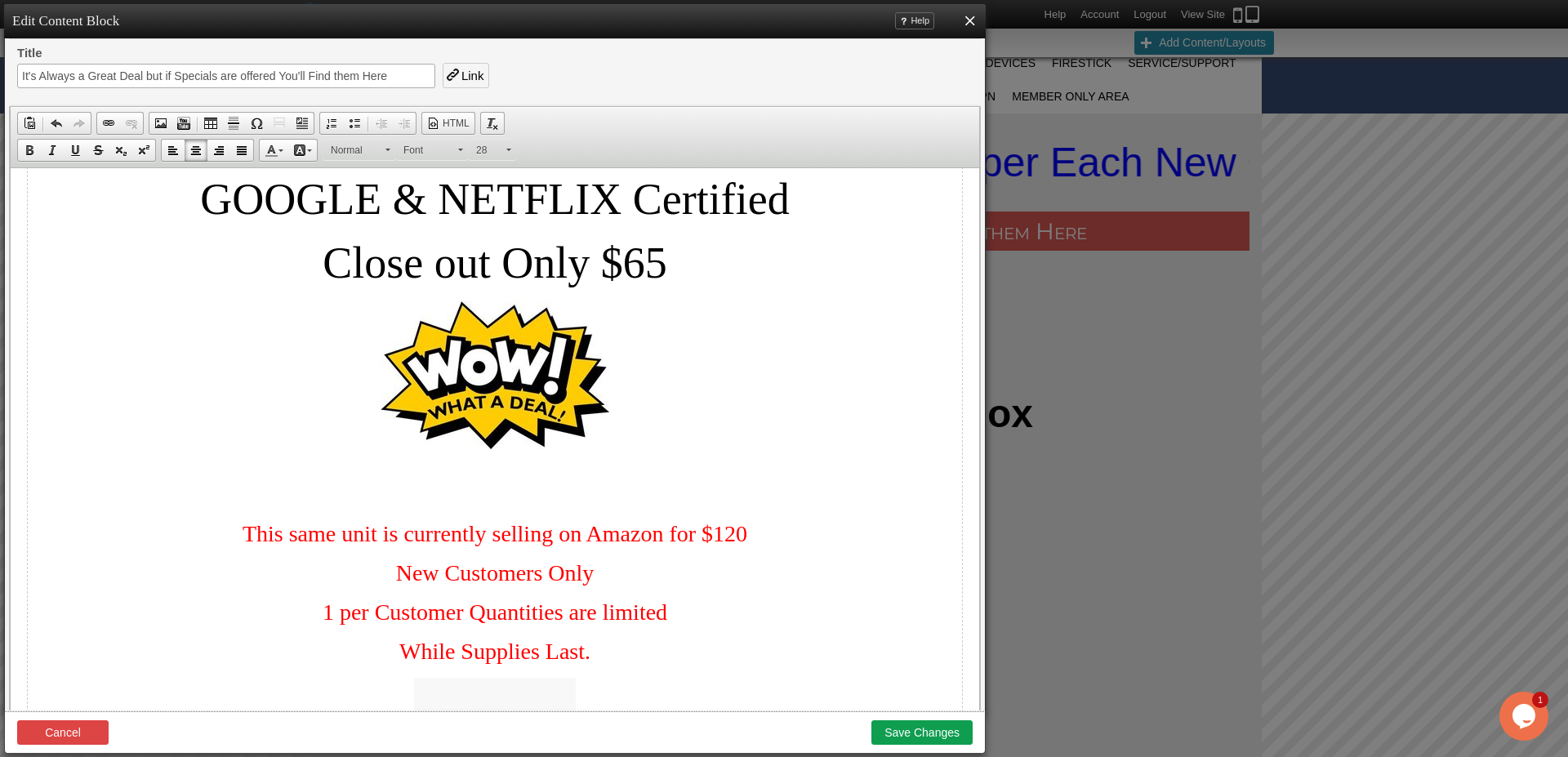
click at [224, 534] on p "This same unit is currently selling on Amazon for $120" at bounding box center [494, 533] width 935 height 26
click at [208, 542] on span "Less Exspensive thenThis same unit is currently selling on Amazon for $120" at bounding box center [495, 533] width 702 height 25
click at [290, 540] on span "Less Expensive thenThis same unit is currently selling on Amazon for $120" at bounding box center [495, 533] width 692 height 25
drag, startPoint x: 334, startPoint y: 538, endPoint x: 341, endPoint y: 545, distance: 9.9
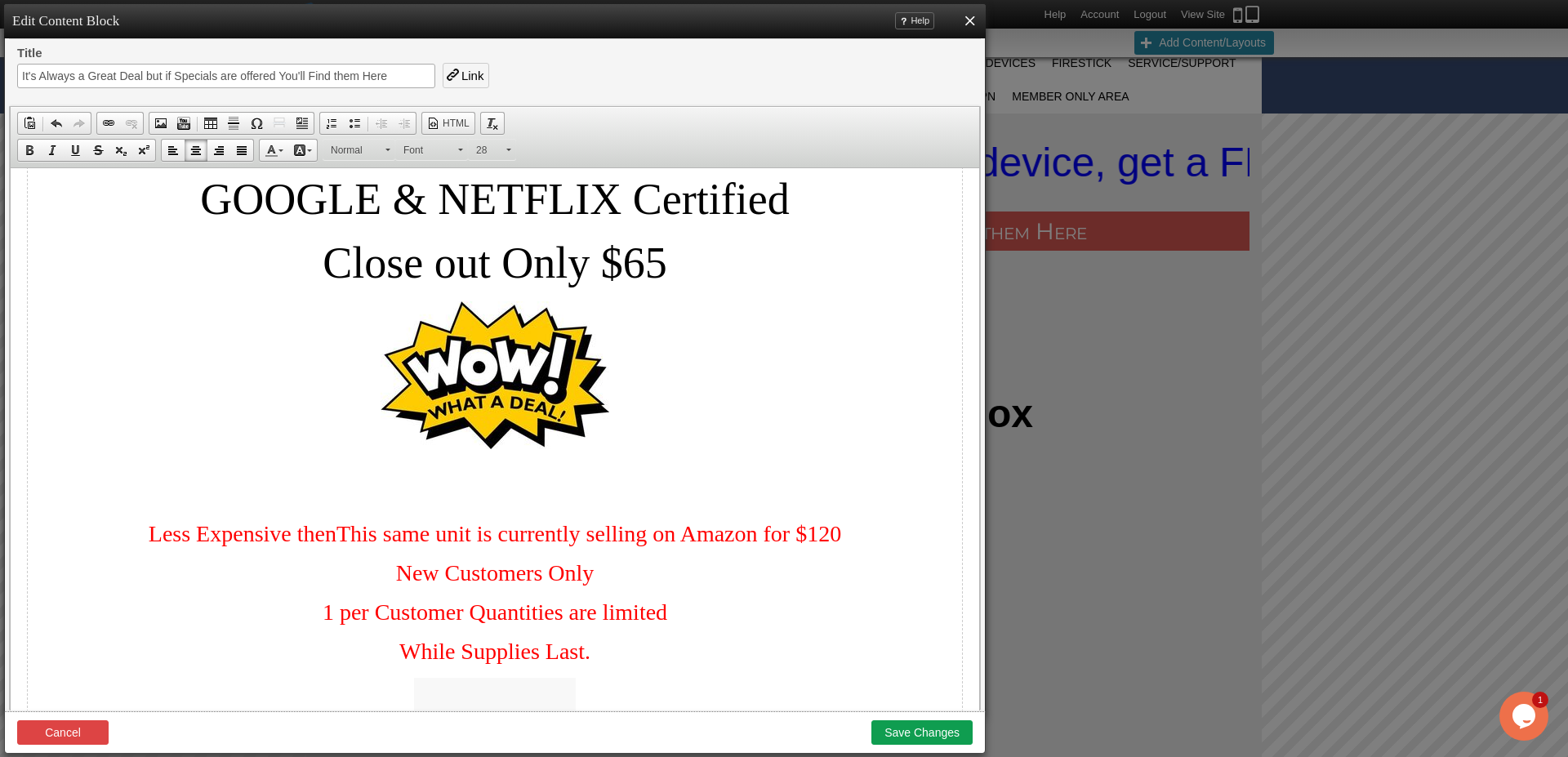
click at [334, 539] on span "Less Expensive thenThis same unit is currently selling on Amazon for $120" at bounding box center [495, 533] width 692 height 25
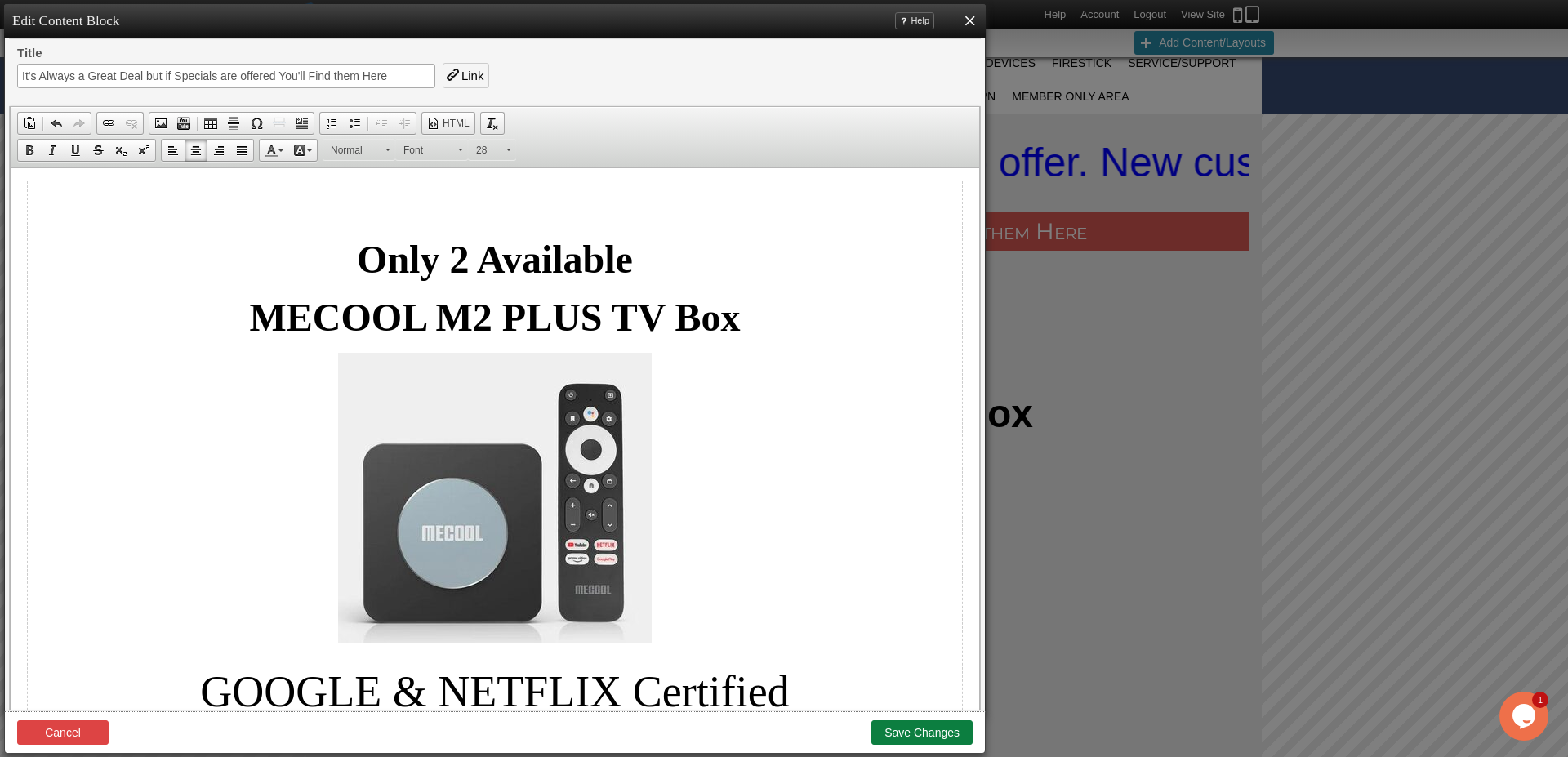
click at [925, 732] on button "Save Changes" at bounding box center [922, 732] width 101 height 25
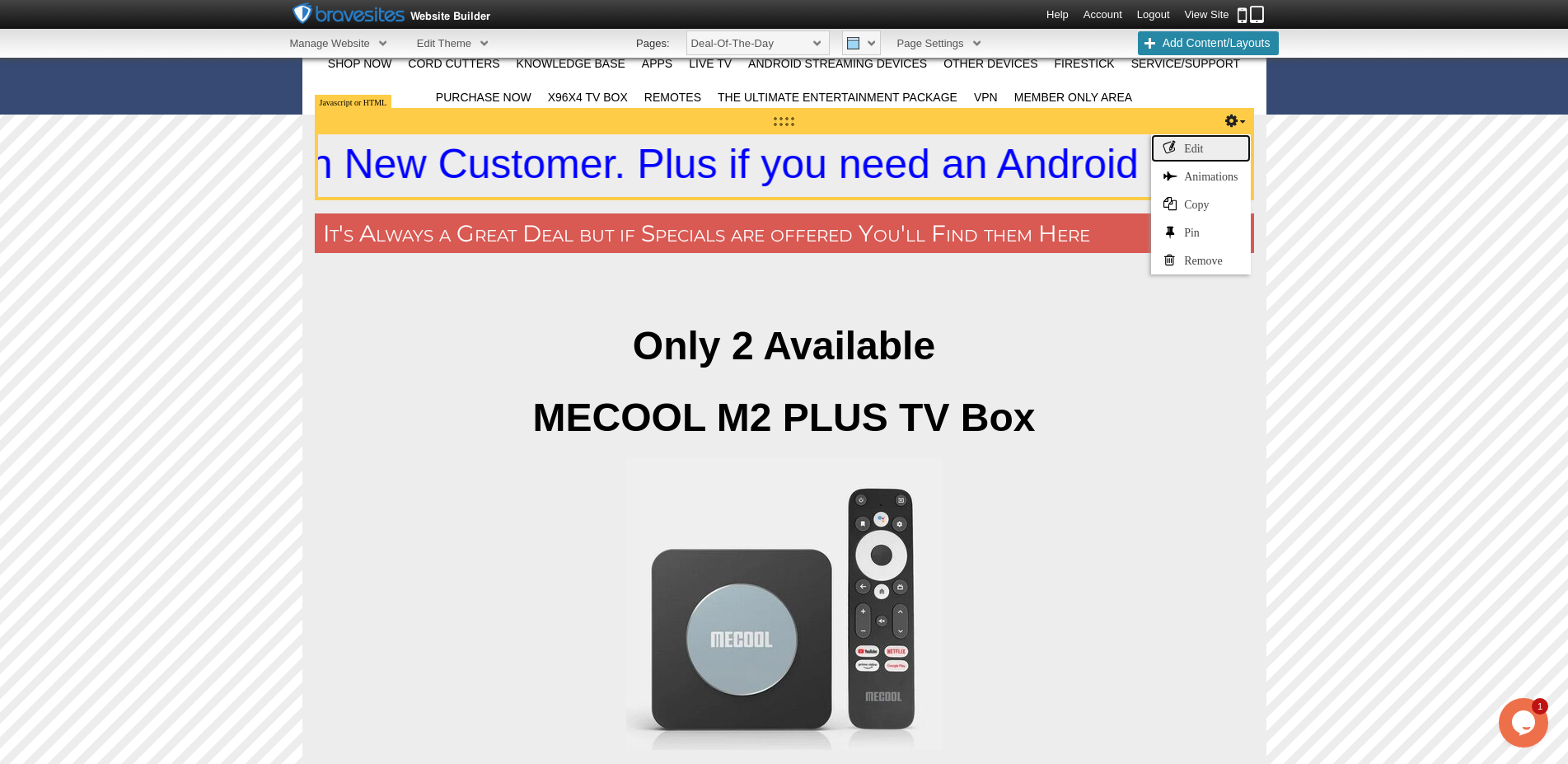
click at [1205, 143] on link "Edit" at bounding box center [1201, 148] width 99 height 28
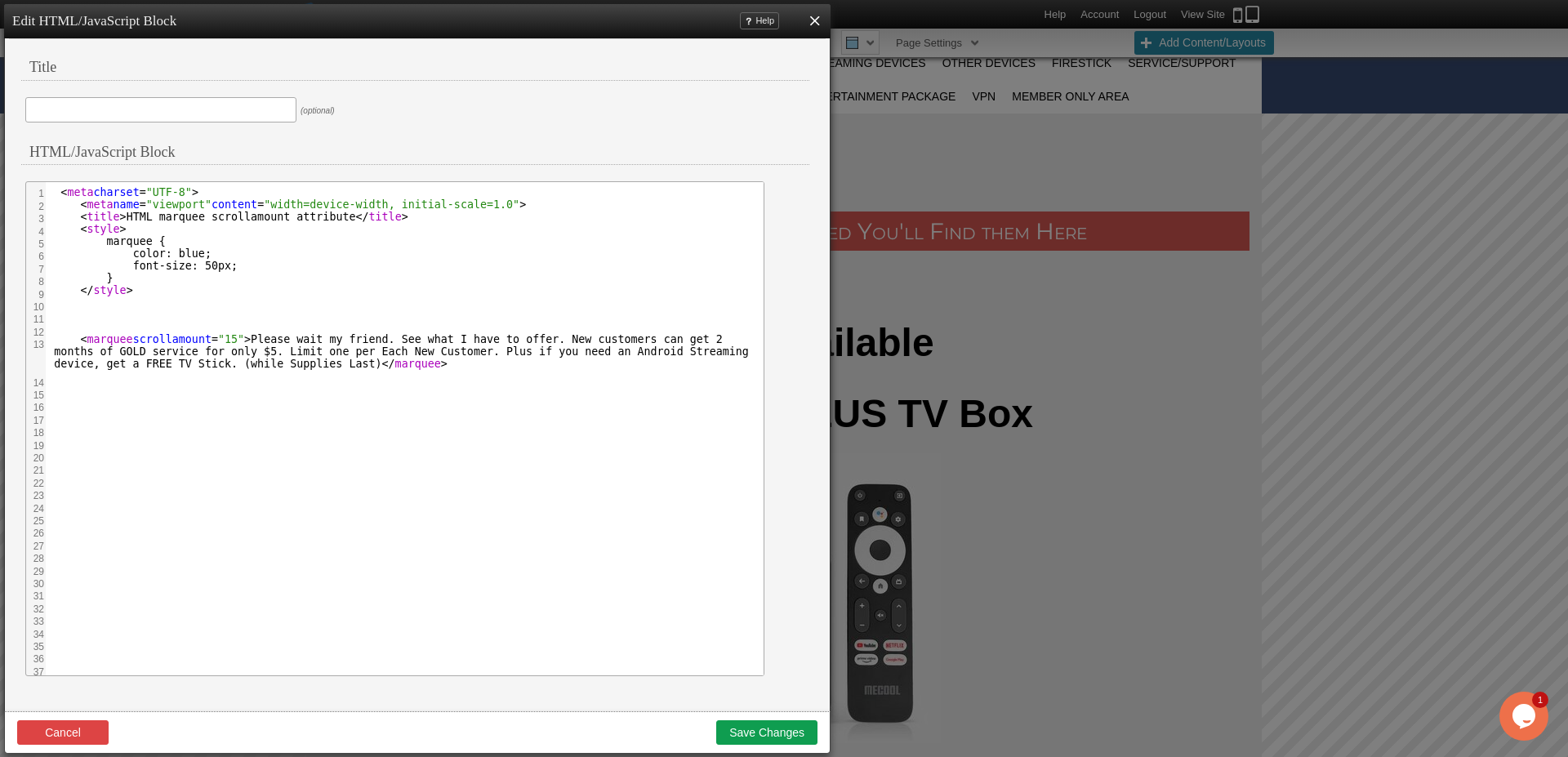
click at [233, 364] on span "Please wait my friend. See what I have to offer. New customers can get 2 months…" at bounding box center [397, 351] width 695 height 36
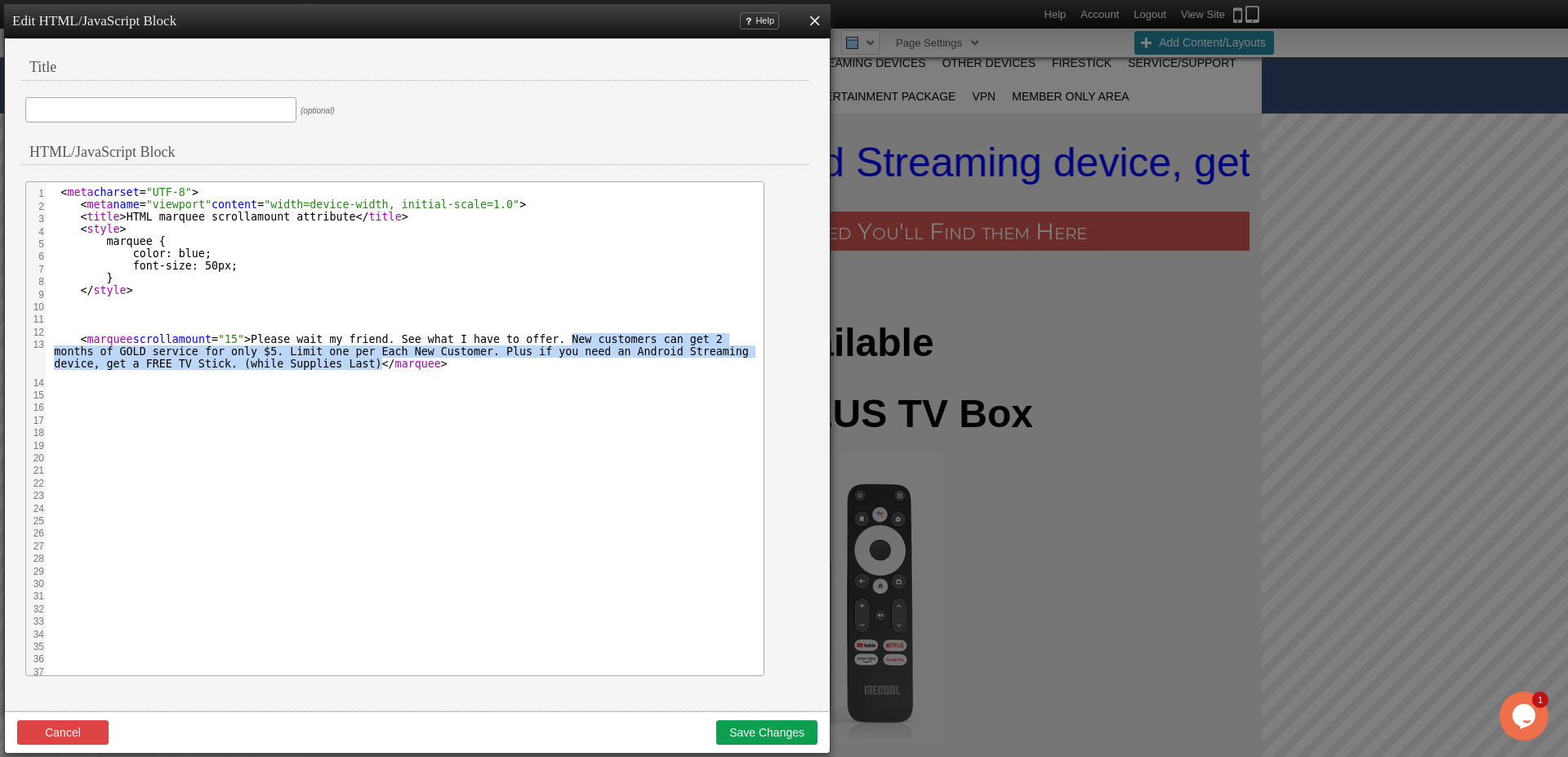
click at [530, 337] on span "Please wait my friend. See what I have to offer. New customers can get 2 months…" at bounding box center [397, 351] width 695 height 36
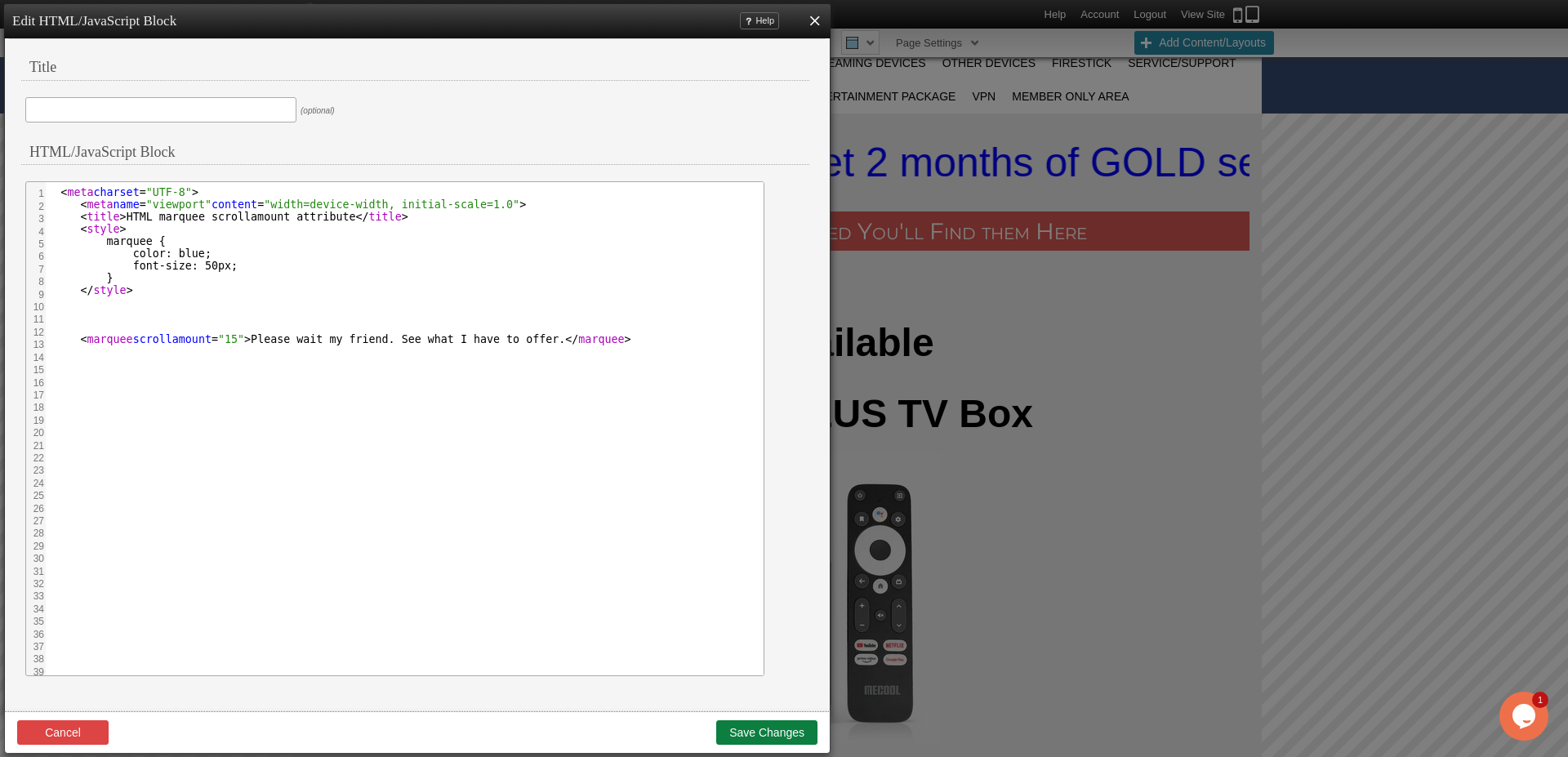
click at [765, 734] on button "Save Changes" at bounding box center [767, 732] width 101 height 25
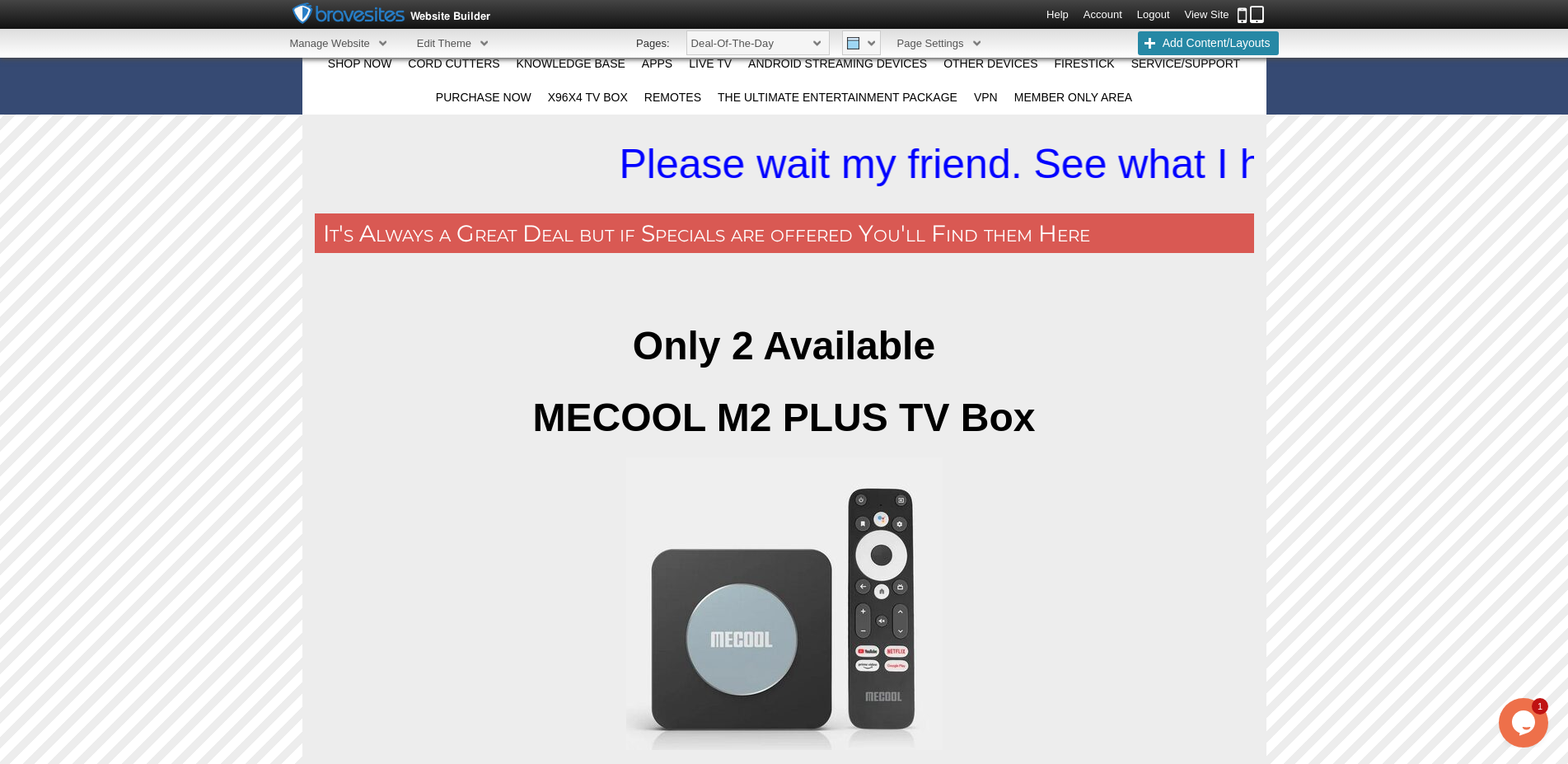
click at [1199, 13] on link "View Site" at bounding box center [1207, 14] width 45 height 12
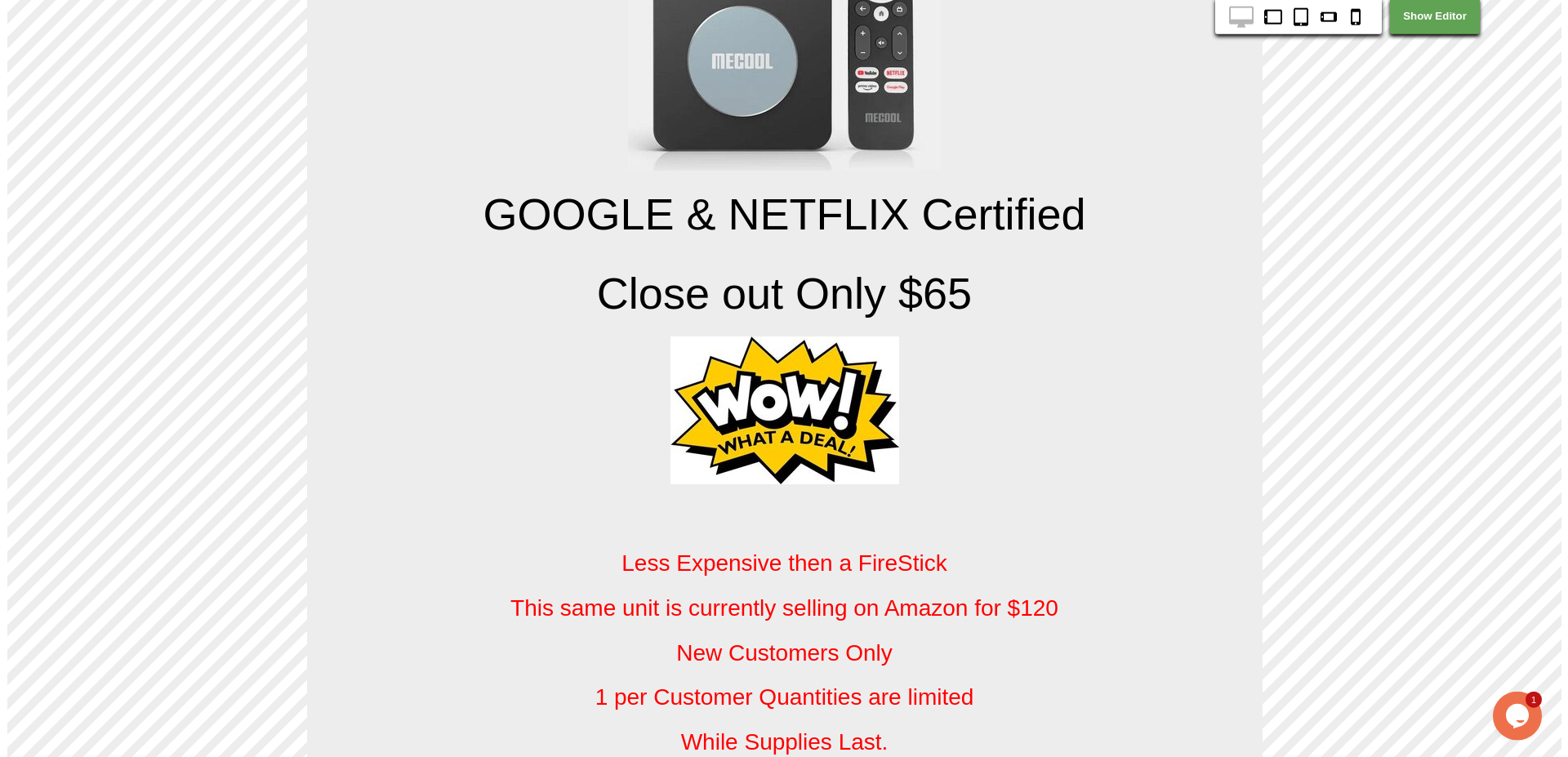
scroll to position [1200, 0]
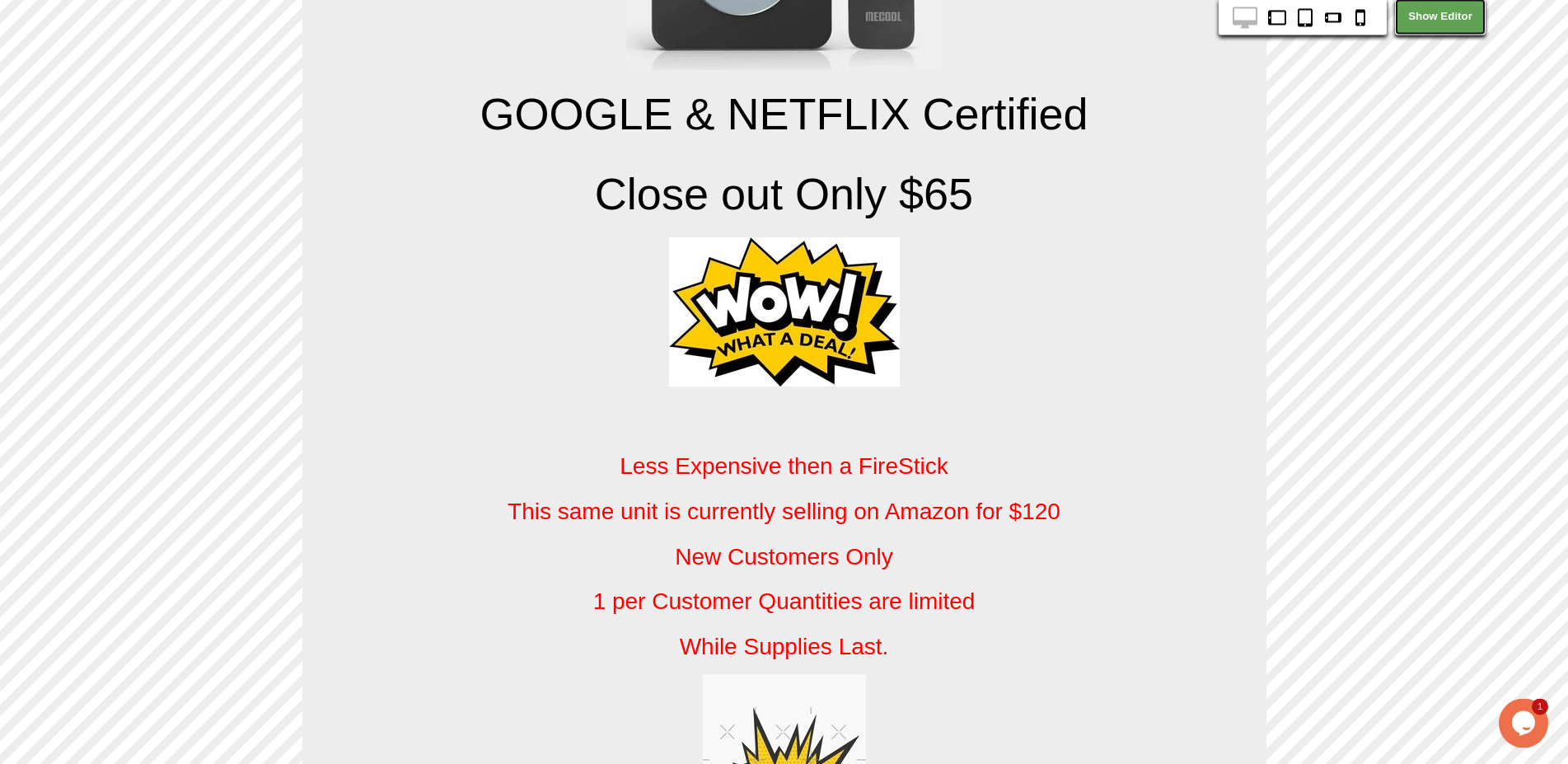
click at [1448, 17] on link "Show Editor" at bounding box center [1440, 16] width 91 height 37
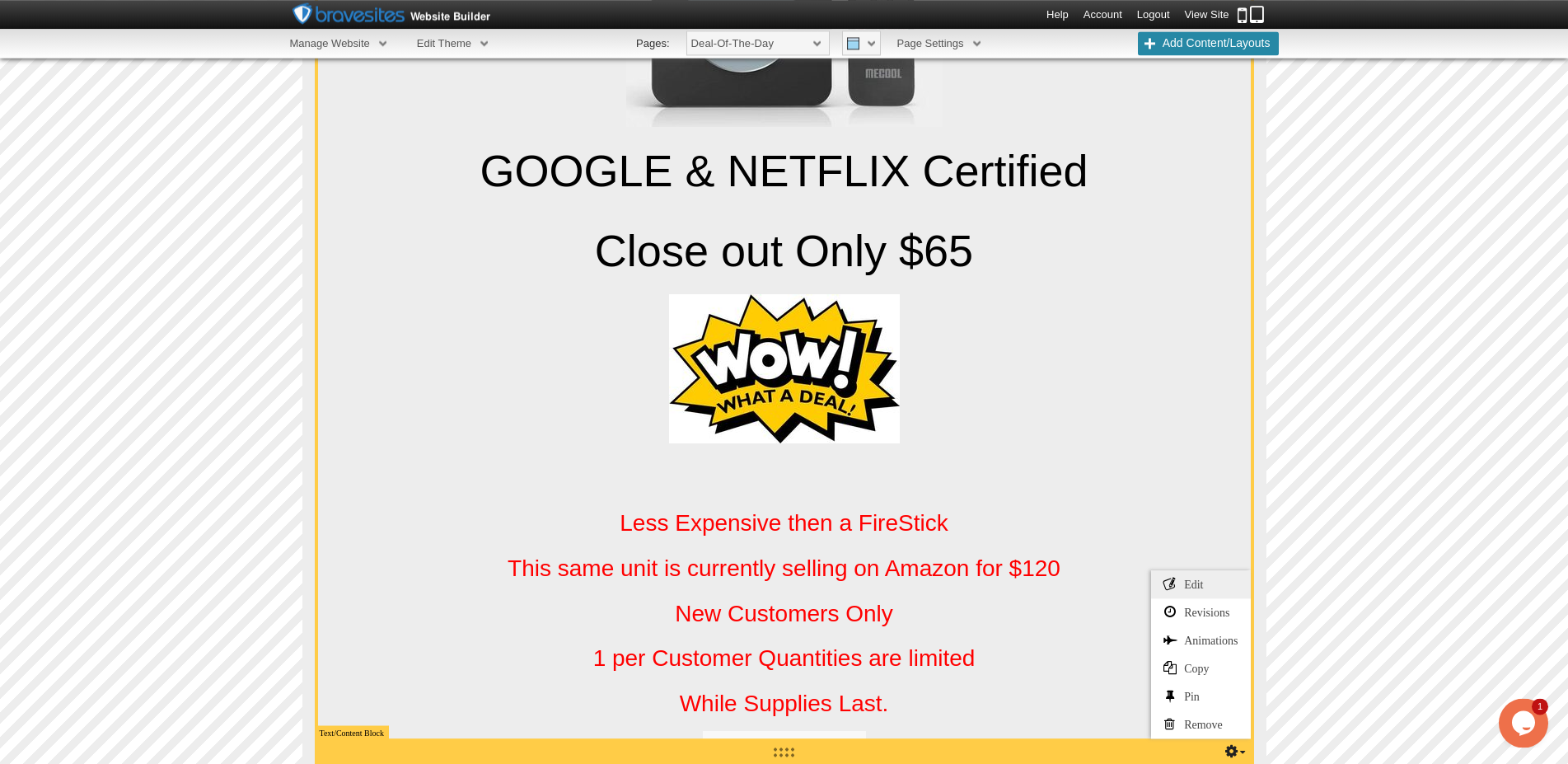
click at [1186, 593] on link "Edit" at bounding box center [1201, 584] width 99 height 28
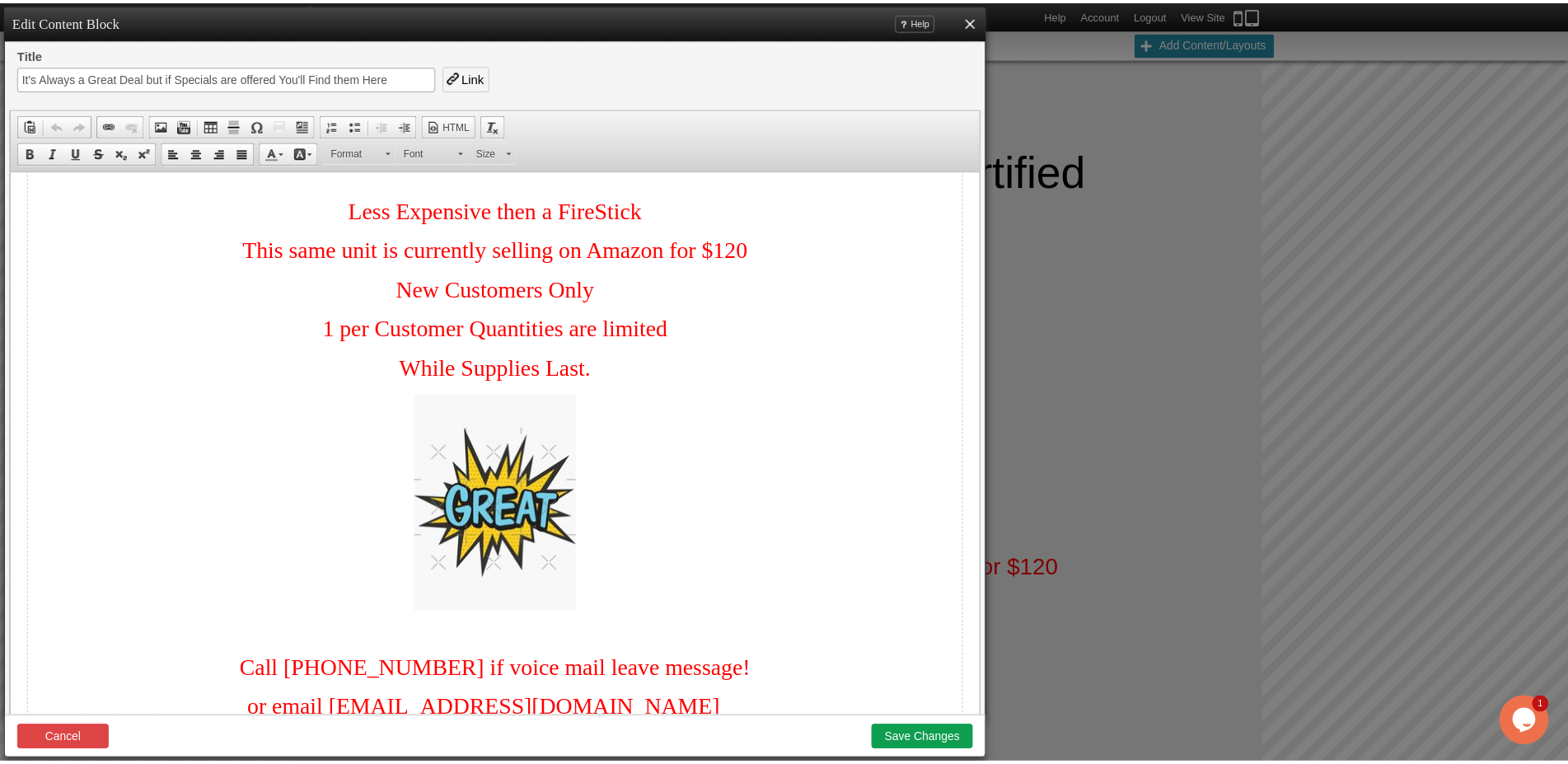
scroll to position [787, 0]
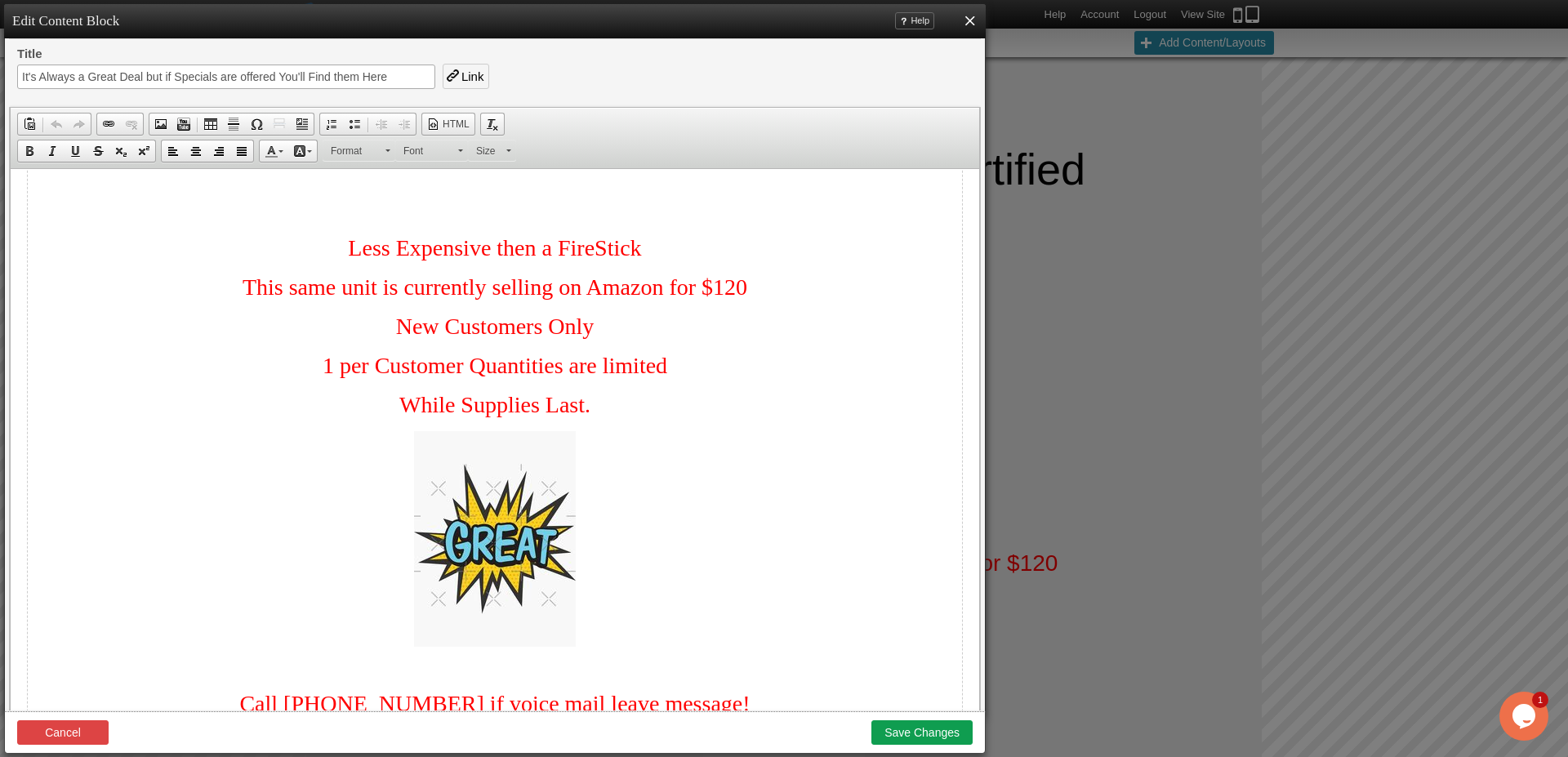
click at [747, 293] on p "This same unit is currently selling on Amazon for $120" at bounding box center [494, 287] width 935 height 26
click at [920, 727] on button "Save Changes" at bounding box center [922, 732] width 101 height 25
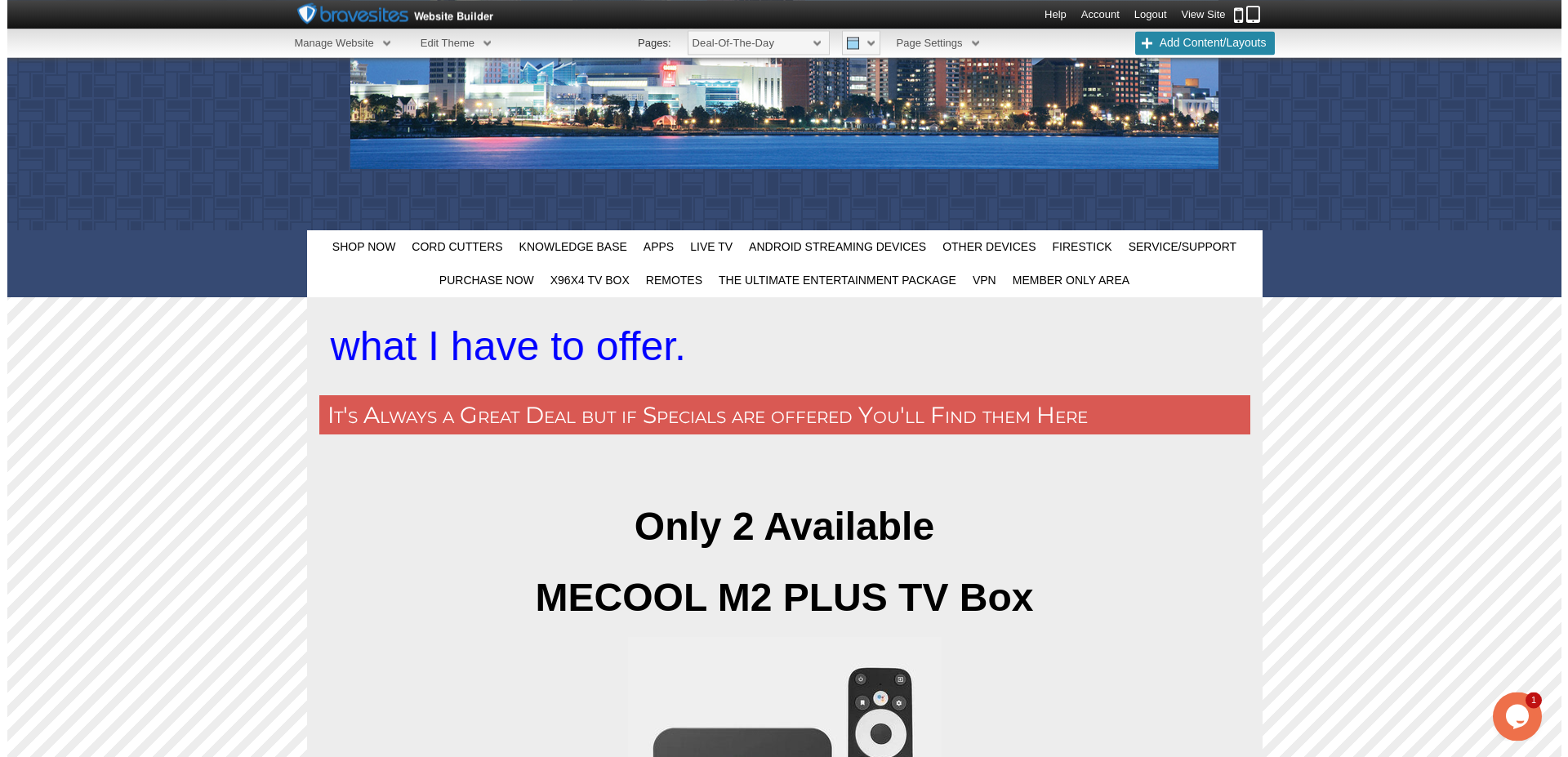
scroll to position [389, 0]
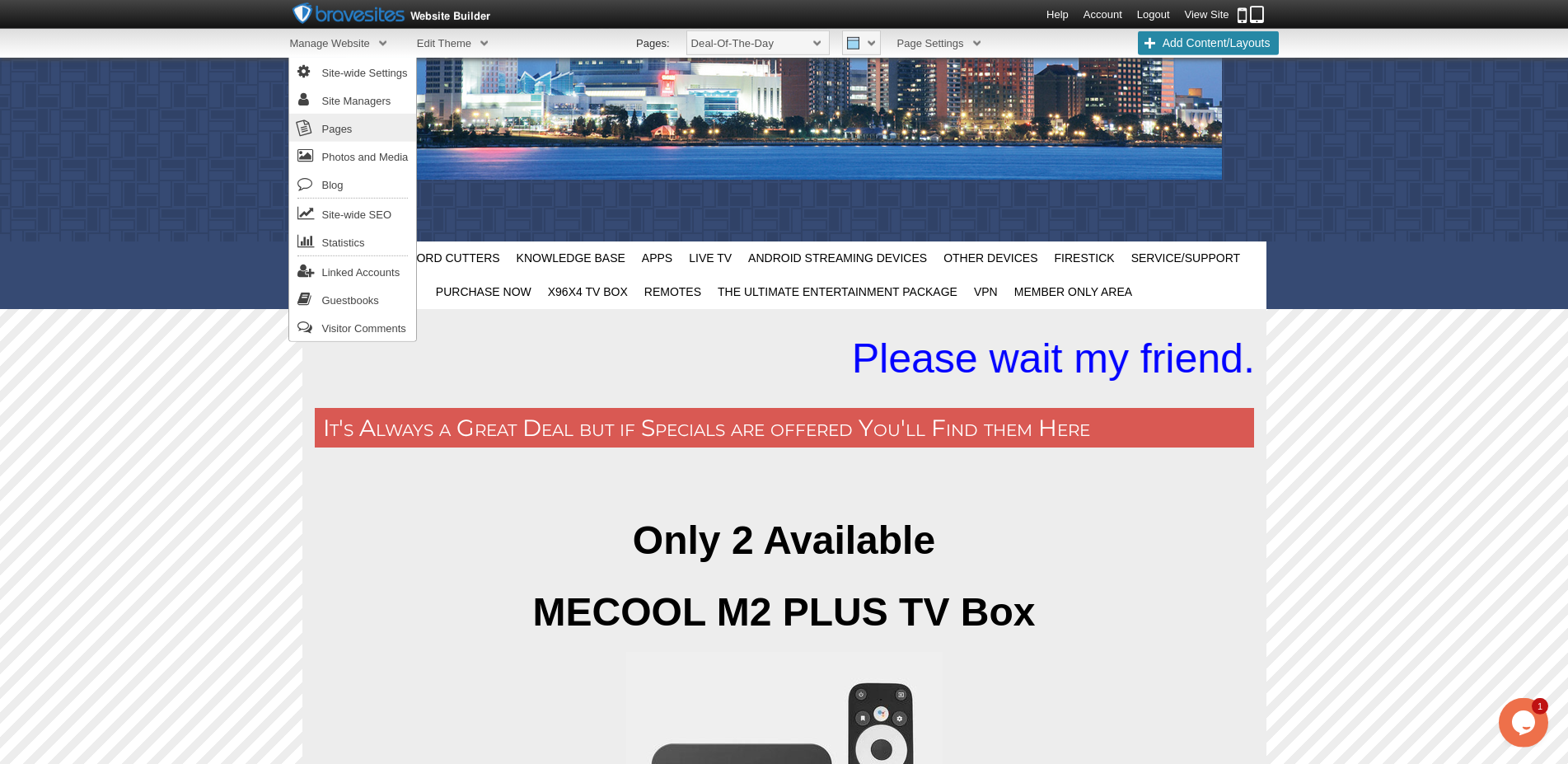
click at [338, 130] on link "Pages" at bounding box center [352, 128] width 128 height 28
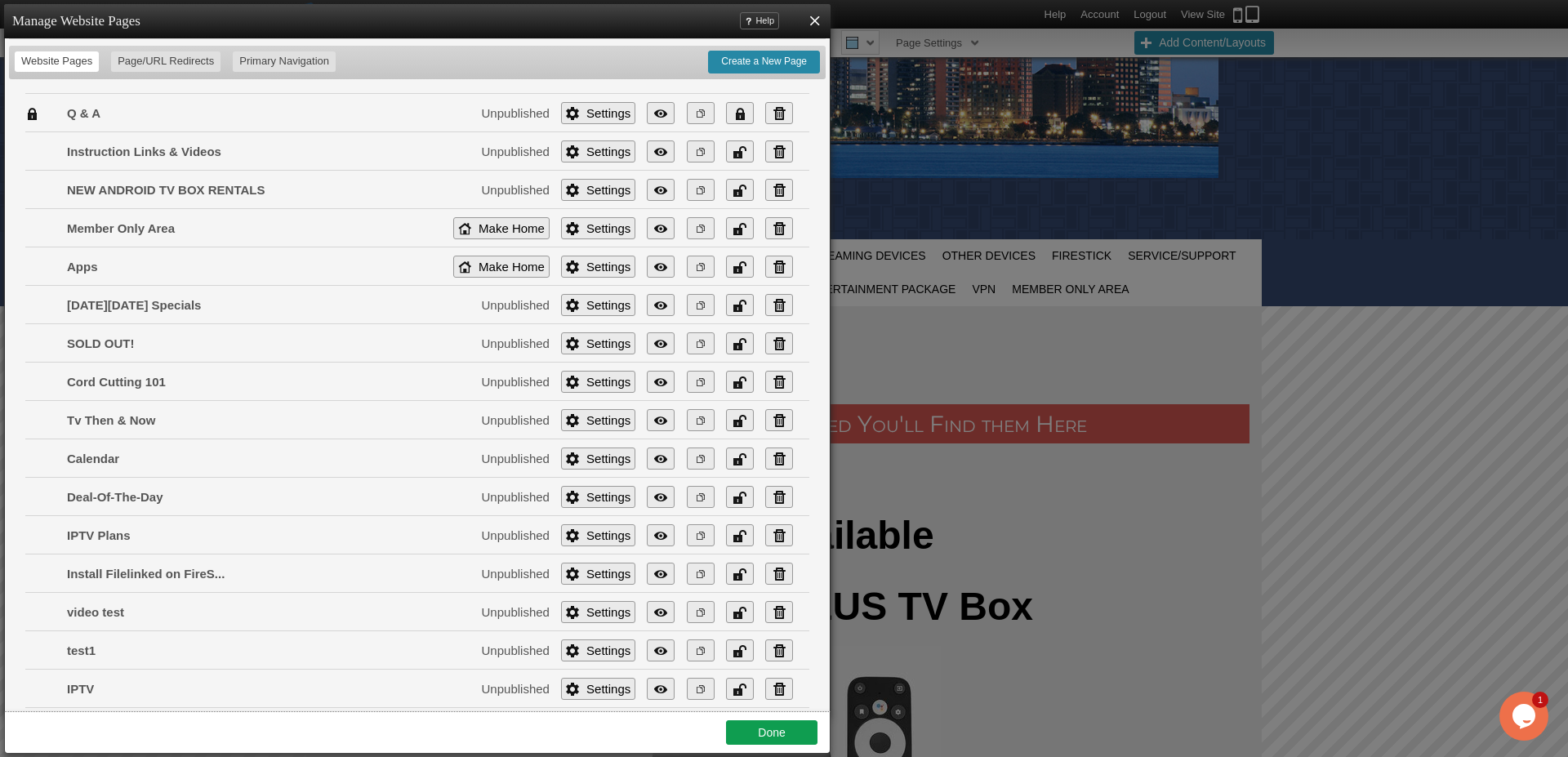
scroll to position [633, 0]
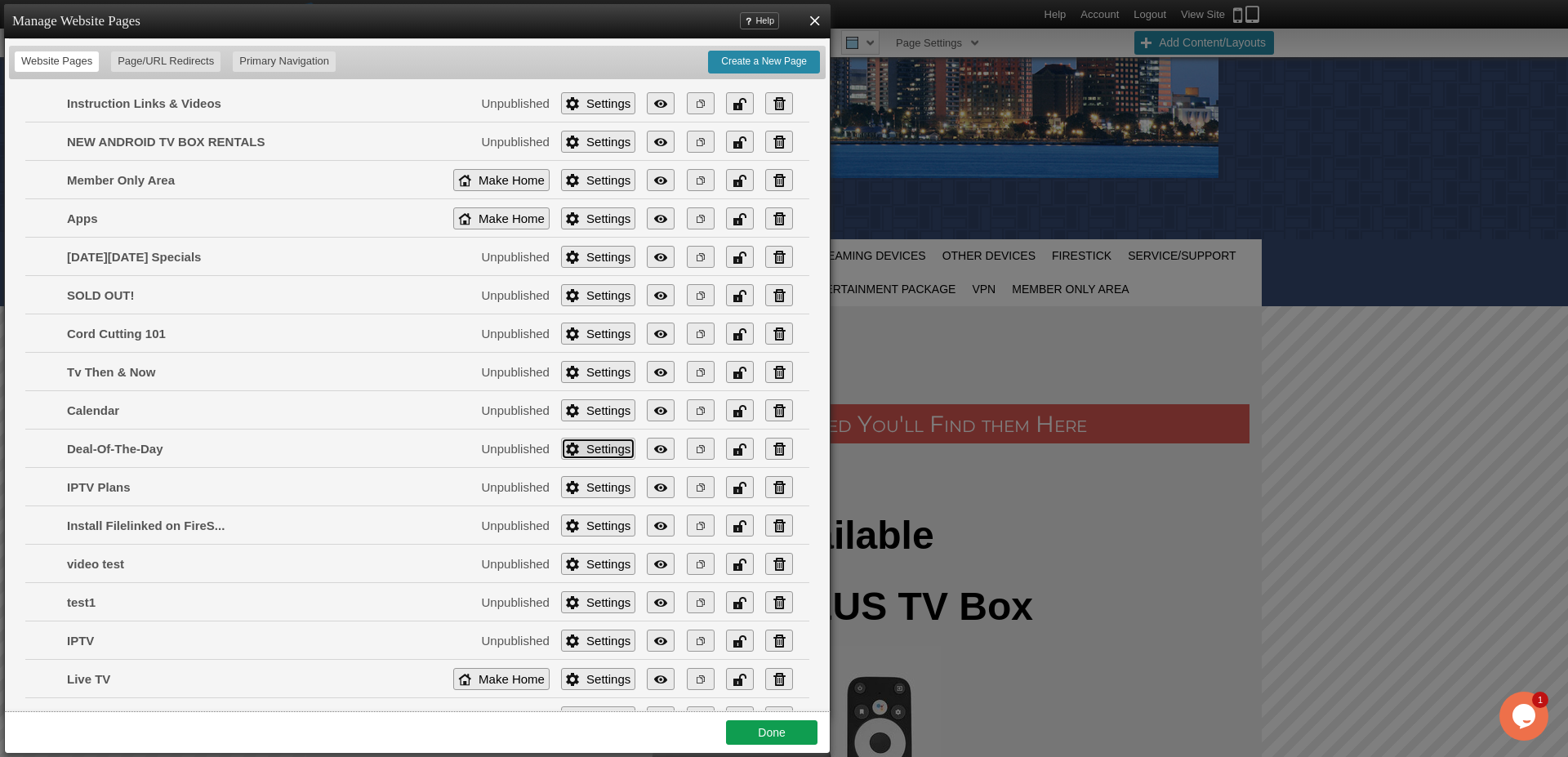
click at [598, 452] on link "Settings" at bounding box center [598, 448] width 75 height 22
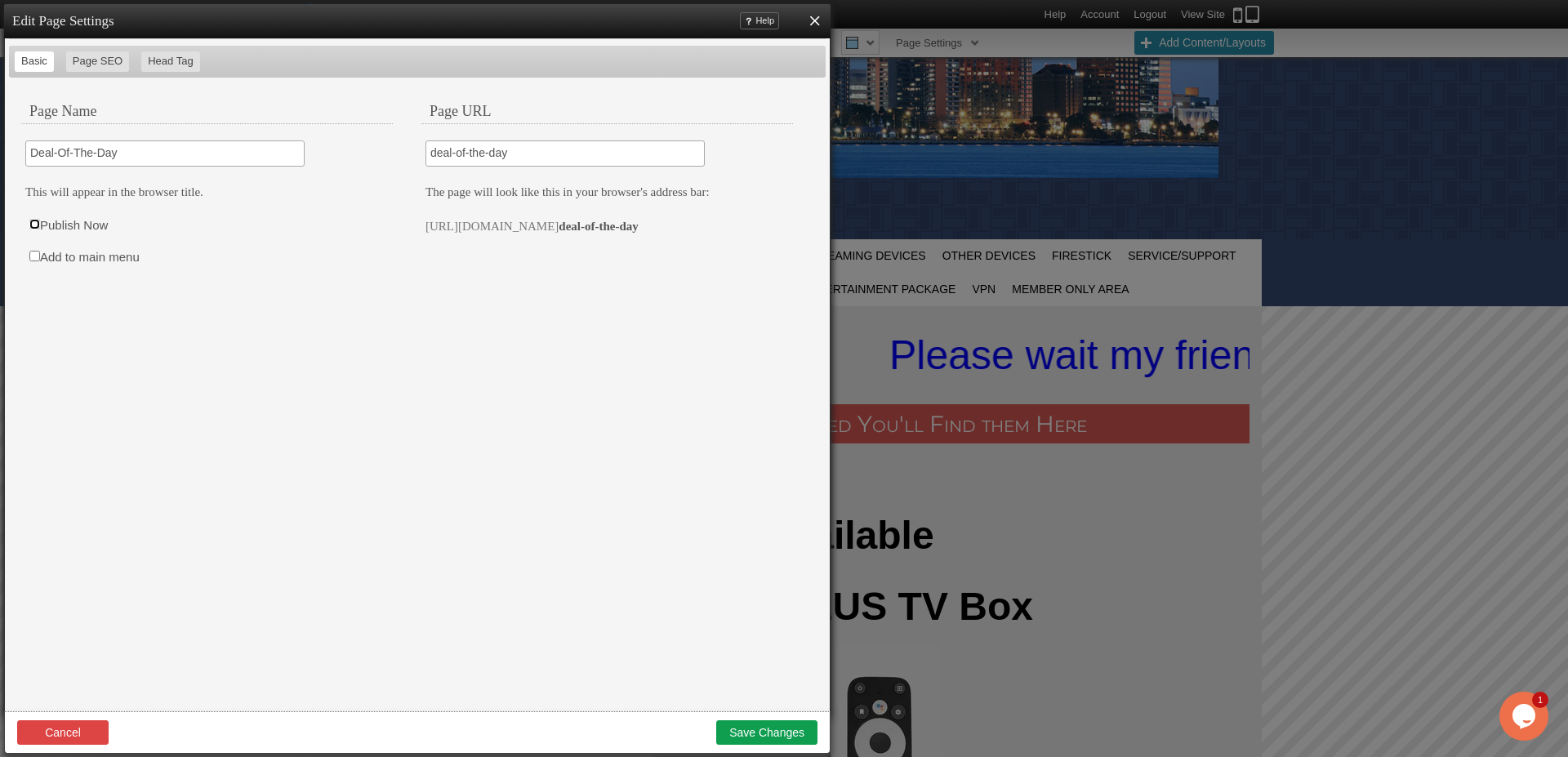
click at [36, 227] on input "Publish Now" at bounding box center [34, 224] width 11 height 11
checkbox input "true"
click at [35, 257] on input "Add to main menu" at bounding box center [34, 256] width 11 height 11
checkbox input "true"
click at [766, 734] on button "Save Changes" at bounding box center [767, 732] width 101 height 25
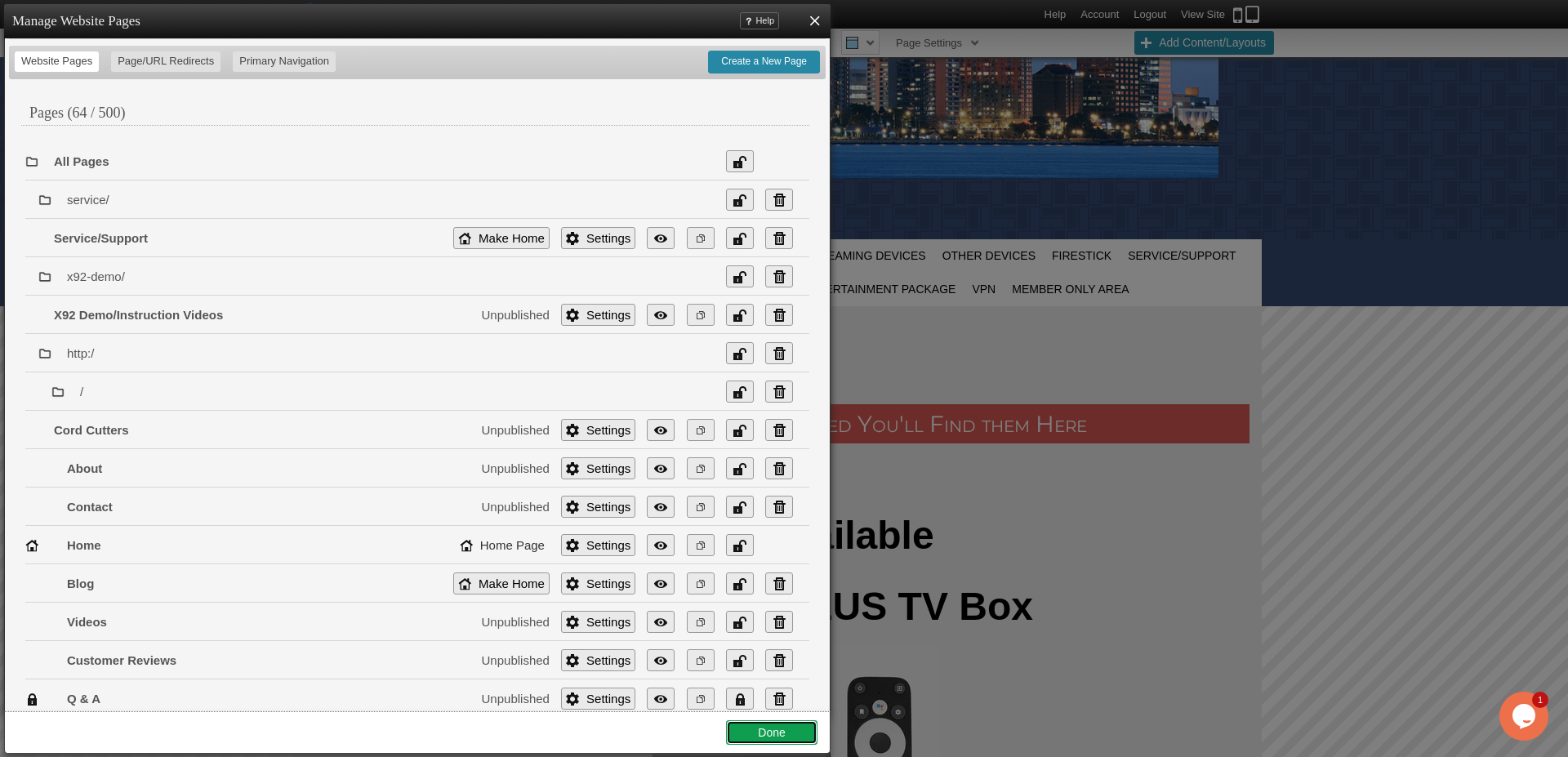
click at [762, 734] on link "Done" at bounding box center [772, 732] width 91 height 25
